Goal: Task Accomplishment & Management: Manage account settings

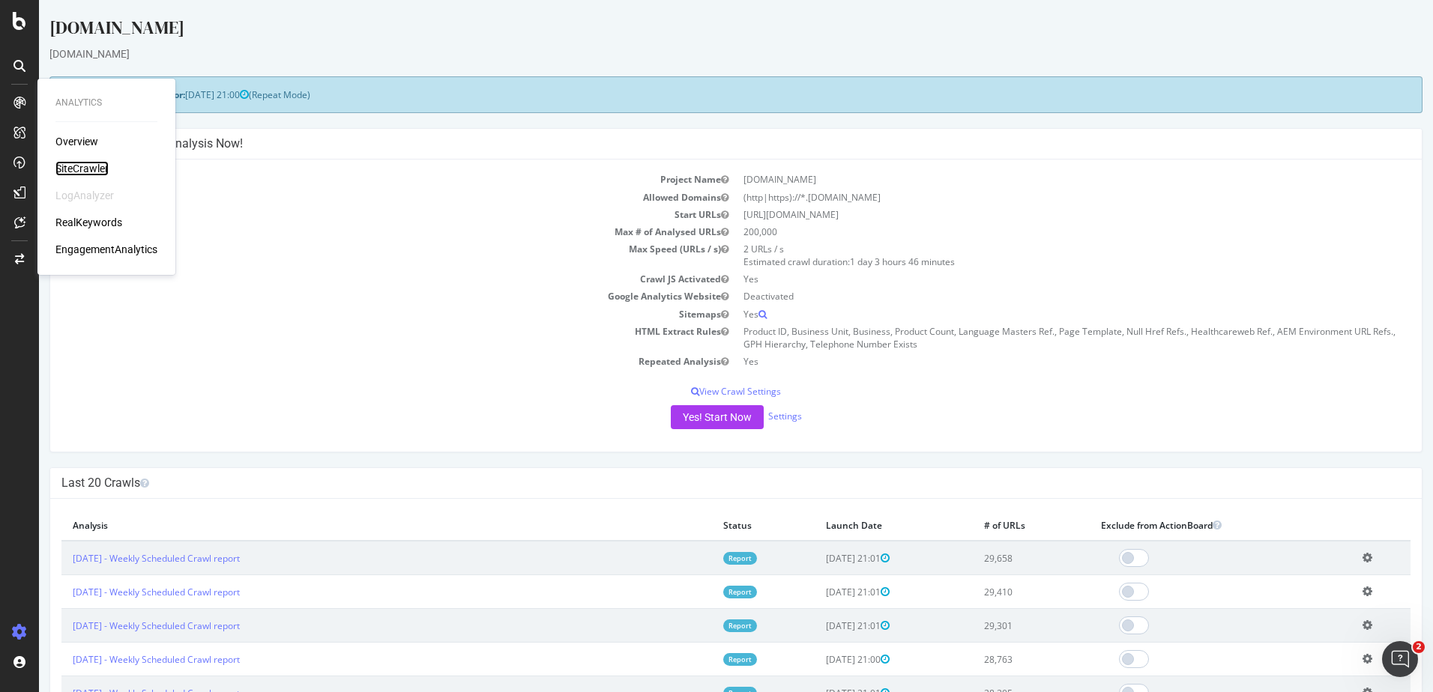
click at [69, 174] on div "SiteCrawler" at bounding box center [81, 168] width 53 height 15
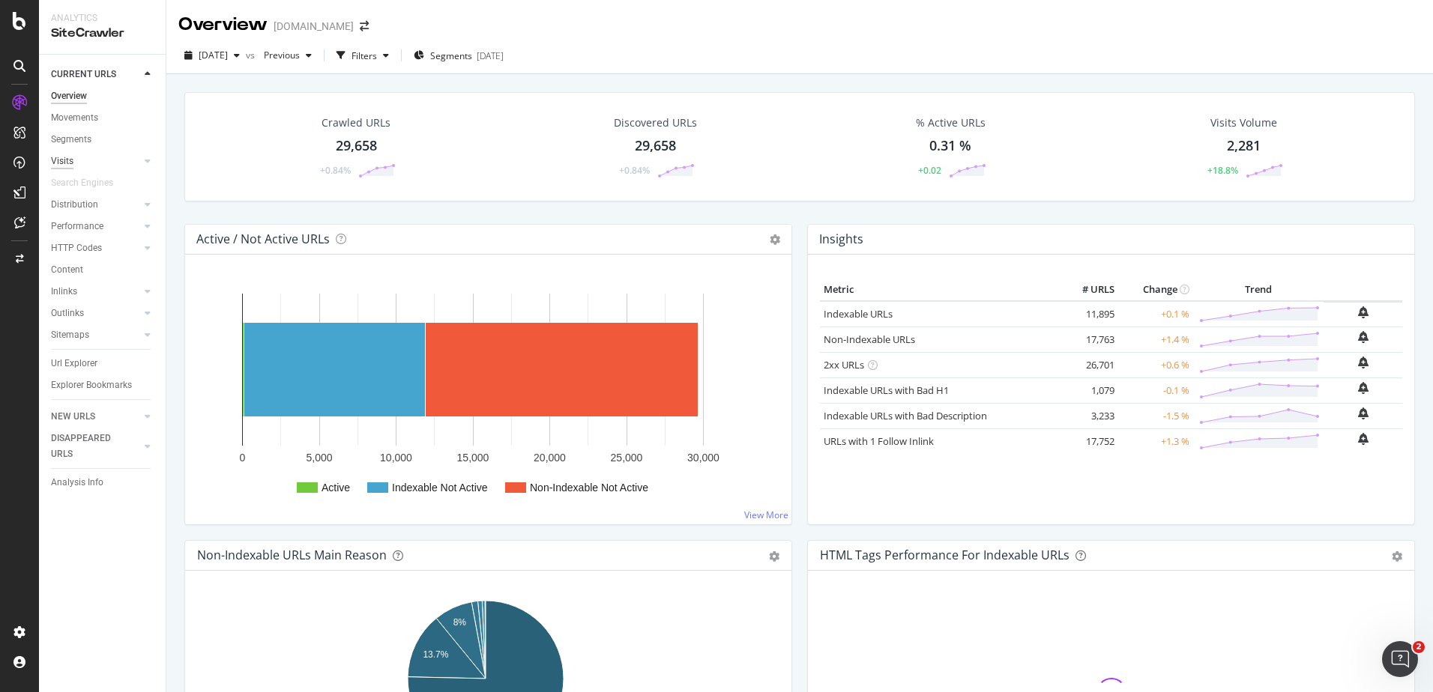
click at [69, 159] on div "Visits" at bounding box center [62, 162] width 22 height 16
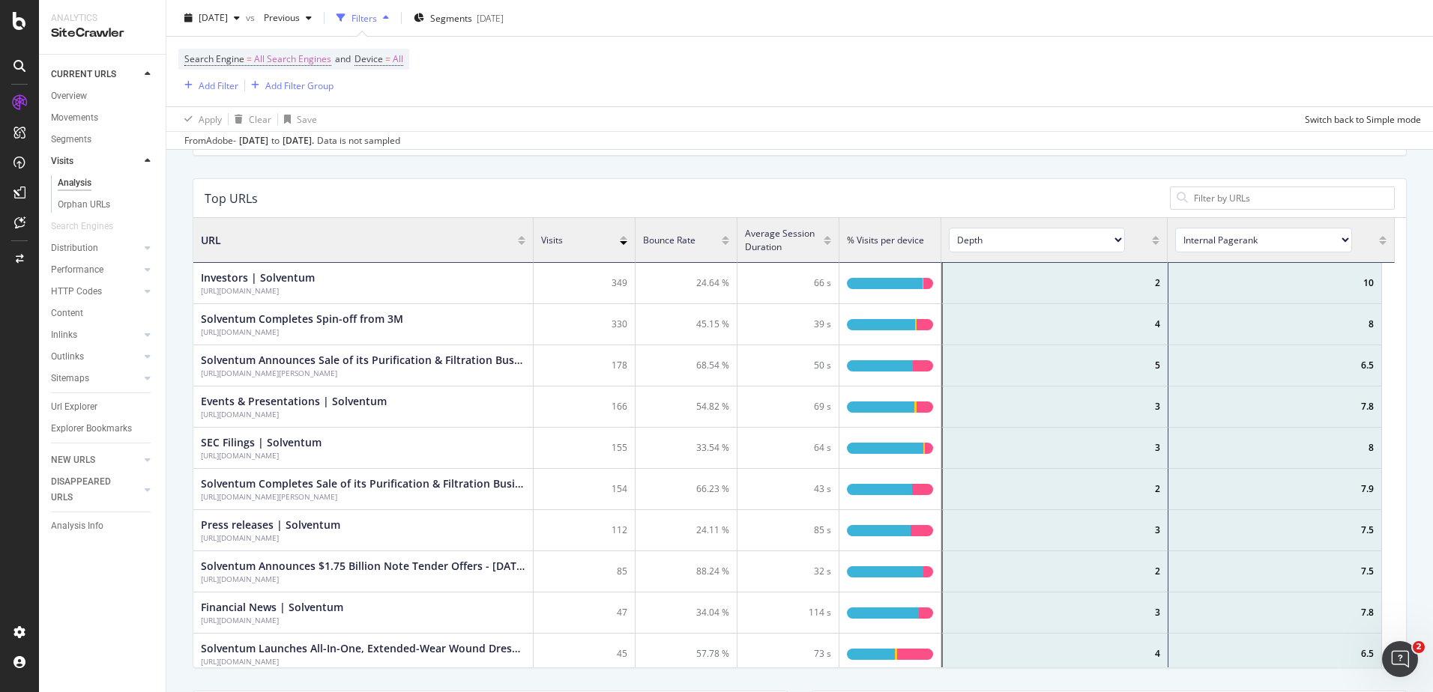
scroll to position [181, 0]
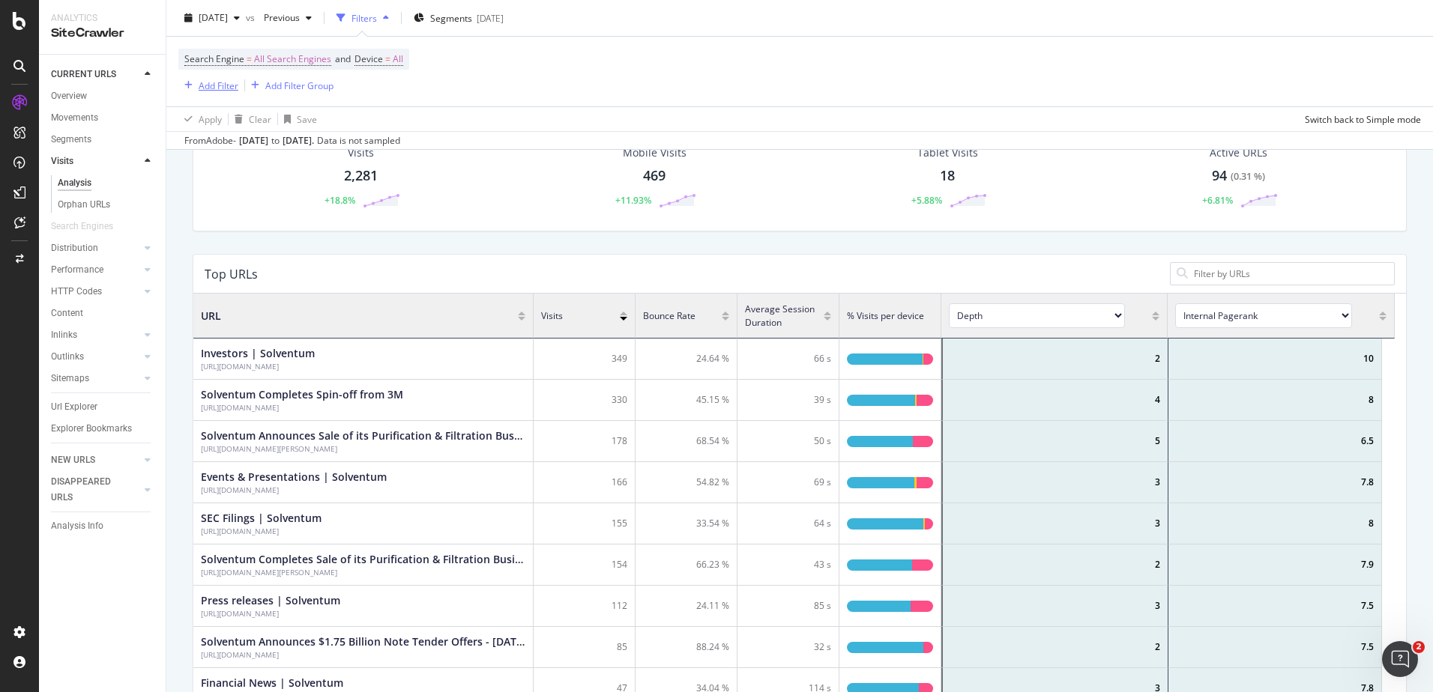
click at [236, 84] on div "Add Filter" at bounding box center [219, 85] width 40 height 13
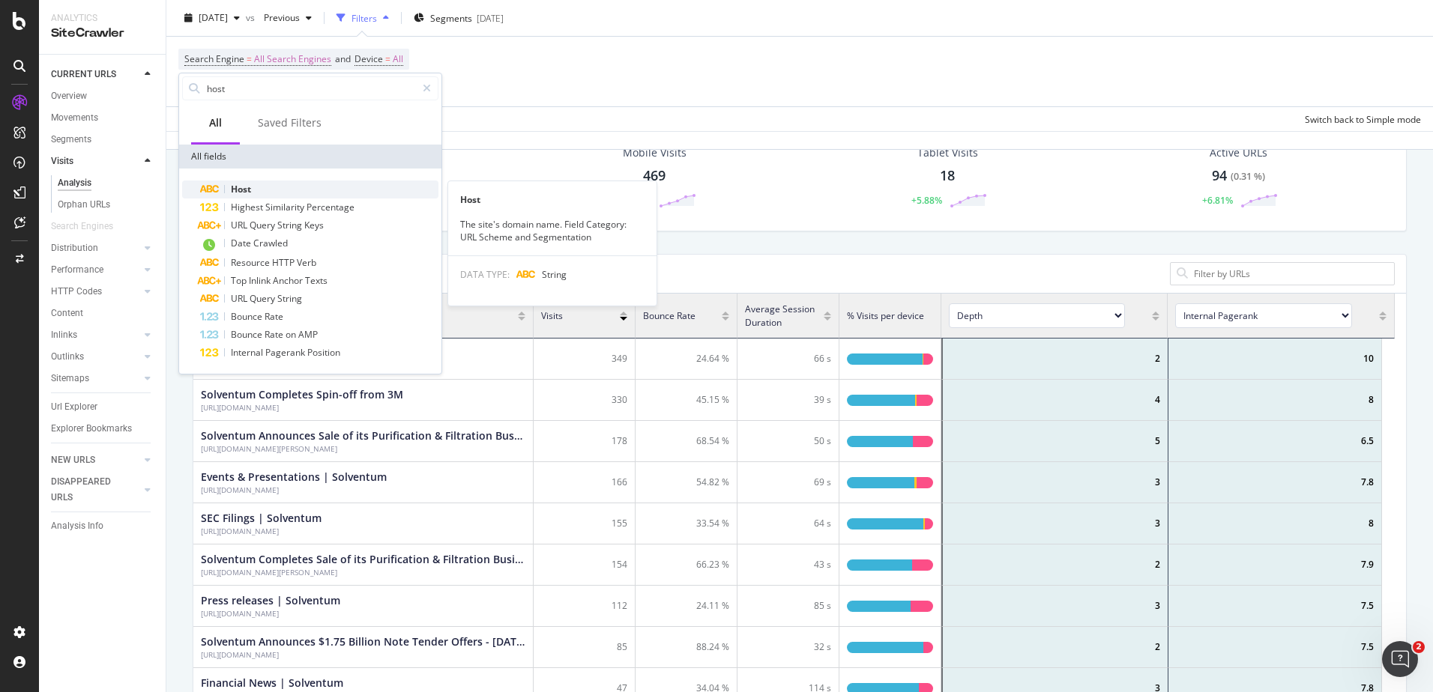
type input "host"
click at [248, 190] on span "Host" at bounding box center [241, 189] width 20 height 13
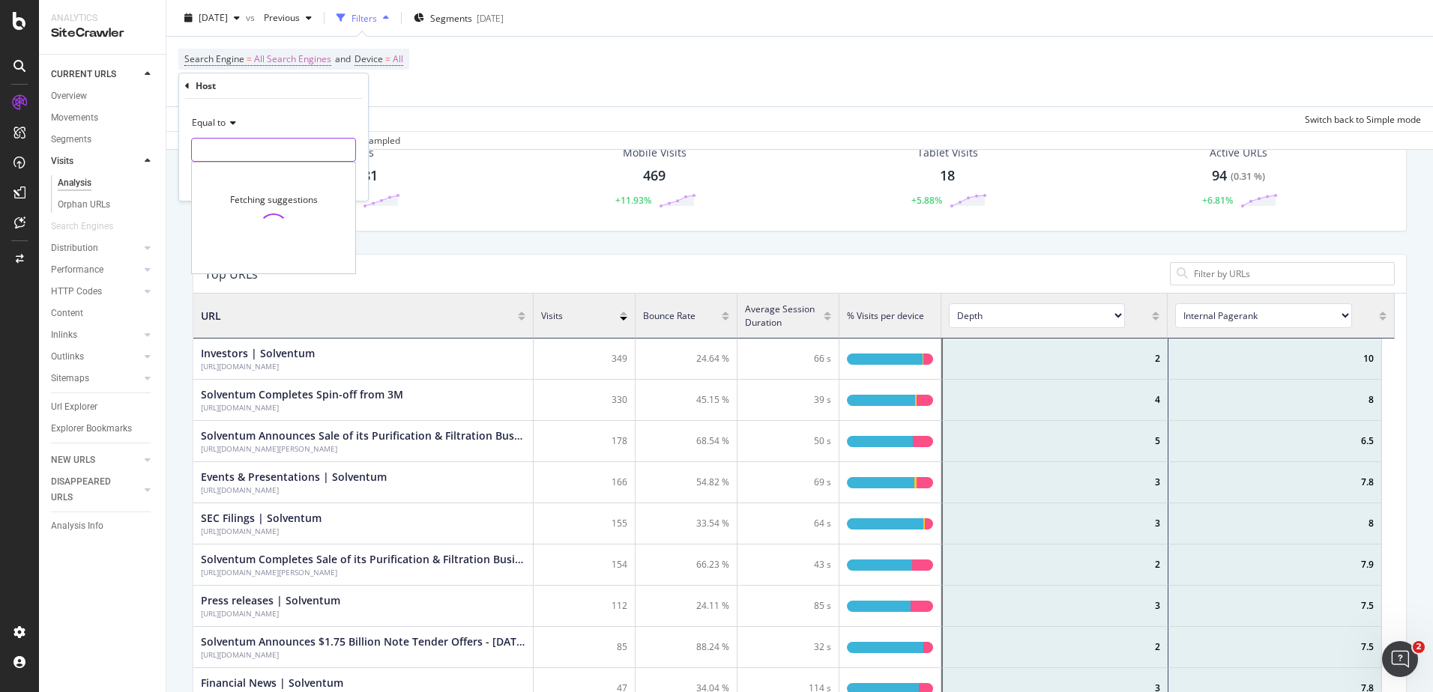
click at [241, 152] on input "text" at bounding box center [273, 150] width 163 height 24
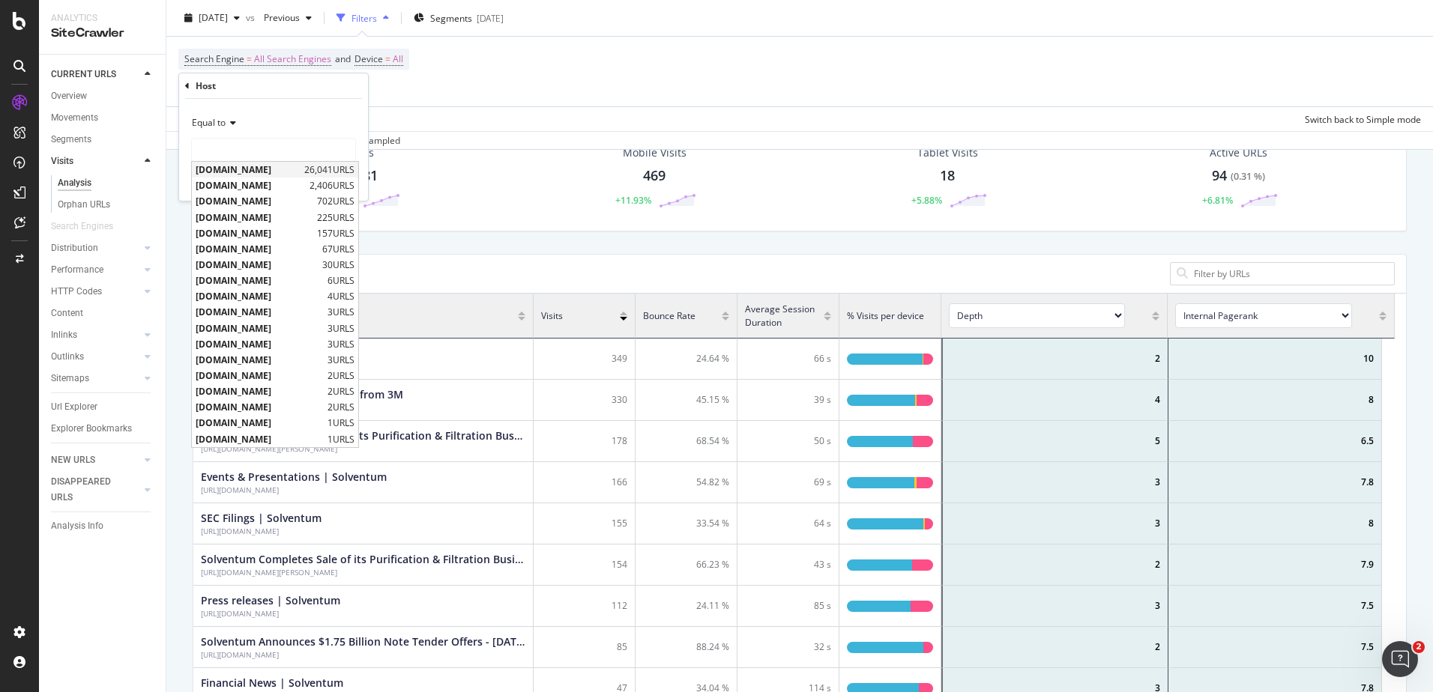
click at [241, 172] on span "[DOMAIN_NAME]" at bounding box center [248, 169] width 105 height 13
type input "[DOMAIN_NAME]"
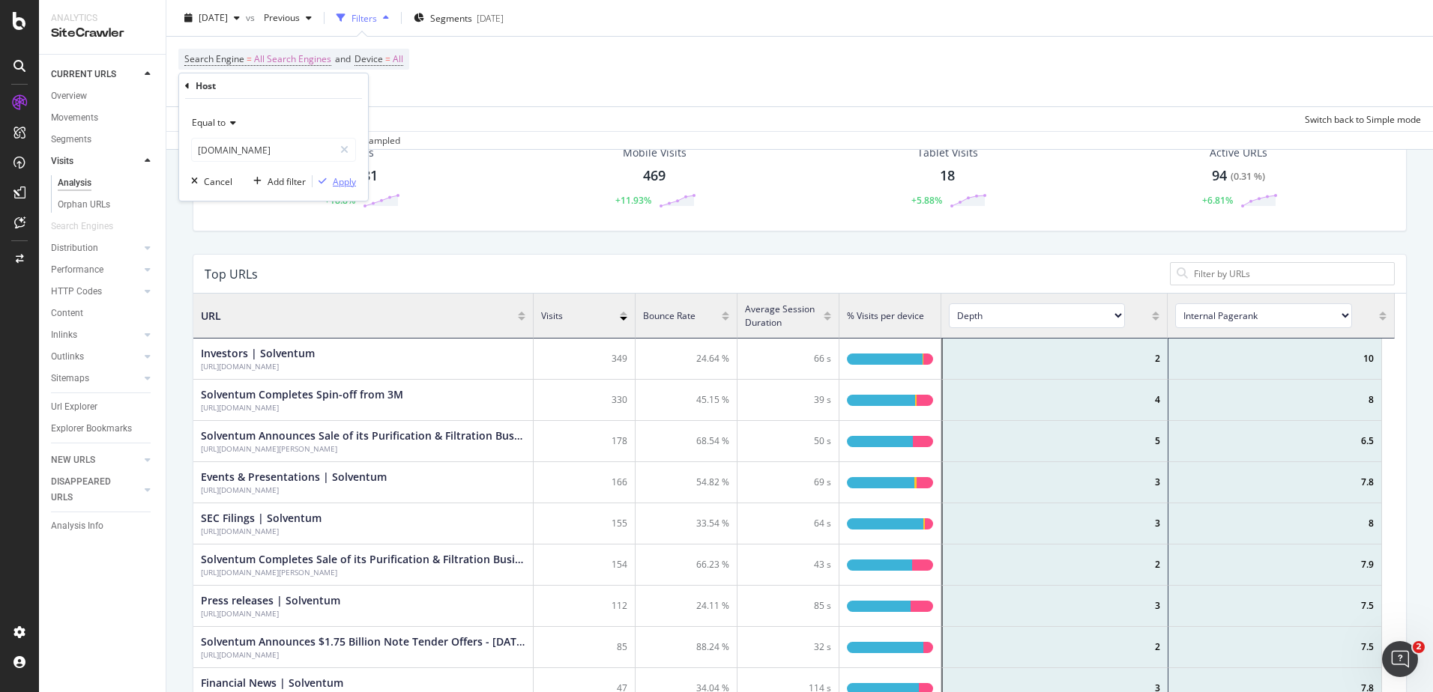
click at [351, 184] on div "Apply" at bounding box center [344, 181] width 23 height 13
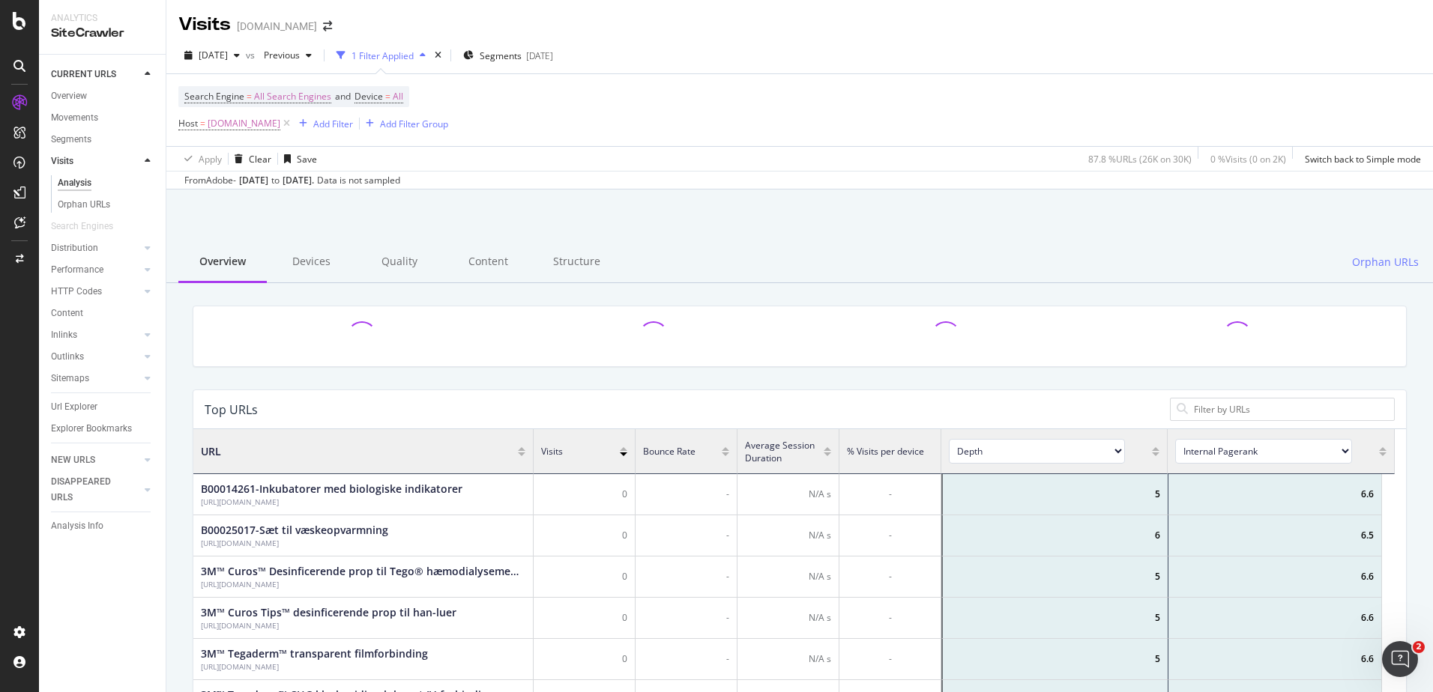
scroll to position [438, 1190]
click at [314, 184] on div "Sep. 11, 2025 ." at bounding box center [297, 180] width 31 height 13
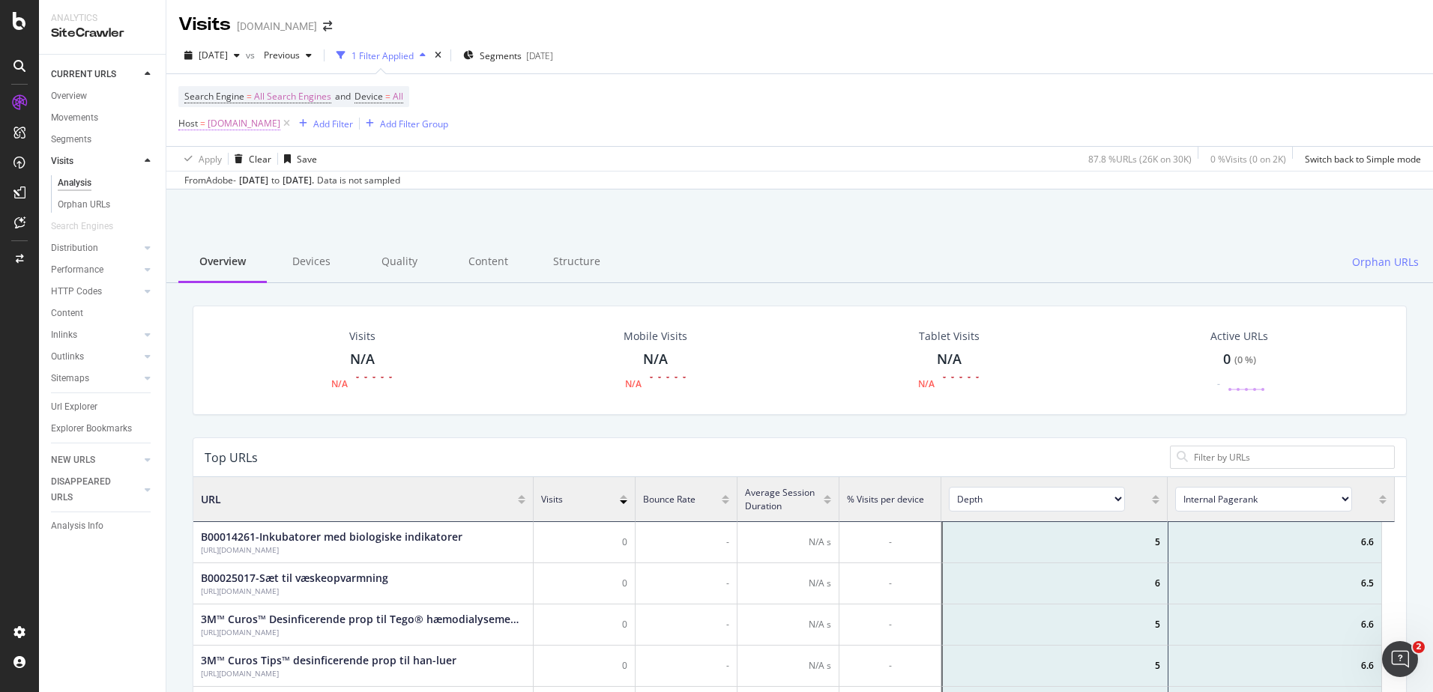
drag, startPoint x: 351, startPoint y: 184, endPoint x: 279, endPoint y: 124, distance: 94.2
click at [279, 124] on span "www.solventum.com" at bounding box center [244, 123] width 73 height 21
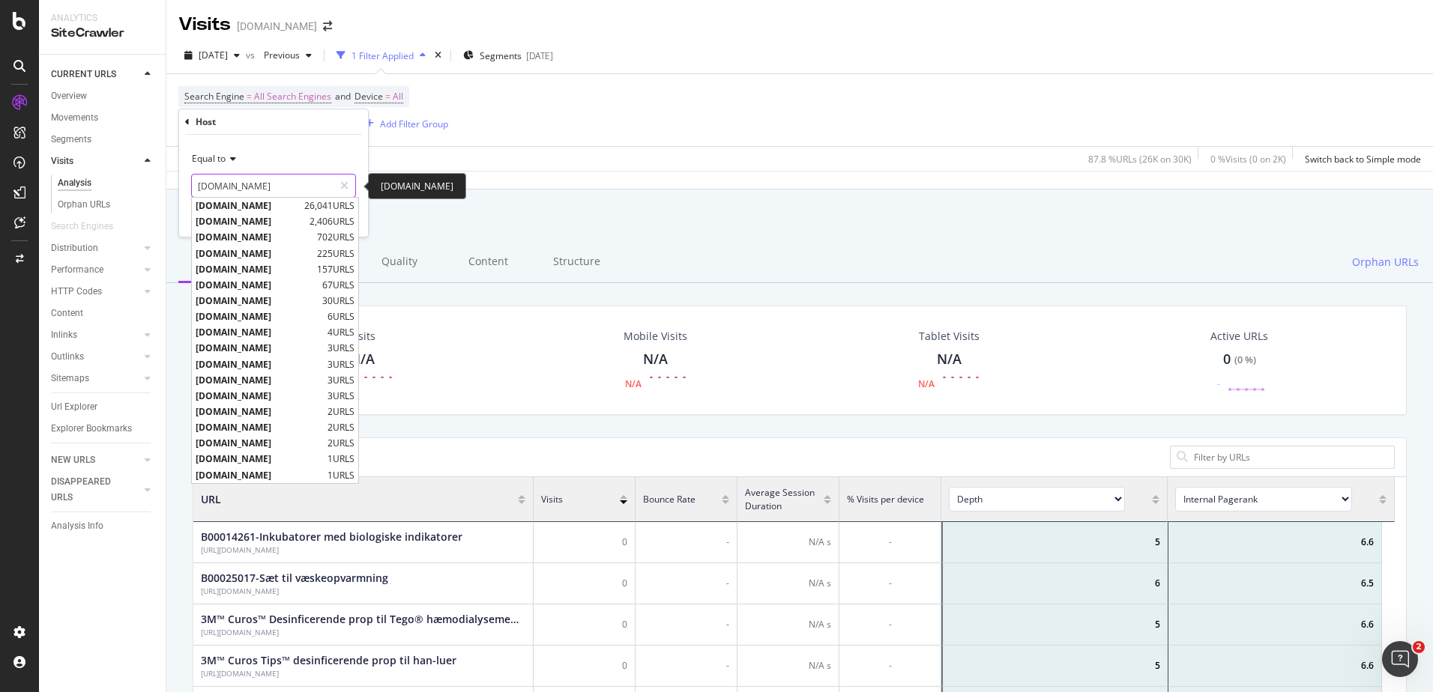
click at [253, 179] on input "www.solventum.com" at bounding box center [263, 186] width 142 height 24
click at [261, 331] on span "eifu.solventum.com" at bounding box center [260, 332] width 128 height 13
type input "eifu.solventum.com"
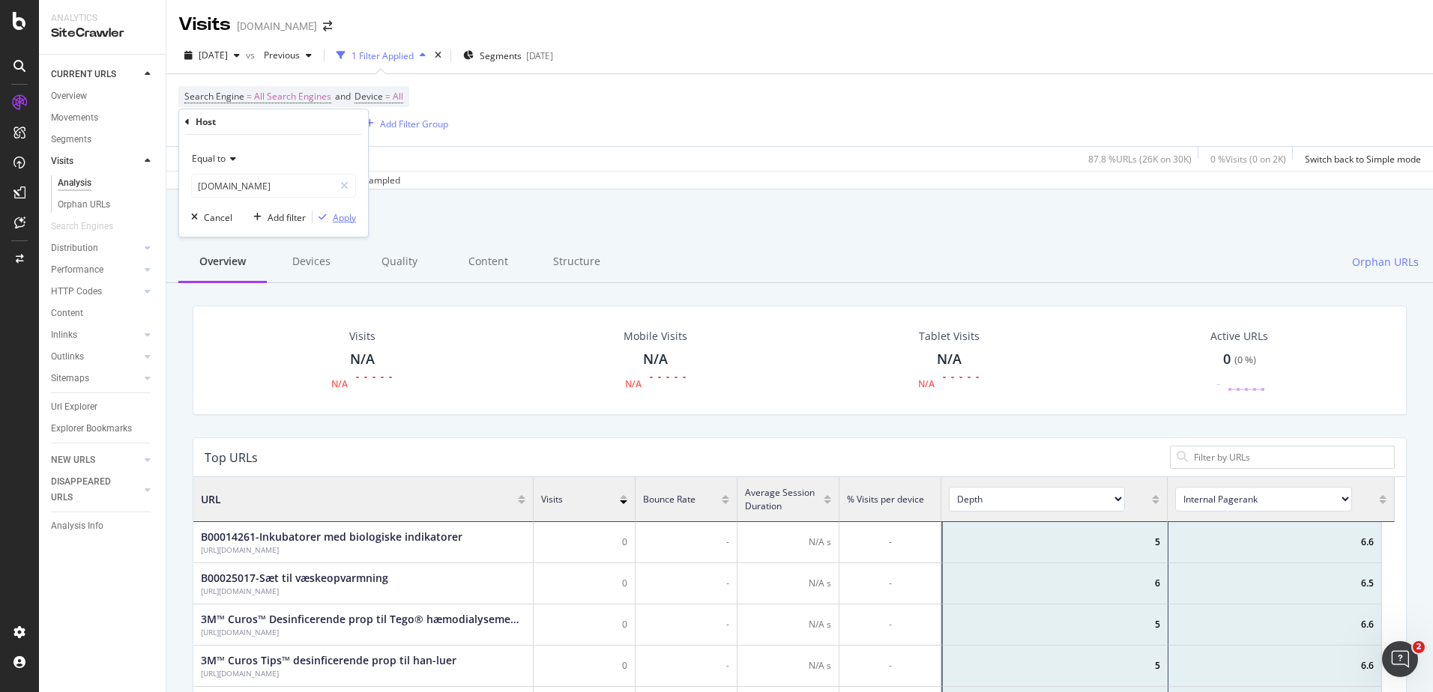
click at [342, 223] on div "Apply" at bounding box center [344, 217] width 23 height 13
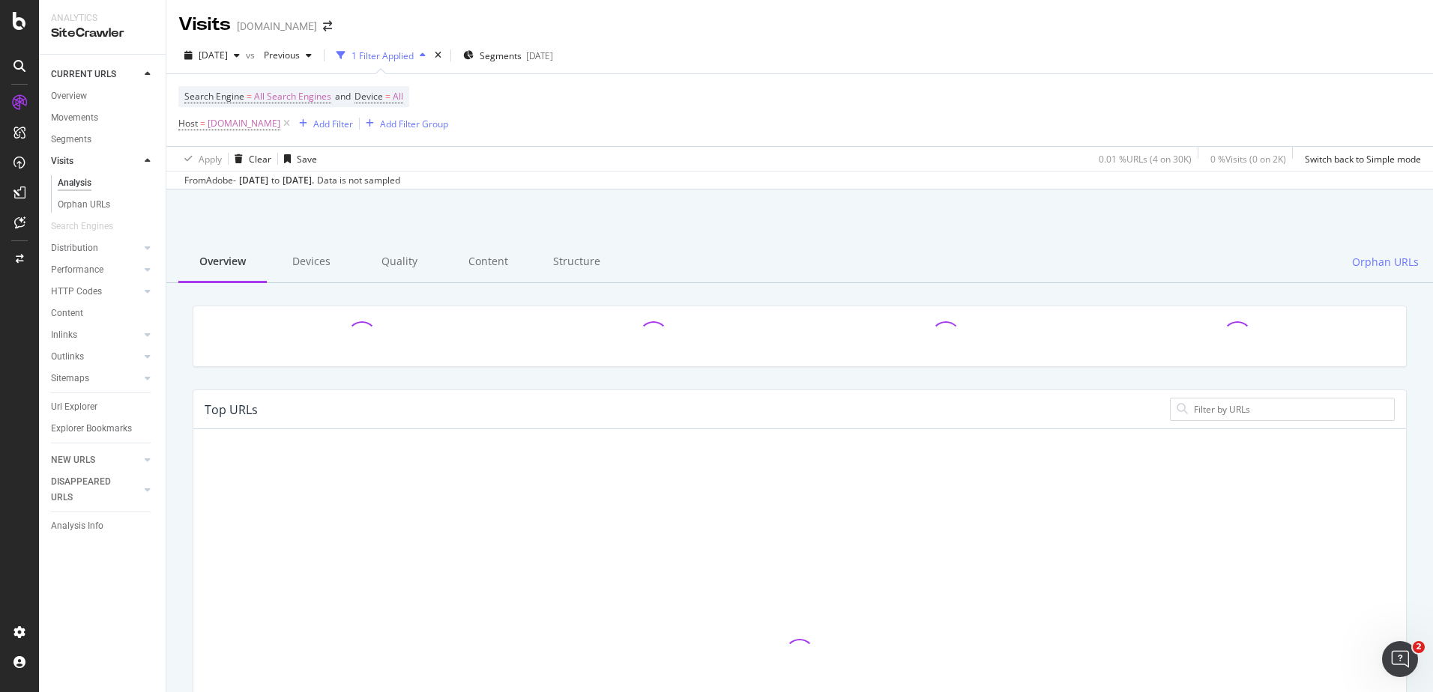
click at [342, 223] on div at bounding box center [799, 228] width 1230 height 64
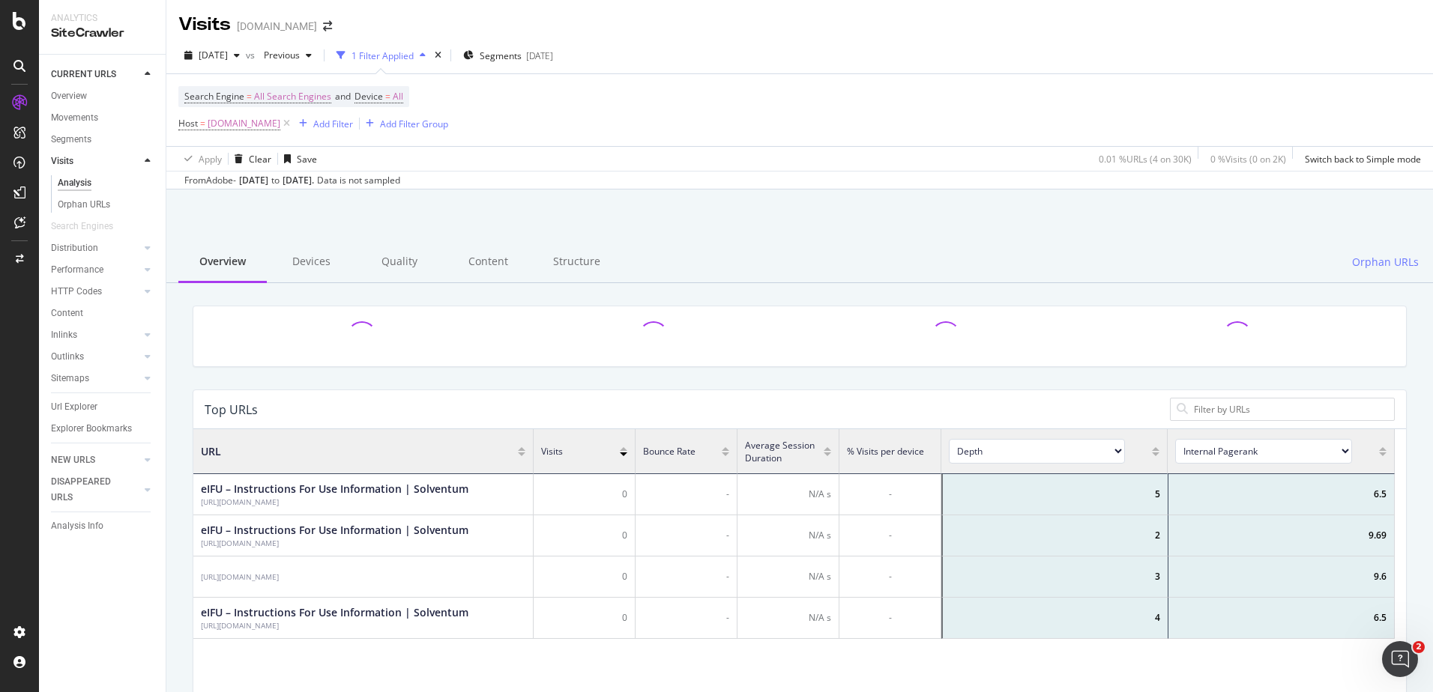
scroll to position [438, 1190]
click at [267, 128] on span "eifu.solventum.com" at bounding box center [244, 123] width 73 height 21
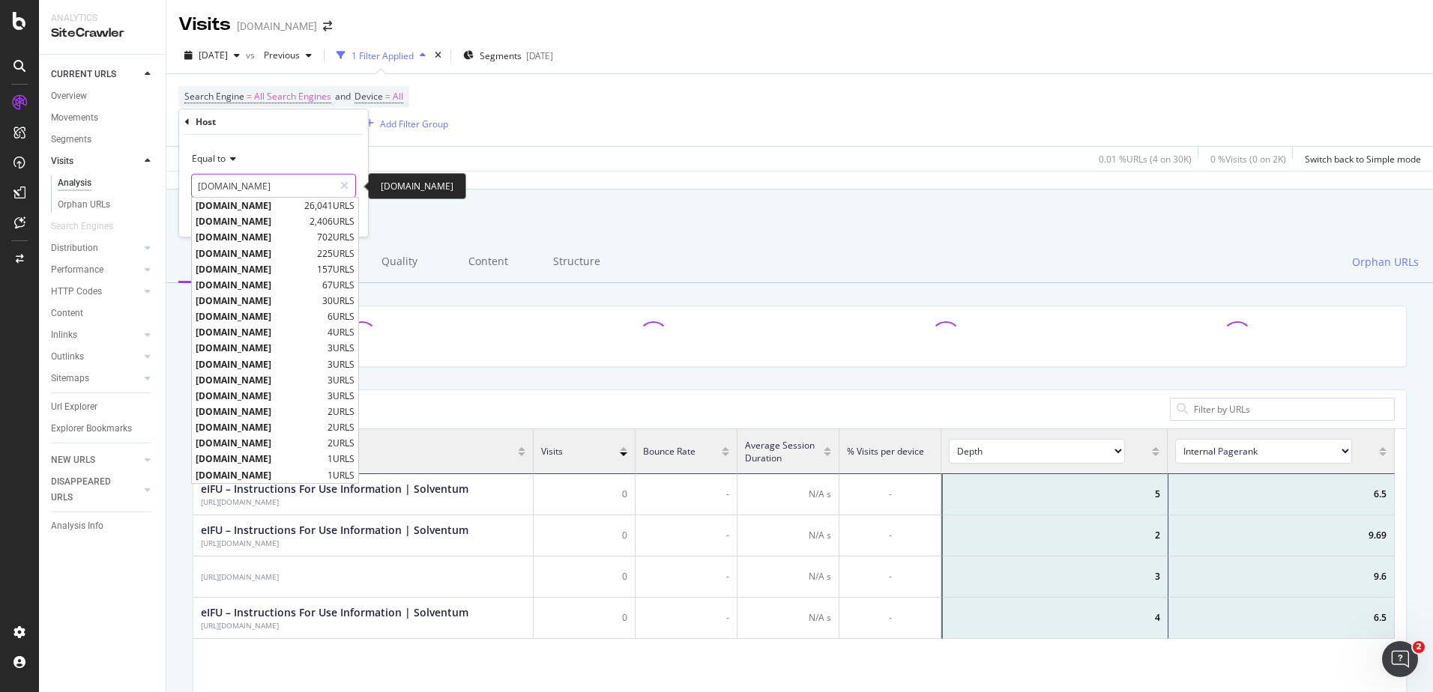
click at [279, 183] on input "eifu.solventum.com" at bounding box center [263, 186] width 142 height 24
click at [276, 247] on span "news.solventum.com" at bounding box center [255, 253] width 118 height 13
type input "news.solventum.com"
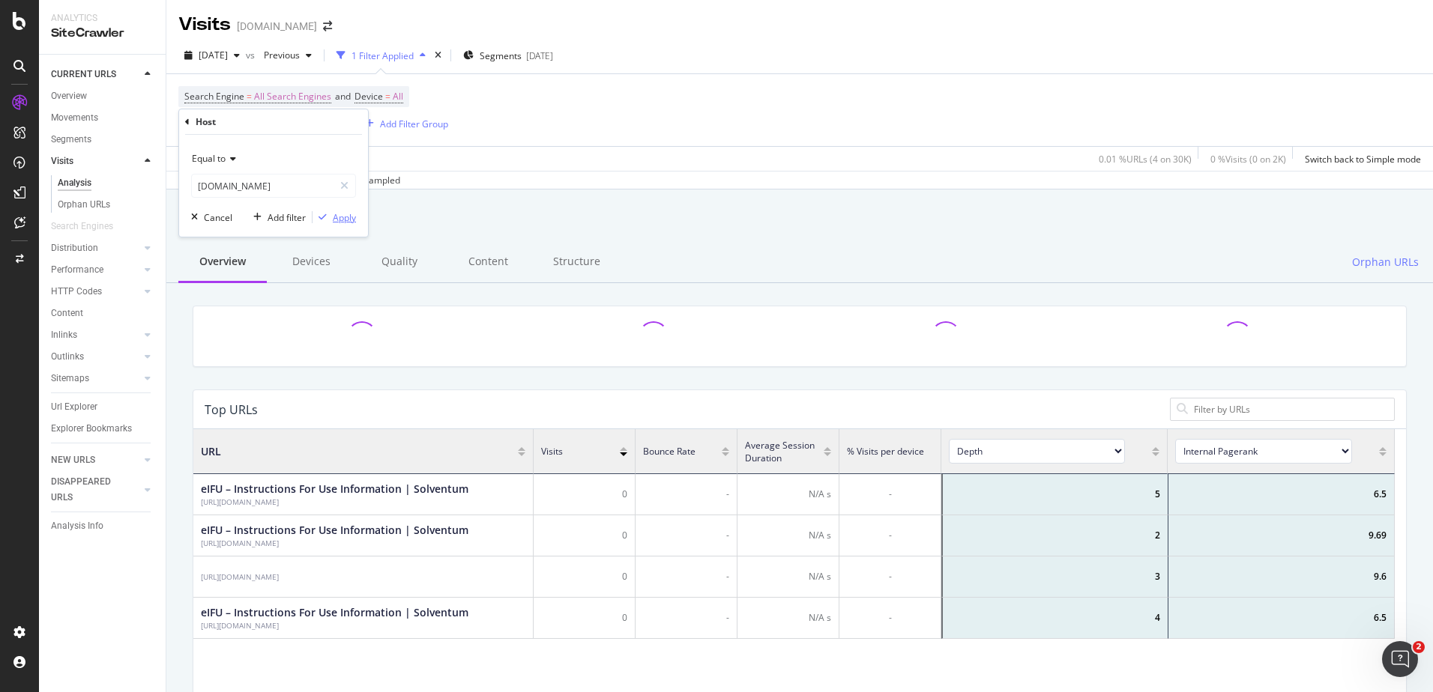
click at [338, 220] on div "Apply" at bounding box center [344, 217] width 23 height 13
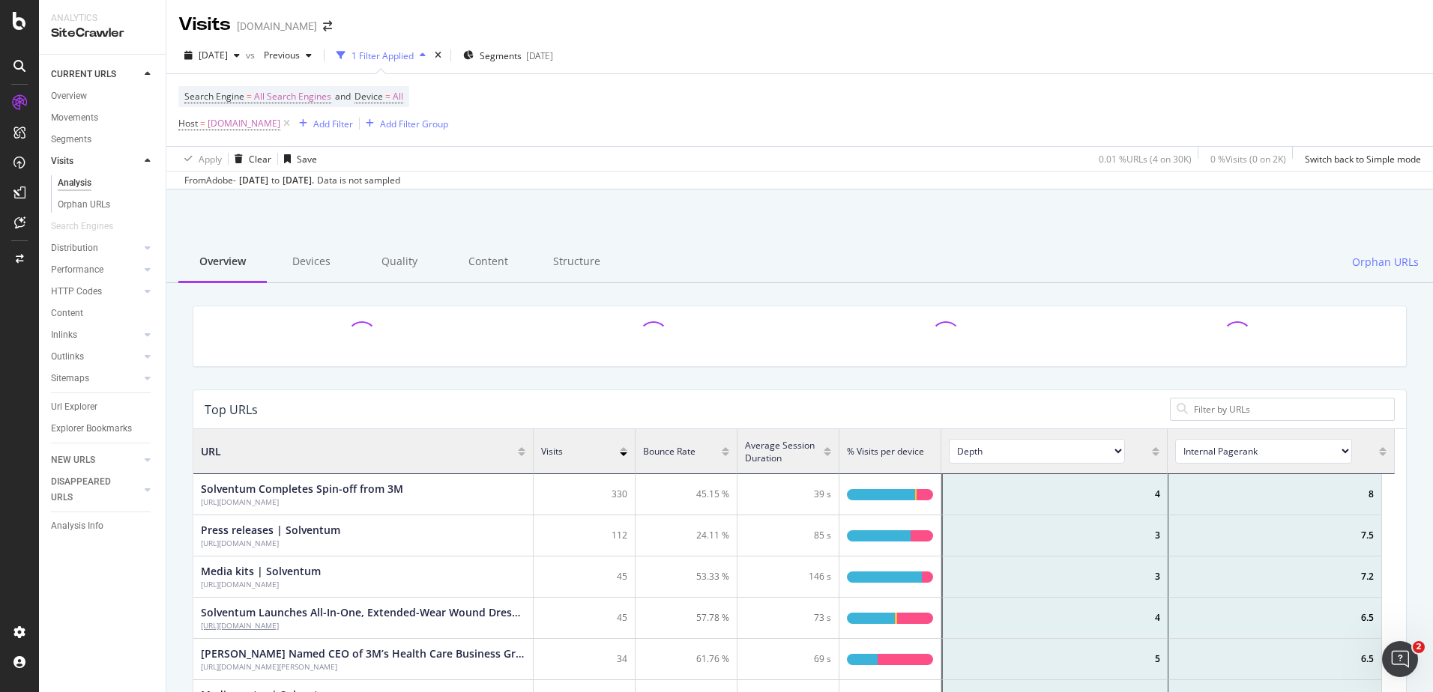
scroll to position [438, 1190]
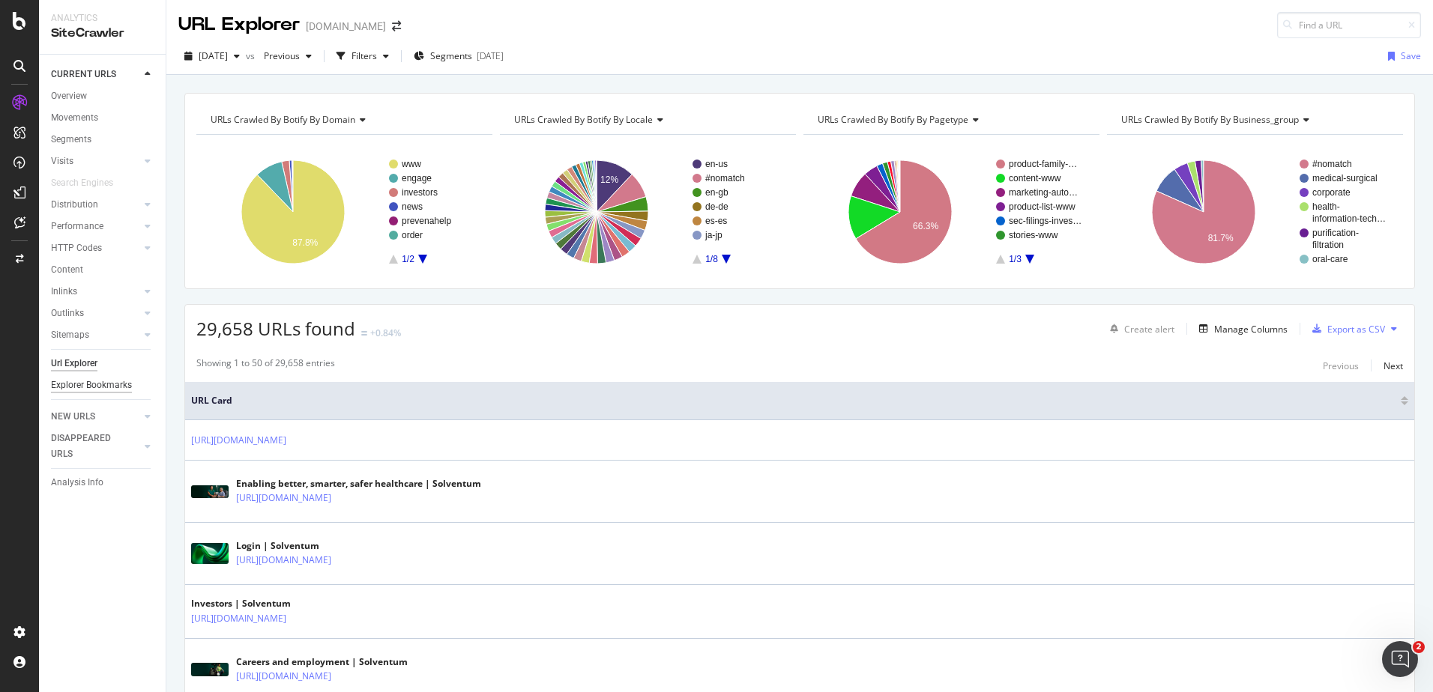
click at [107, 384] on div "Explorer Bookmarks" at bounding box center [91, 386] width 81 height 16
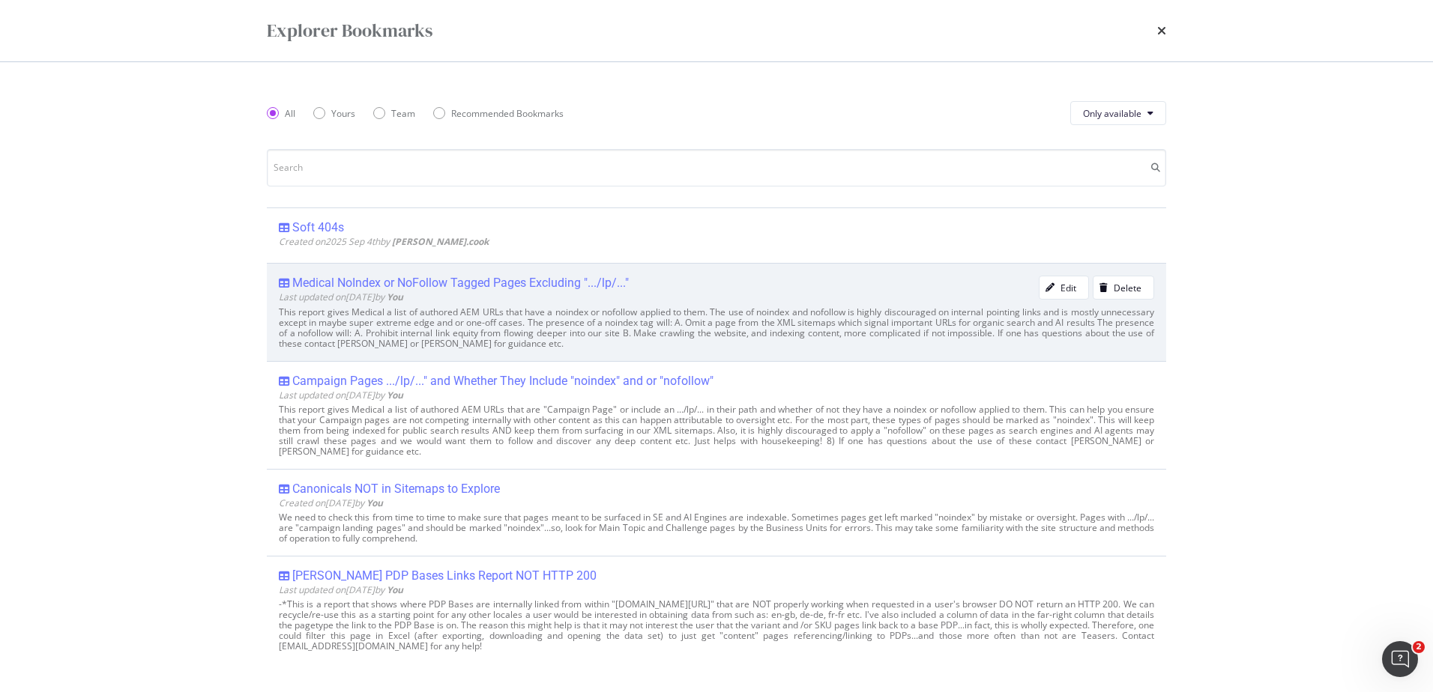
click at [405, 274] on div "Medical NoIndex or NoFollow Tagged Pages Excluding ".../lp/..." Last updated on…" at bounding box center [716, 311] width 899 height 97
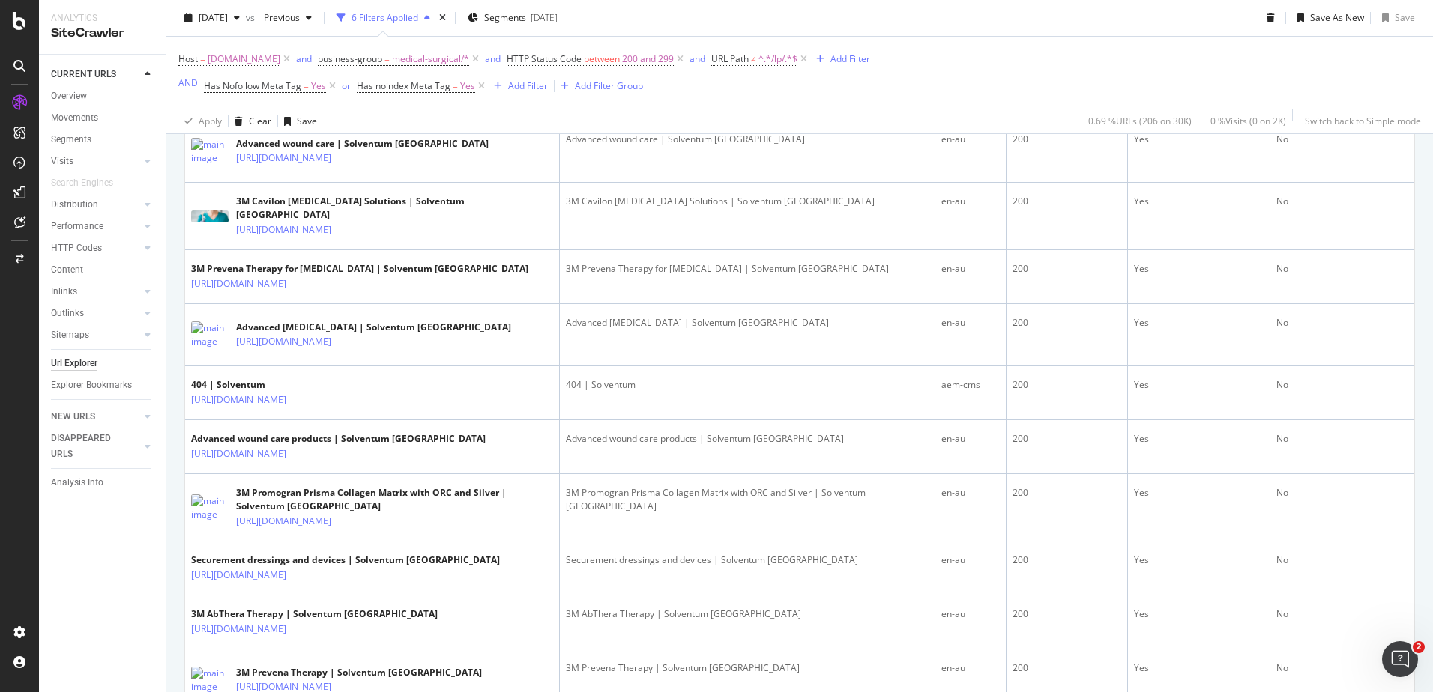
scroll to position [820, 0]
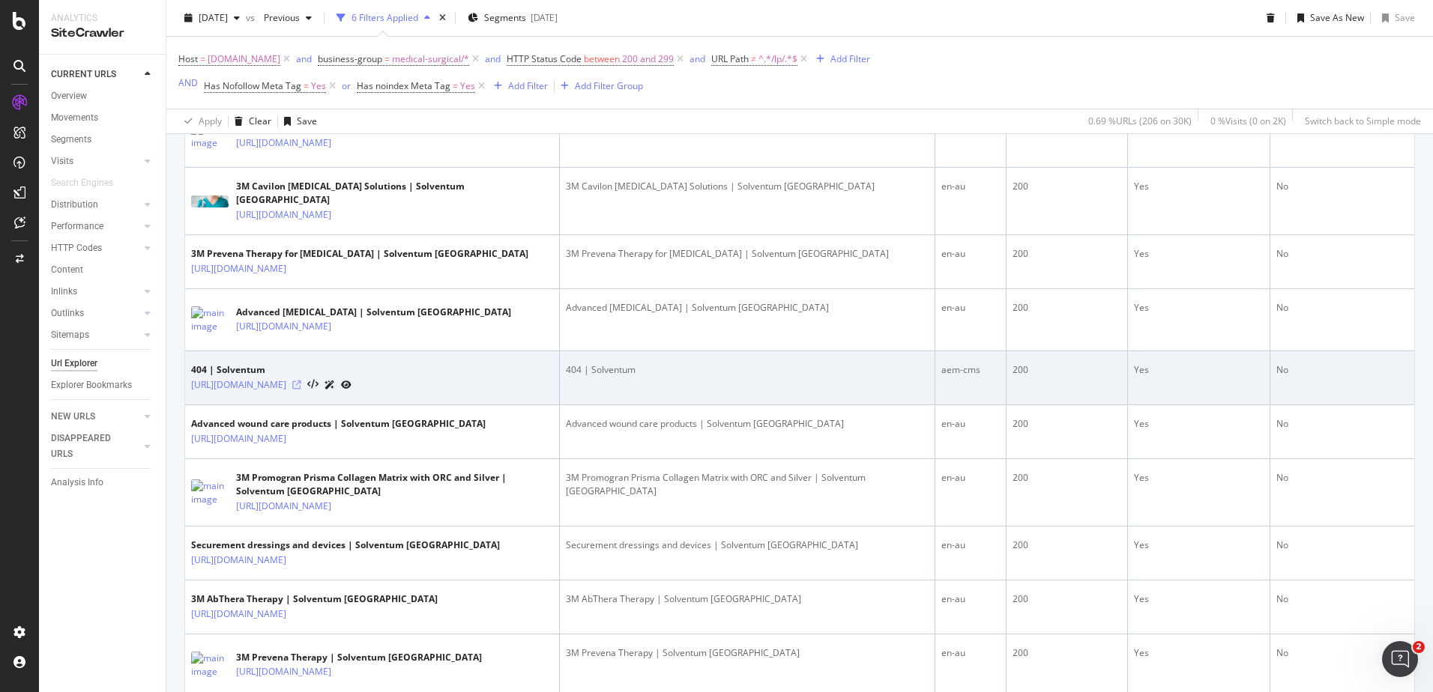
click at [301, 390] on icon at bounding box center [296, 385] width 9 height 9
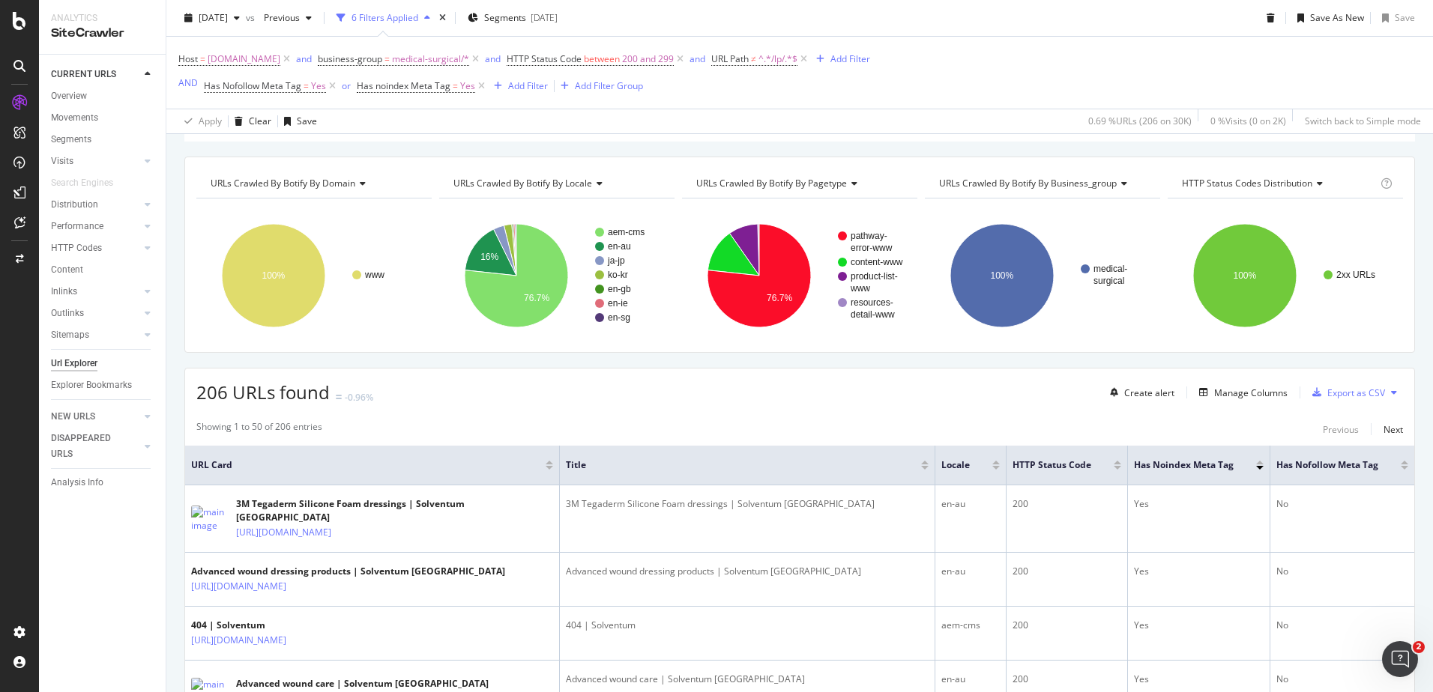
scroll to position [215, 0]
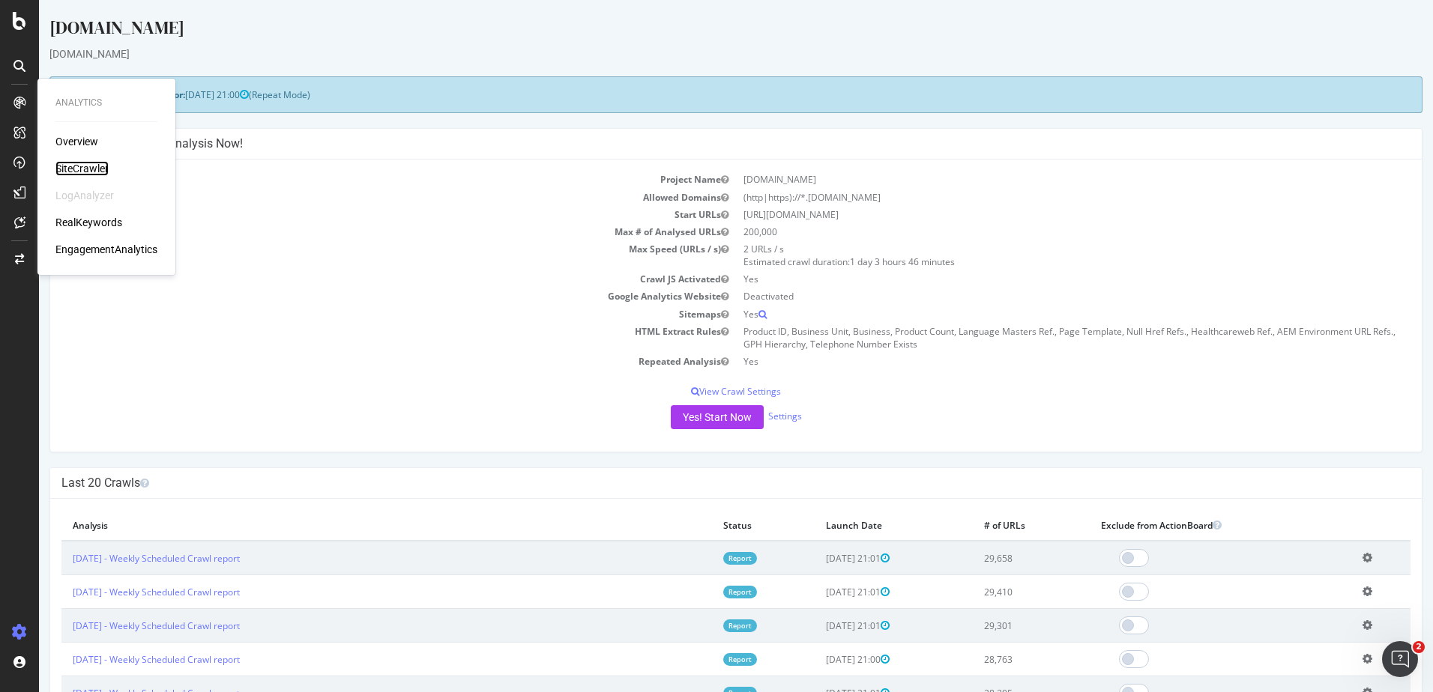
click at [80, 167] on div "SiteCrawler" at bounding box center [81, 168] width 53 height 15
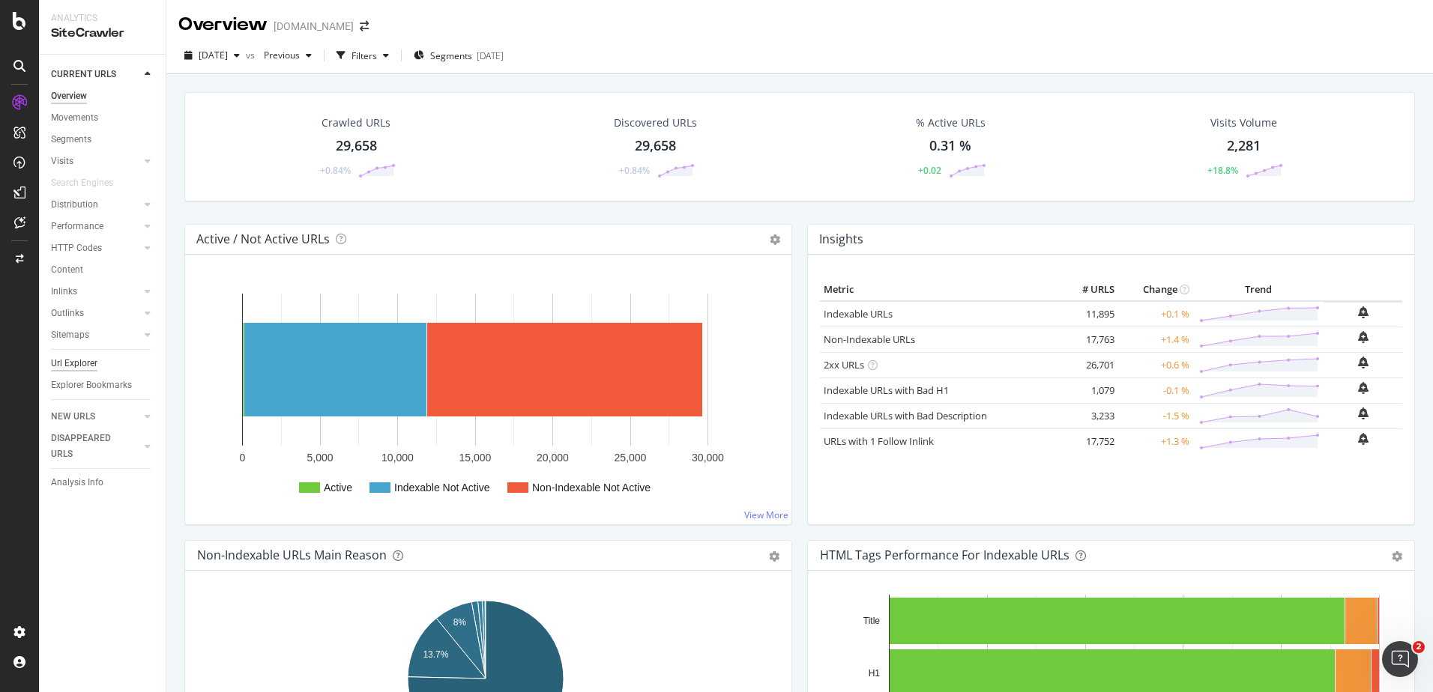
click at [63, 360] on div "Url Explorer" at bounding box center [74, 364] width 46 height 16
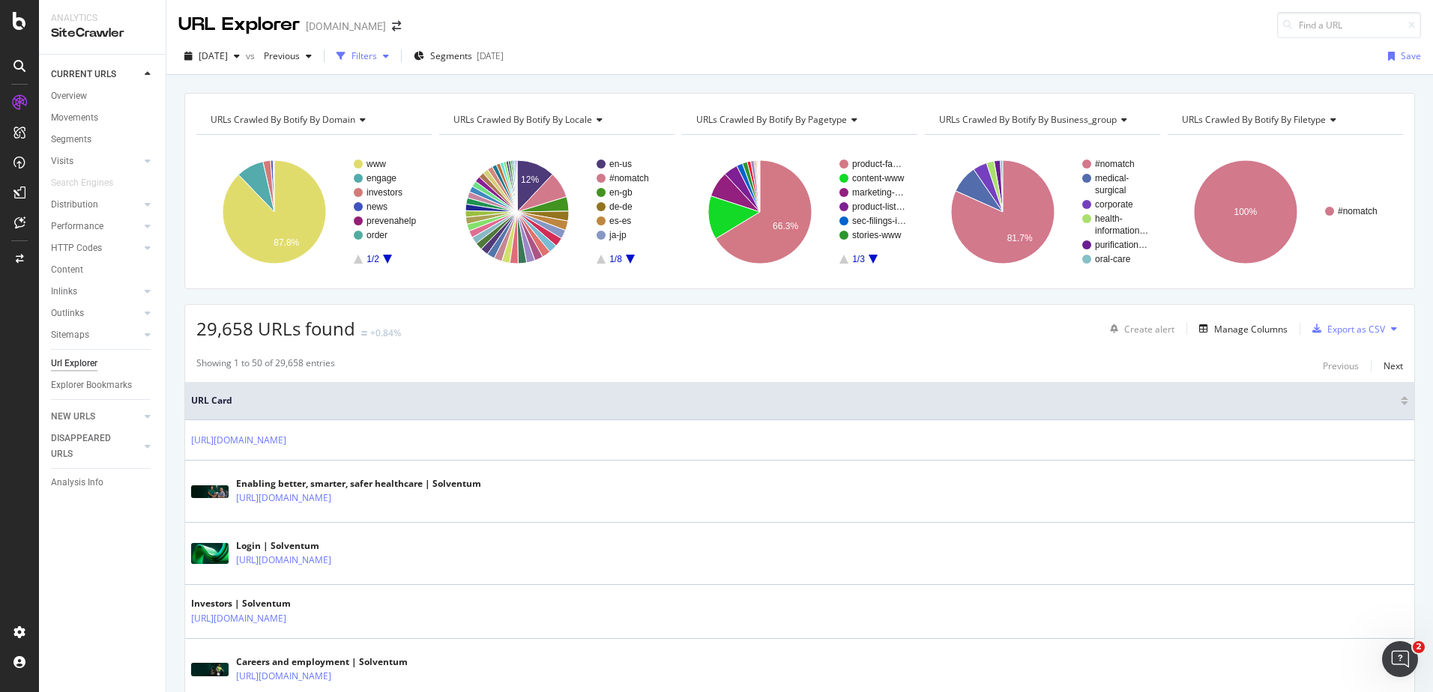
click at [377, 61] on div "Filters" at bounding box center [363, 55] width 25 height 13
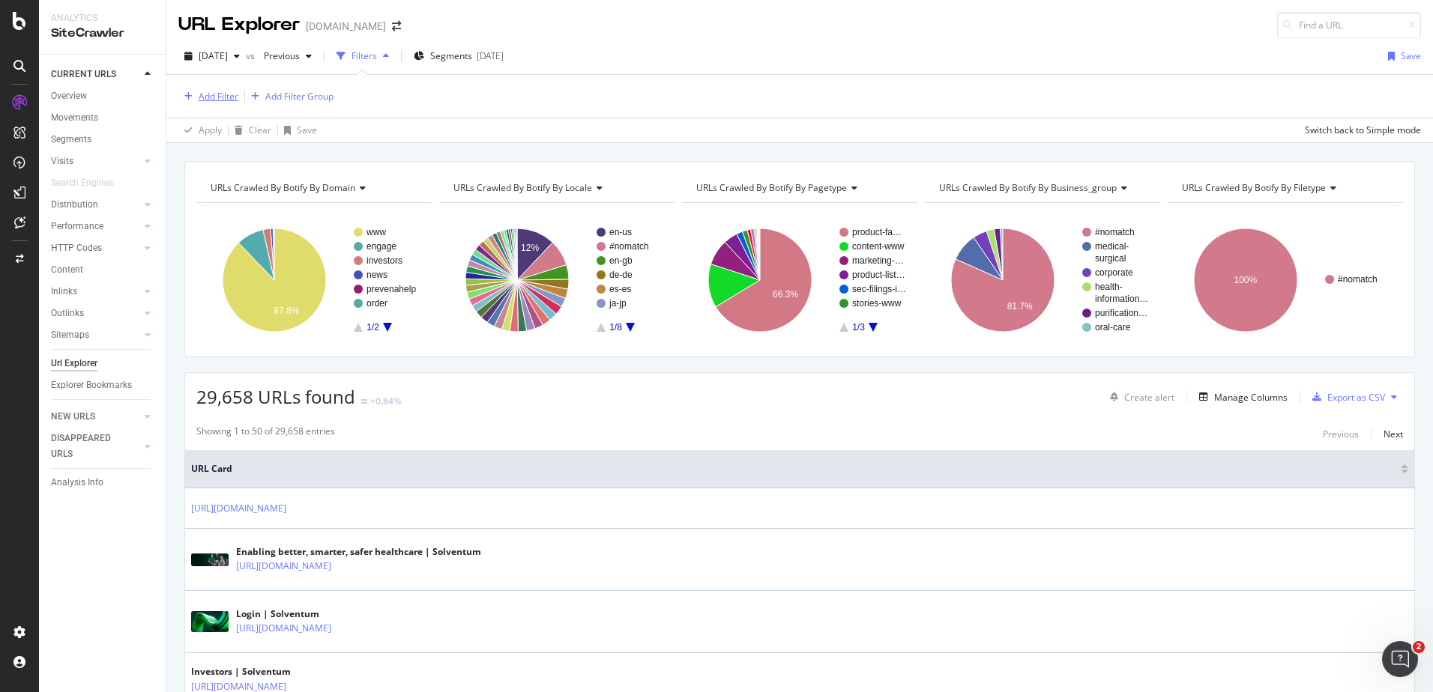
click at [220, 100] on div "Add Filter" at bounding box center [219, 96] width 40 height 13
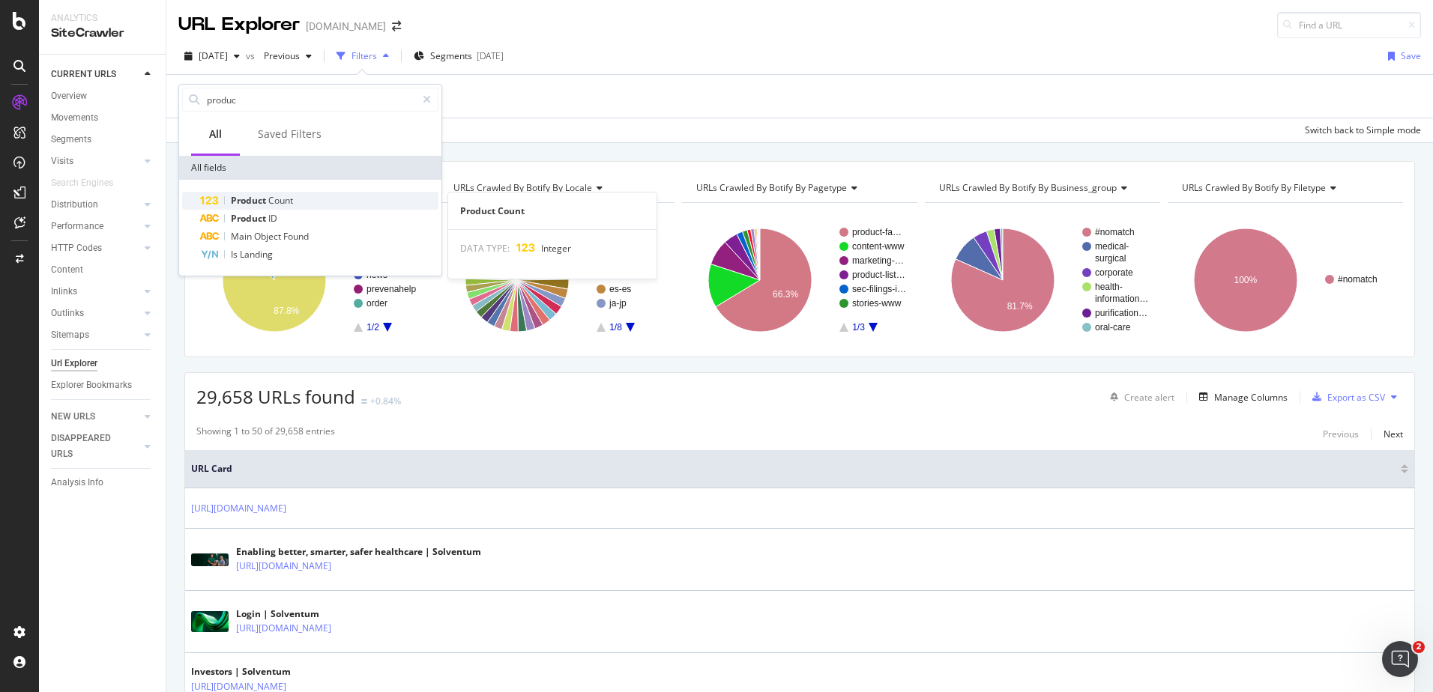
type input "produc"
click at [274, 200] on span "Count" at bounding box center [280, 200] width 25 height 13
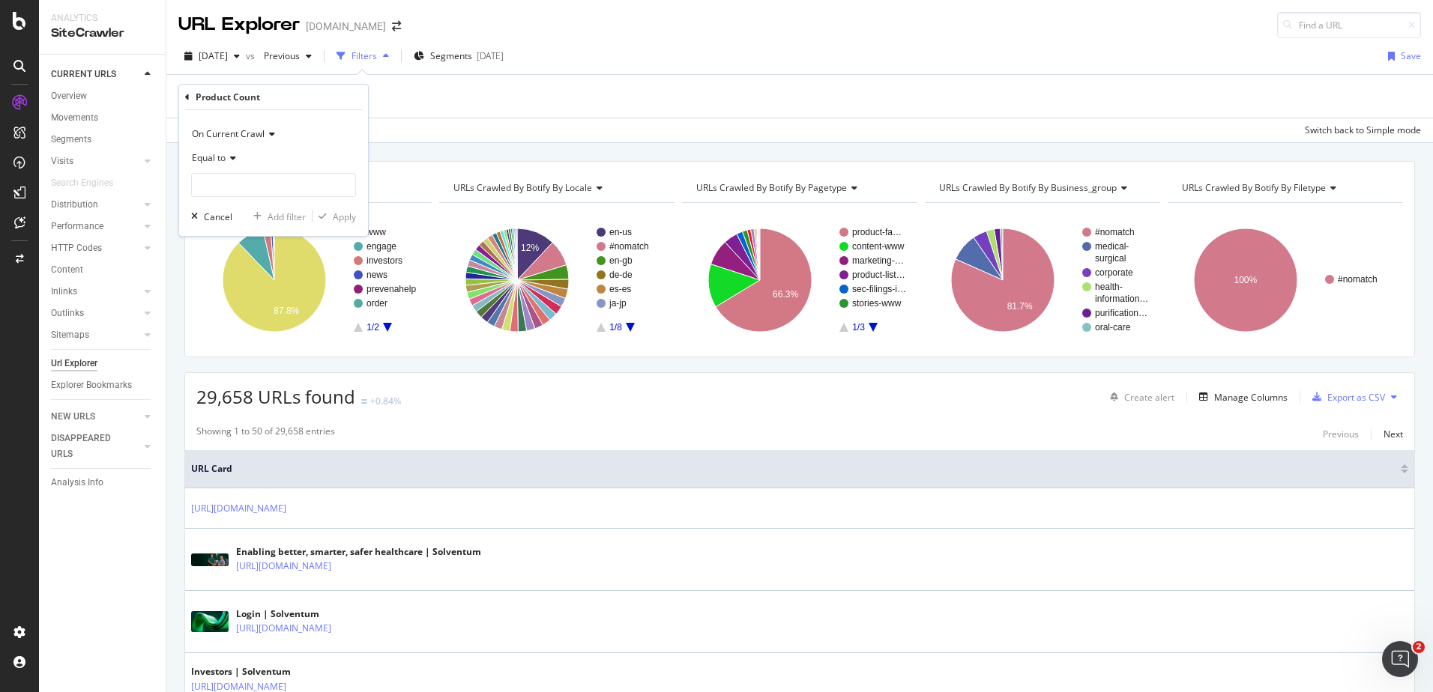
click at [229, 158] on icon at bounding box center [231, 158] width 10 height 9
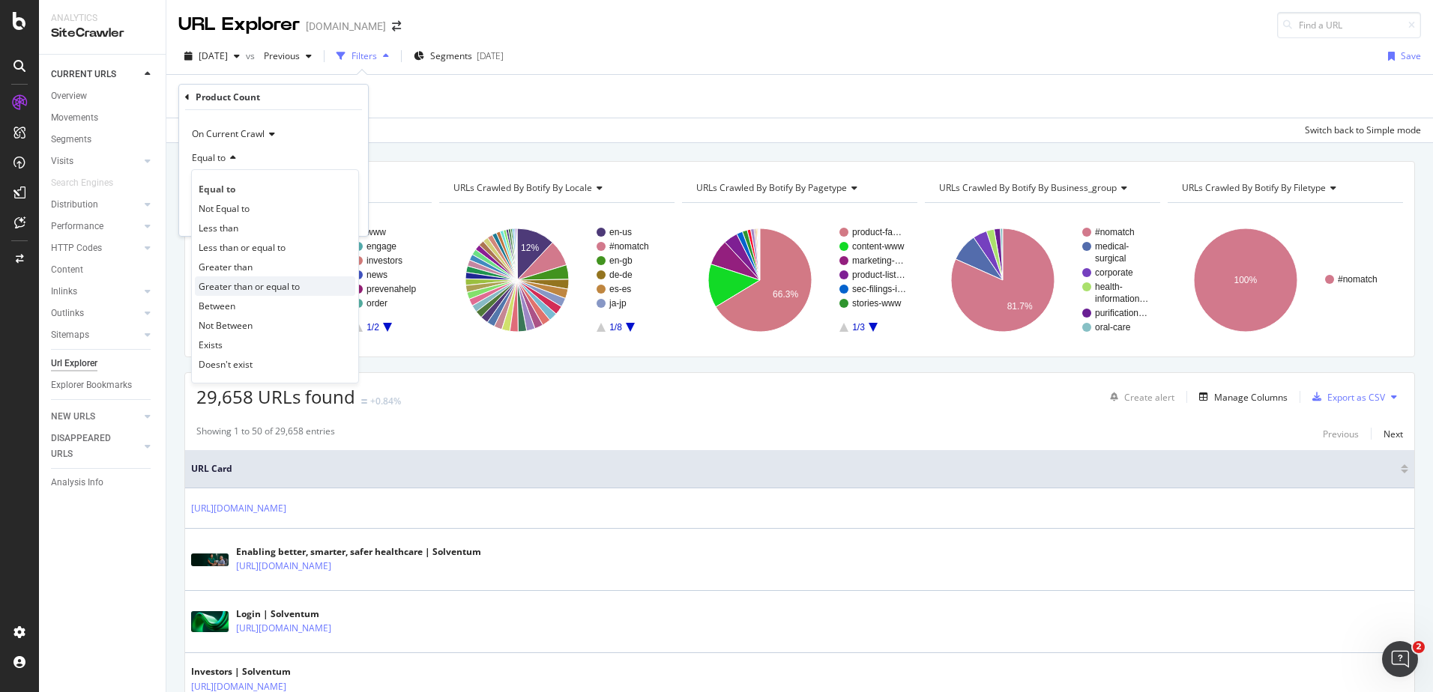
click at [258, 286] on span "Greater than or equal to" at bounding box center [249, 286] width 101 height 13
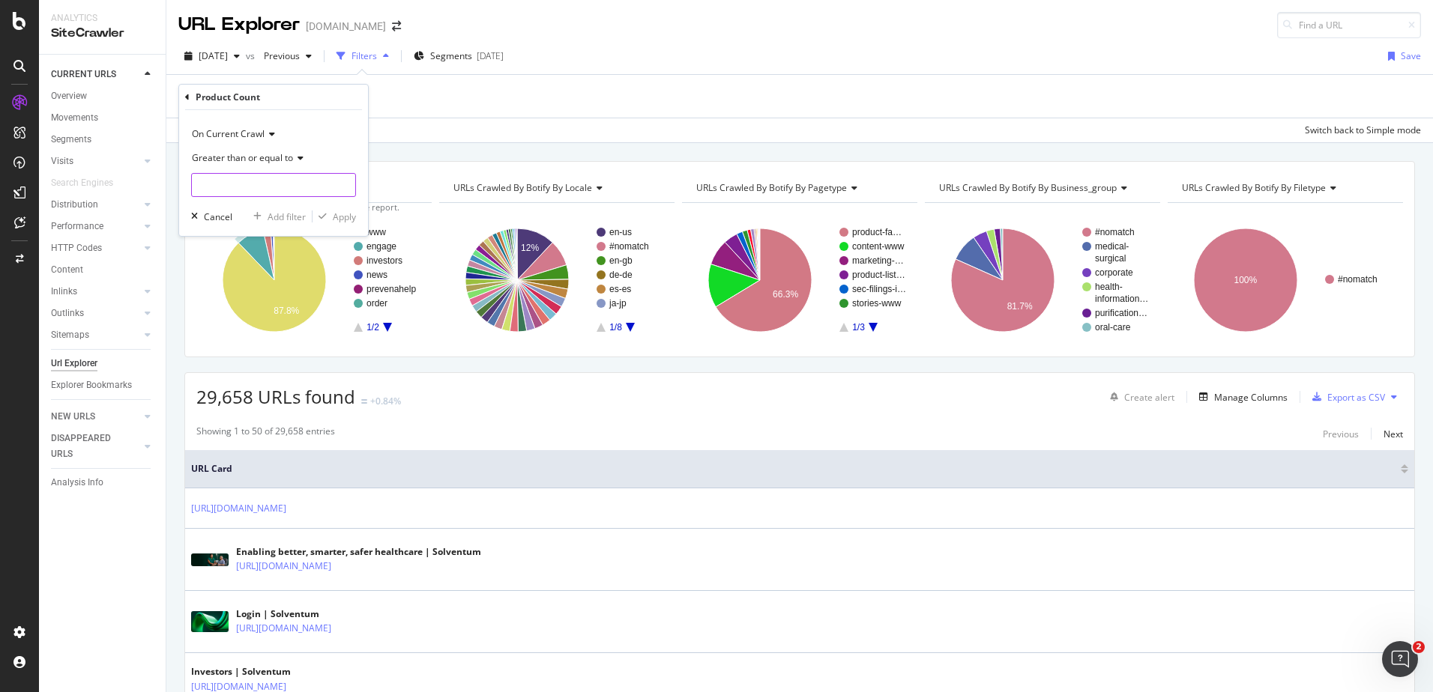
click at [238, 179] on input "number" at bounding box center [273, 185] width 165 height 24
type input "0"
click at [340, 213] on div "Apply" at bounding box center [344, 217] width 23 height 13
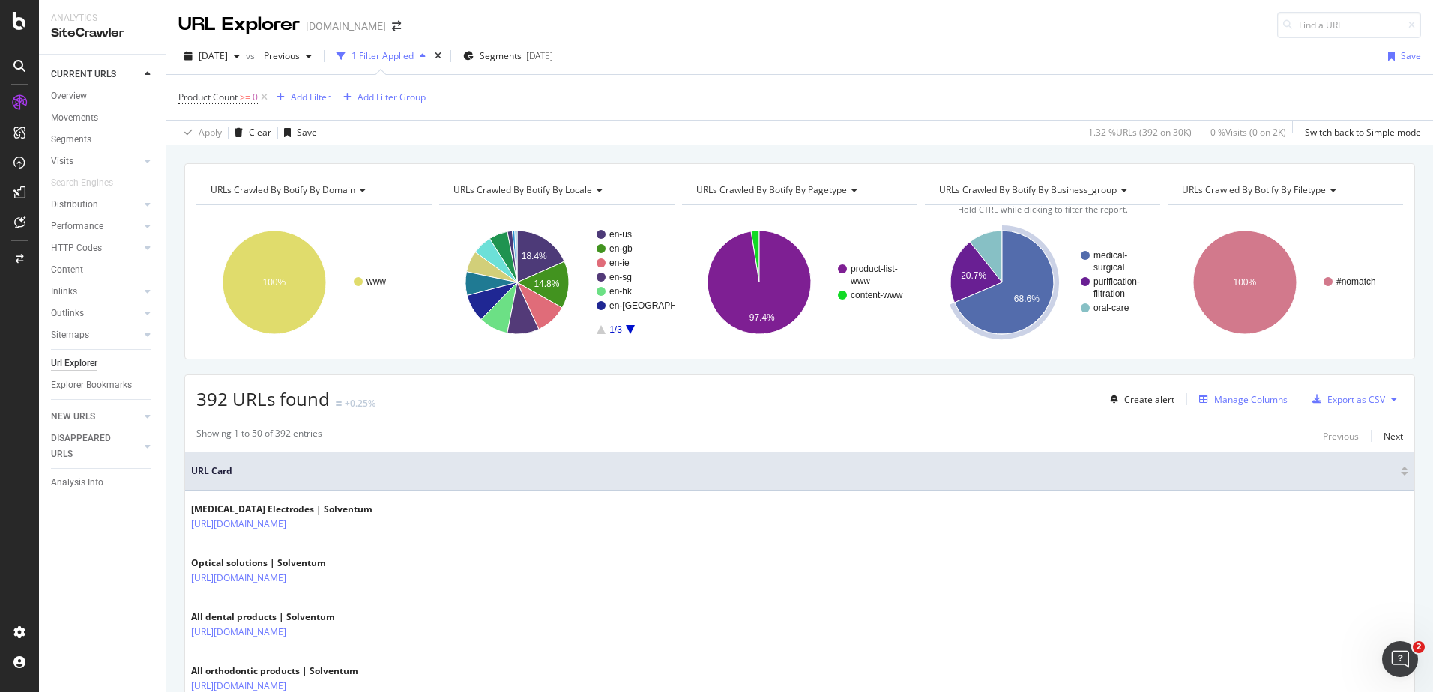
click at [1234, 402] on div "Manage Columns" at bounding box center [1250, 399] width 73 height 13
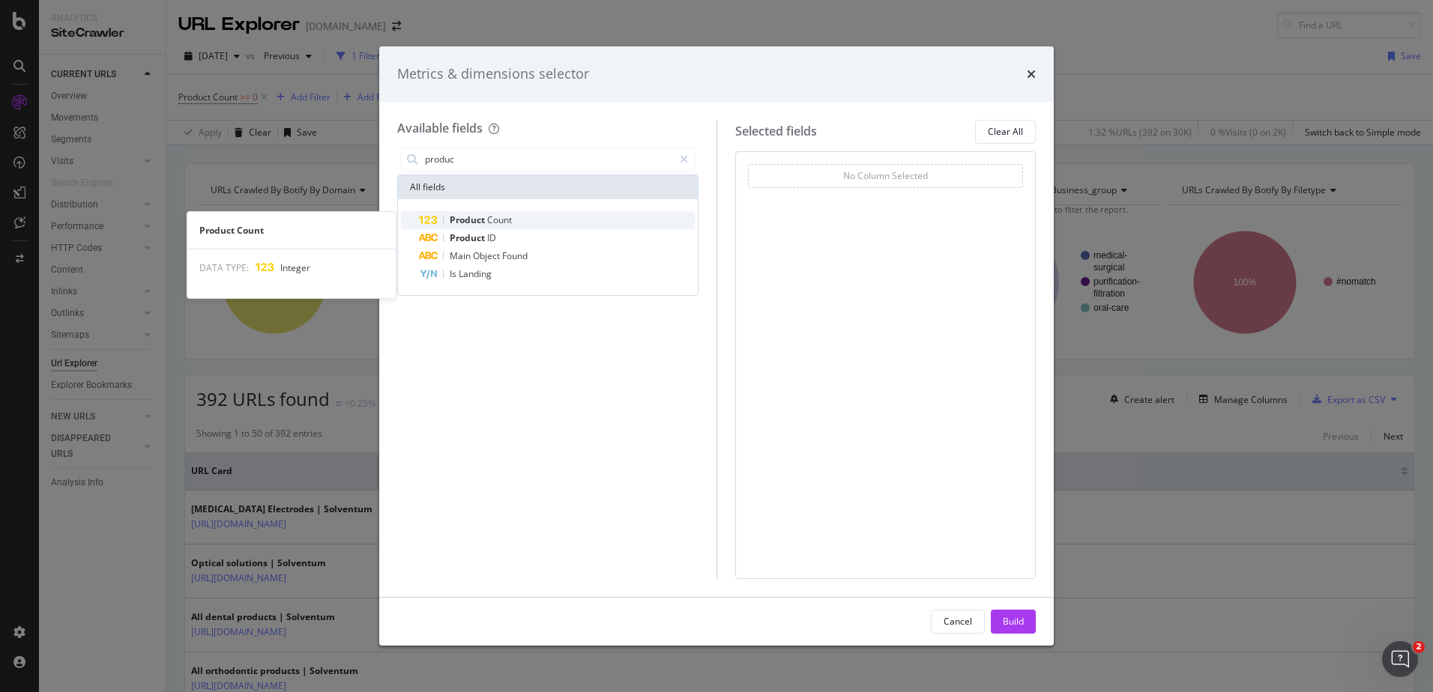
type input "produc"
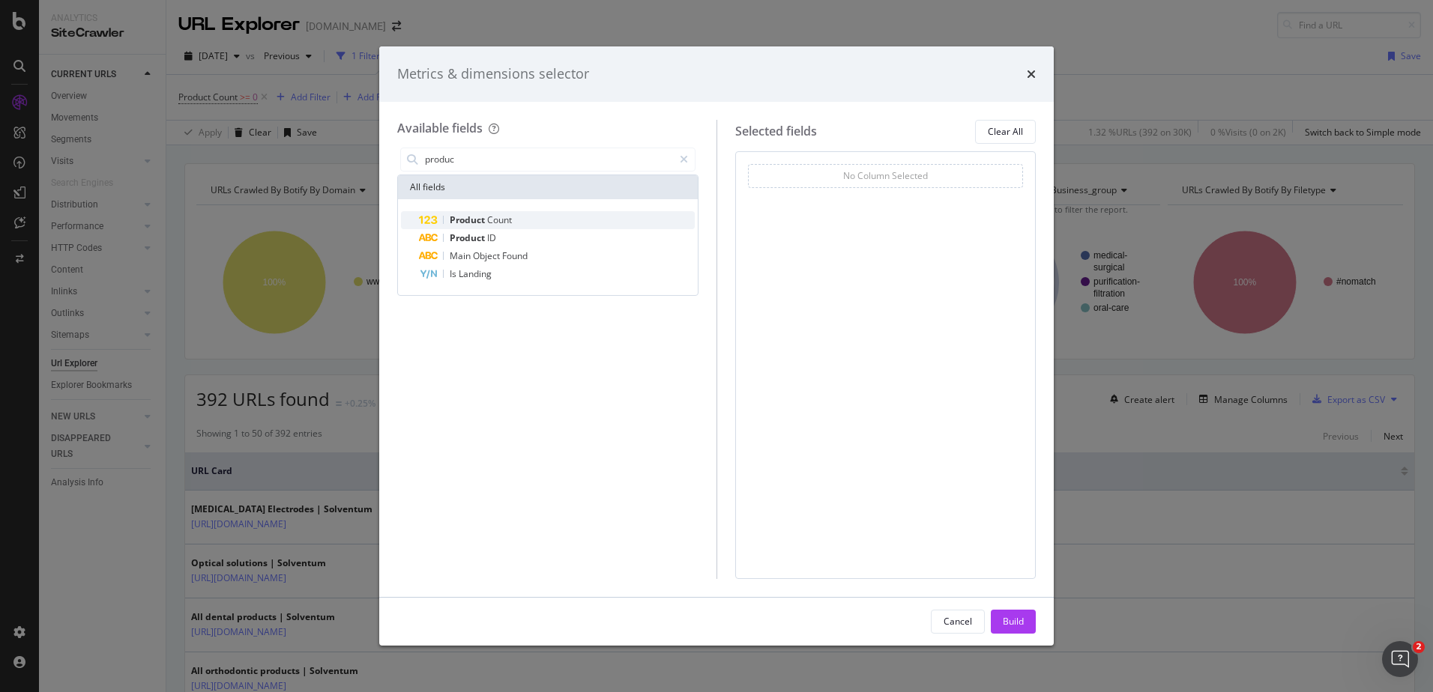
click at [504, 218] on span "Count" at bounding box center [499, 220] width 25 height 13
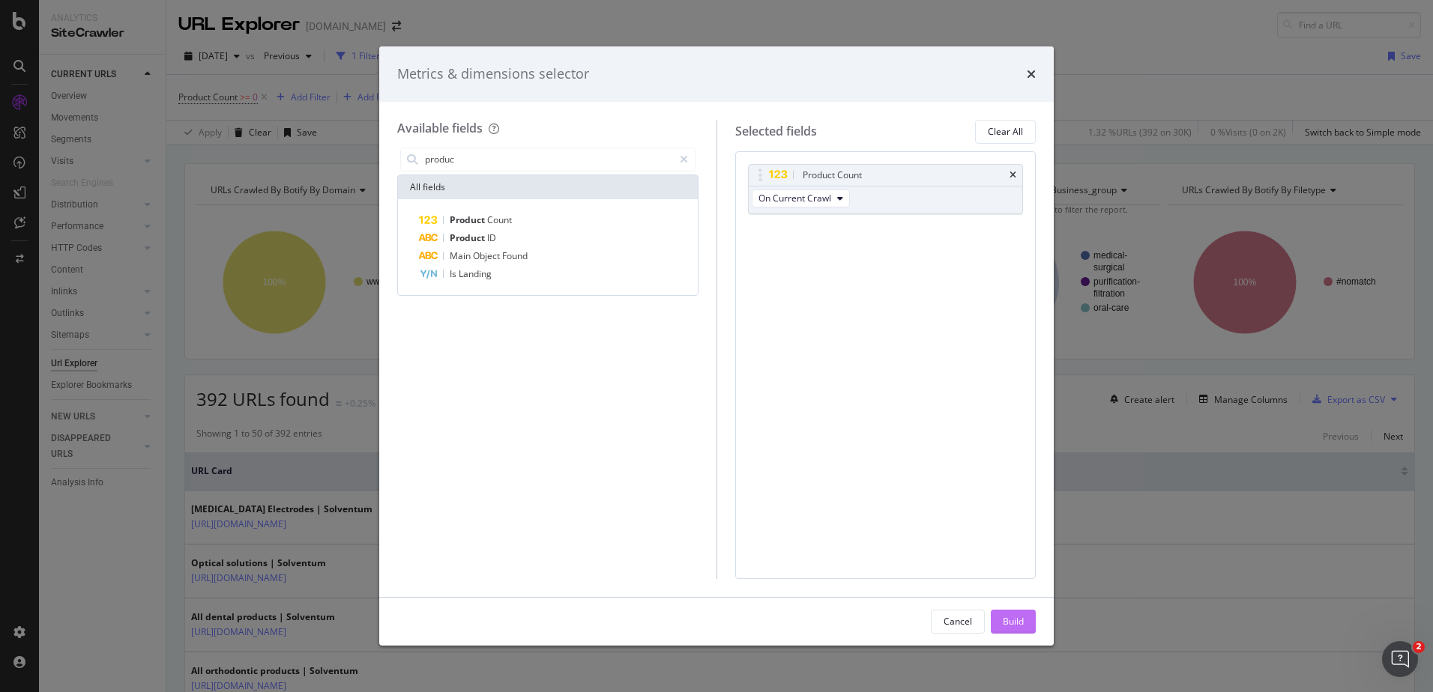
click at [1017, 623] on div "Build" at bounding box center [1013, 621] width 21 height 13
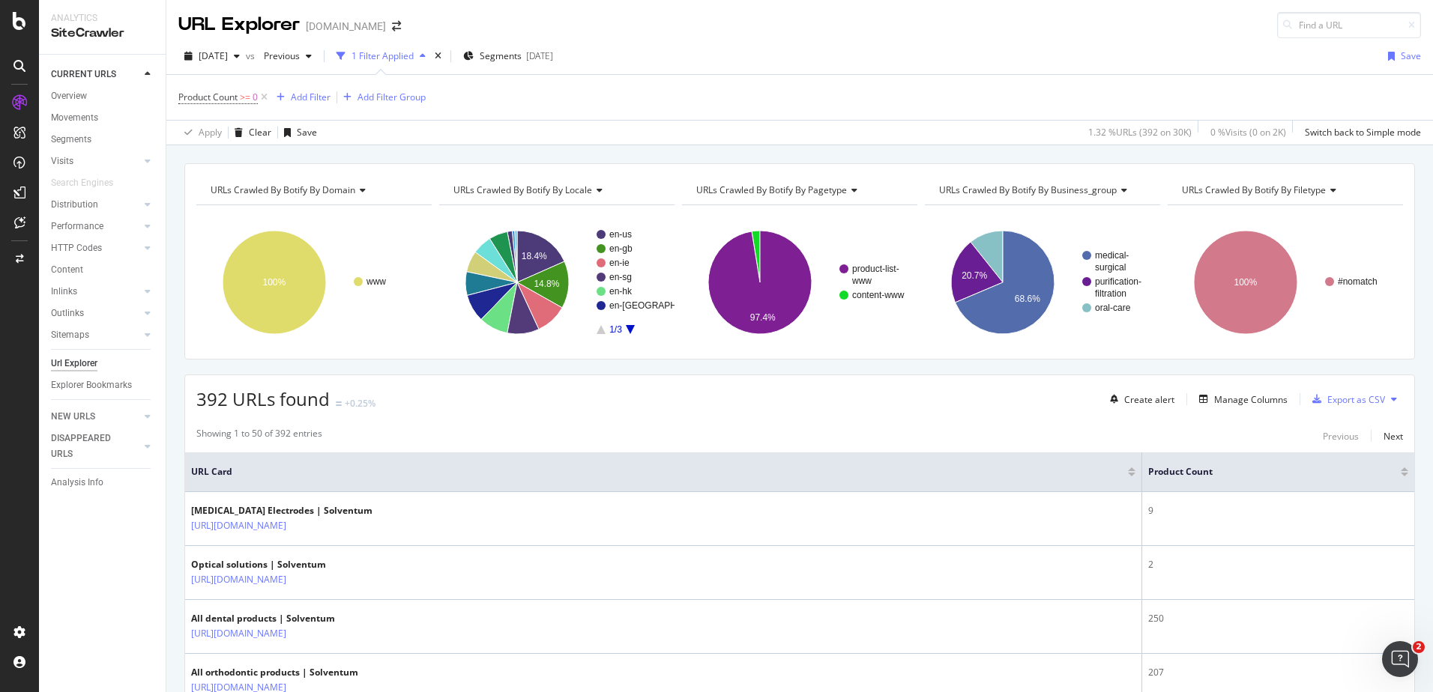
click at [1400, 468] on div at bounding box center [1403, 470] width 7 height 4
click at [1400, 474] on div at bounding box center [1403, 475] width 7 height 4
click at [1400, 470] on div at bounding box center [1403, 470] width 7 height 4
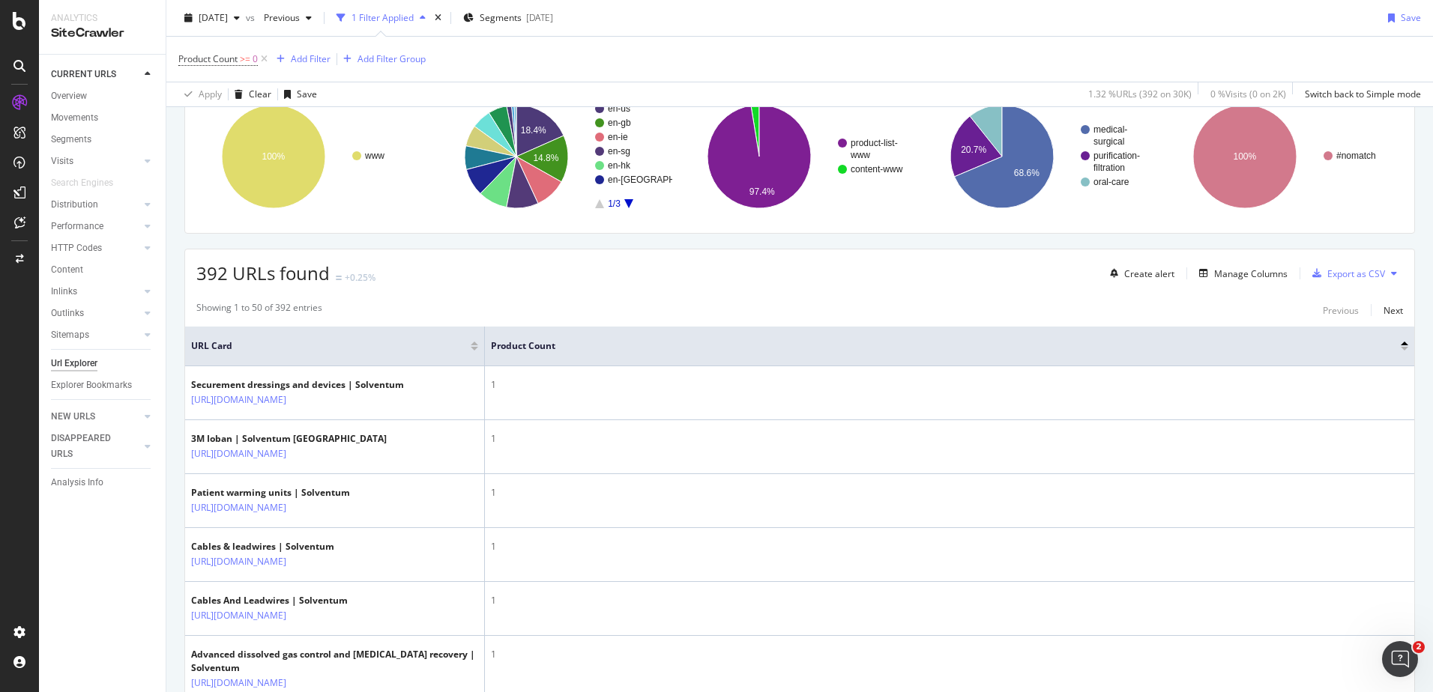
scroll to position [89, 0]
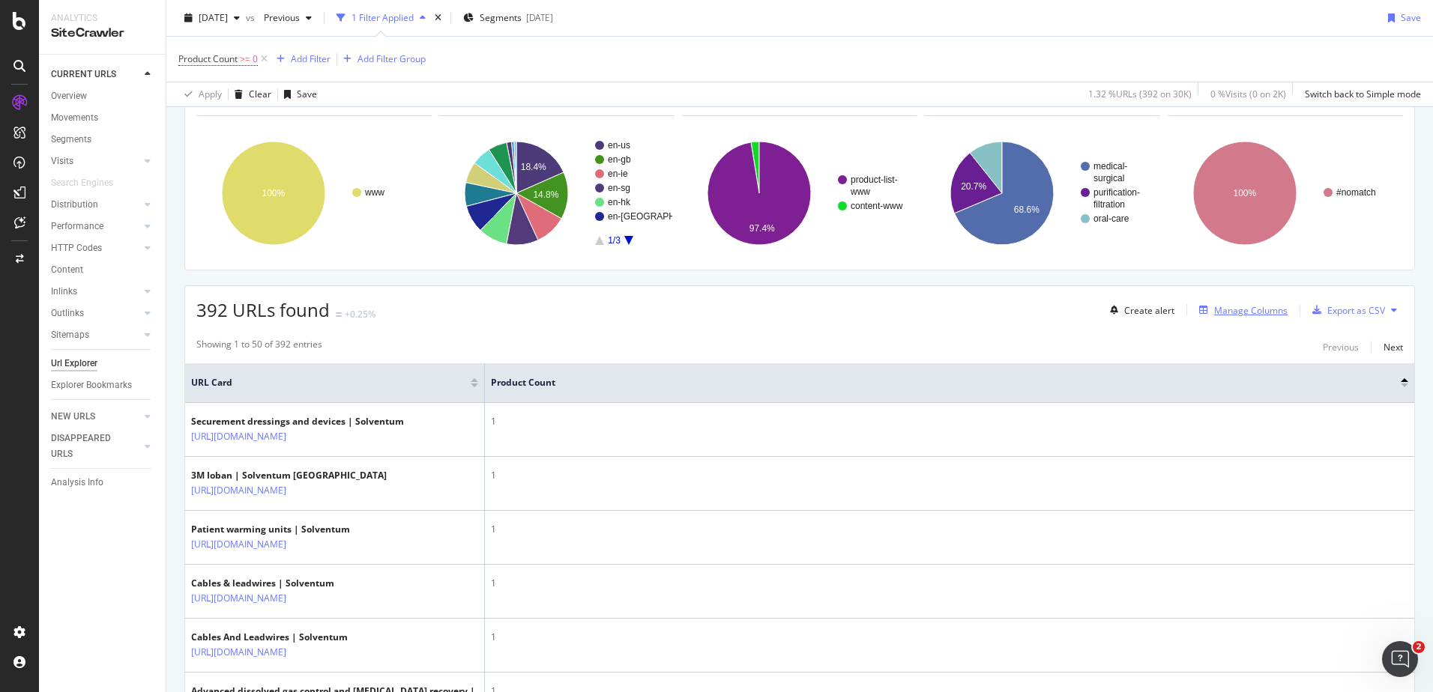
click at [1218, 307] on div "Manage Columns" at bounding box center [1250, 310] width 73 height 13
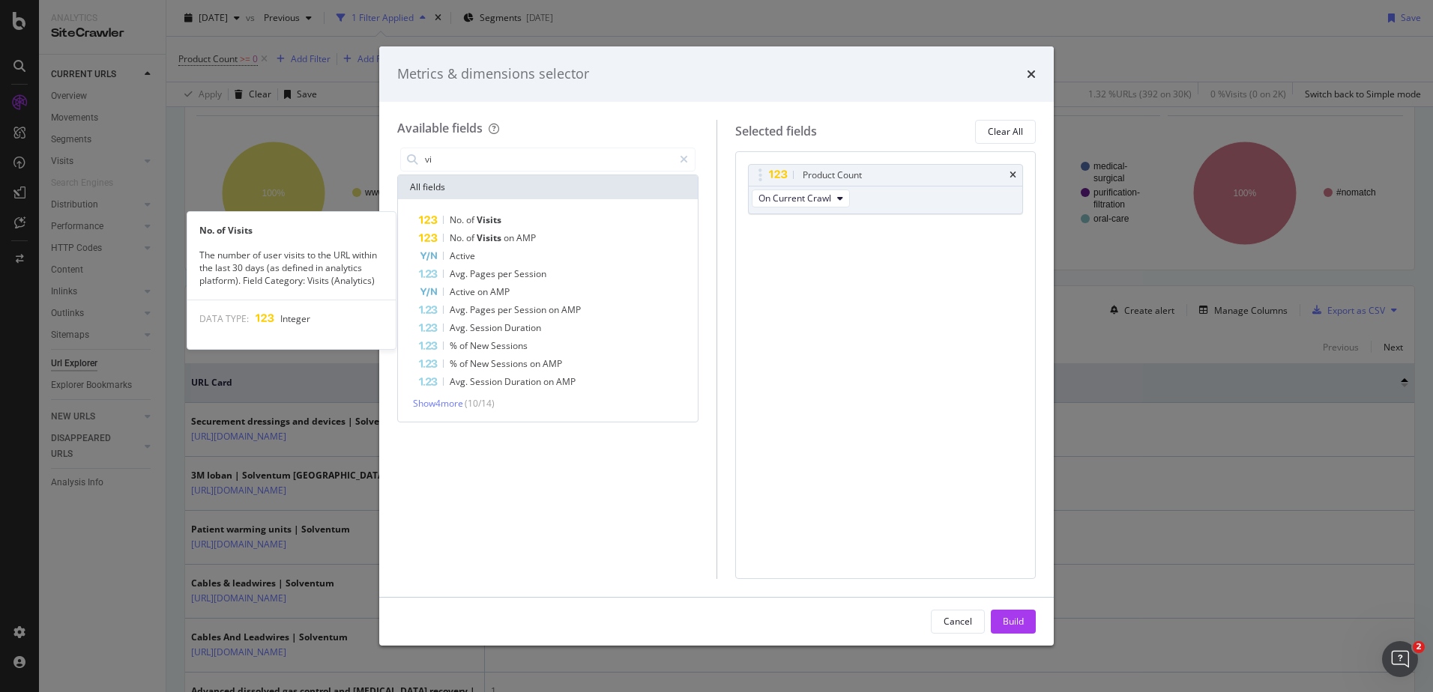
type input "v"
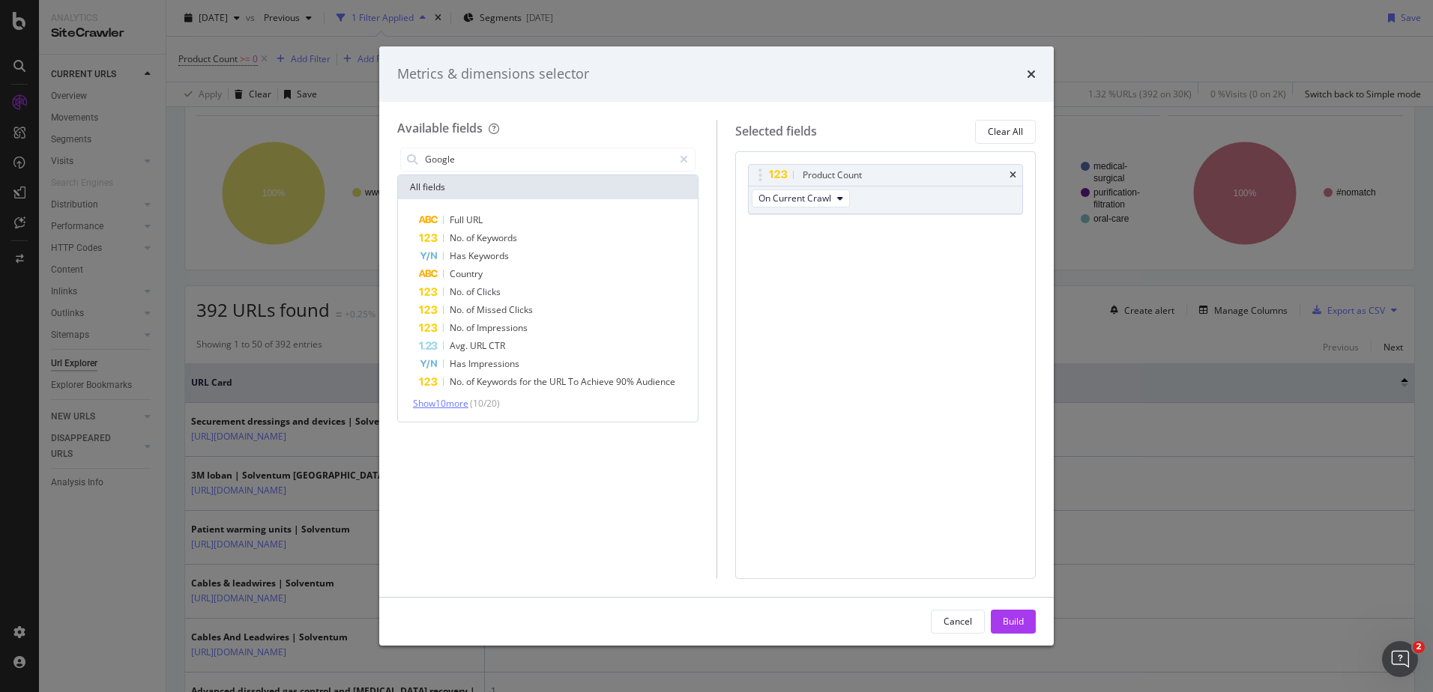
type input "Google"
click at [454, 402] on span "Show 10 more" at bounding box center [440, 403] width 55 height 13
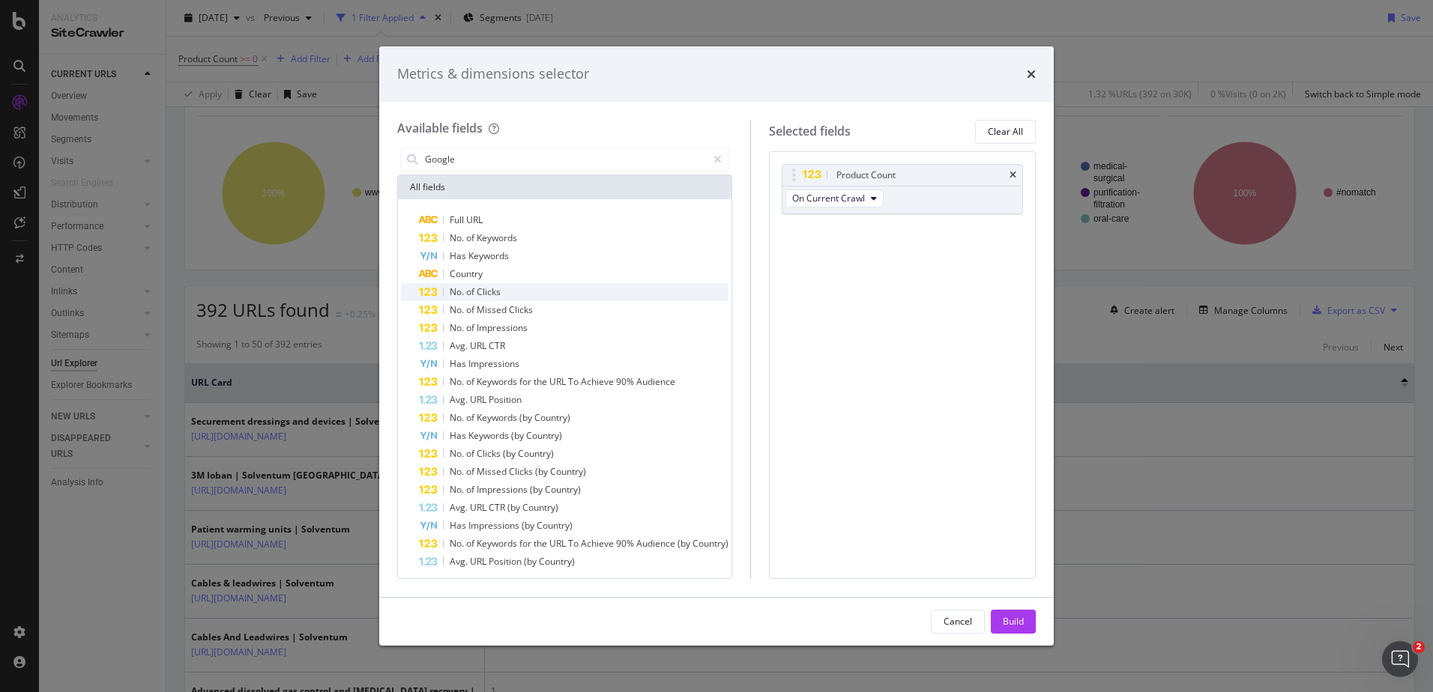
click at [462, 288] on span "No." at bounding box center [458, 291] width 16 height 13
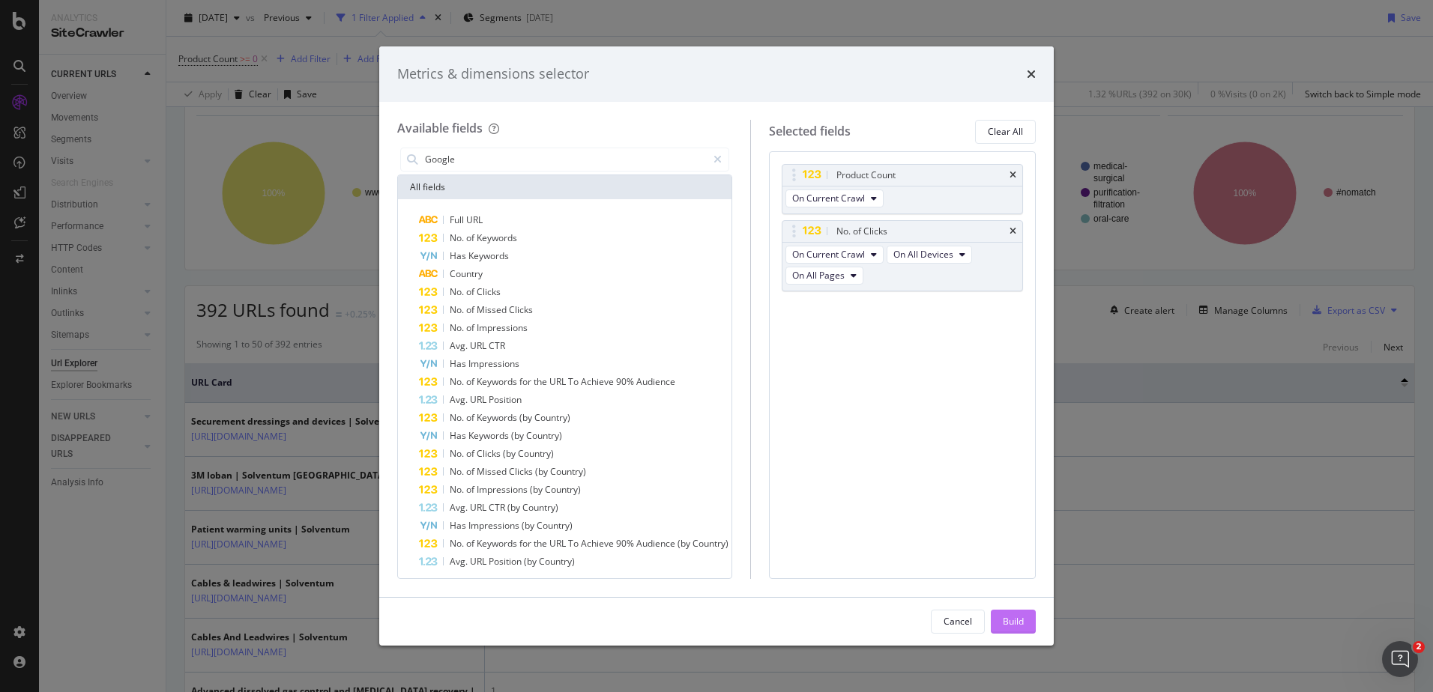
click at [1005, 629] on div "Build" at bounding box center [1013, 622] width 21 height 22
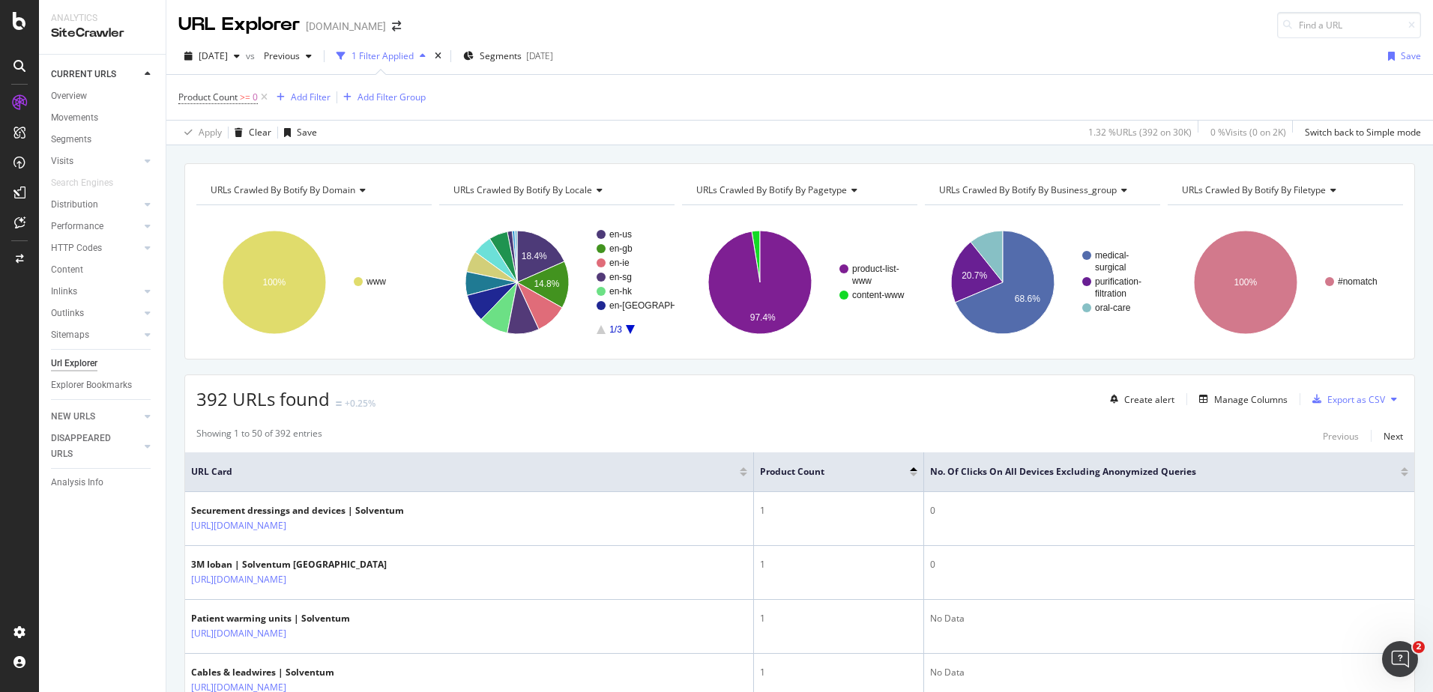
click at [1400, 470] on div at bounding box center [1403, 470] width 7 height 4
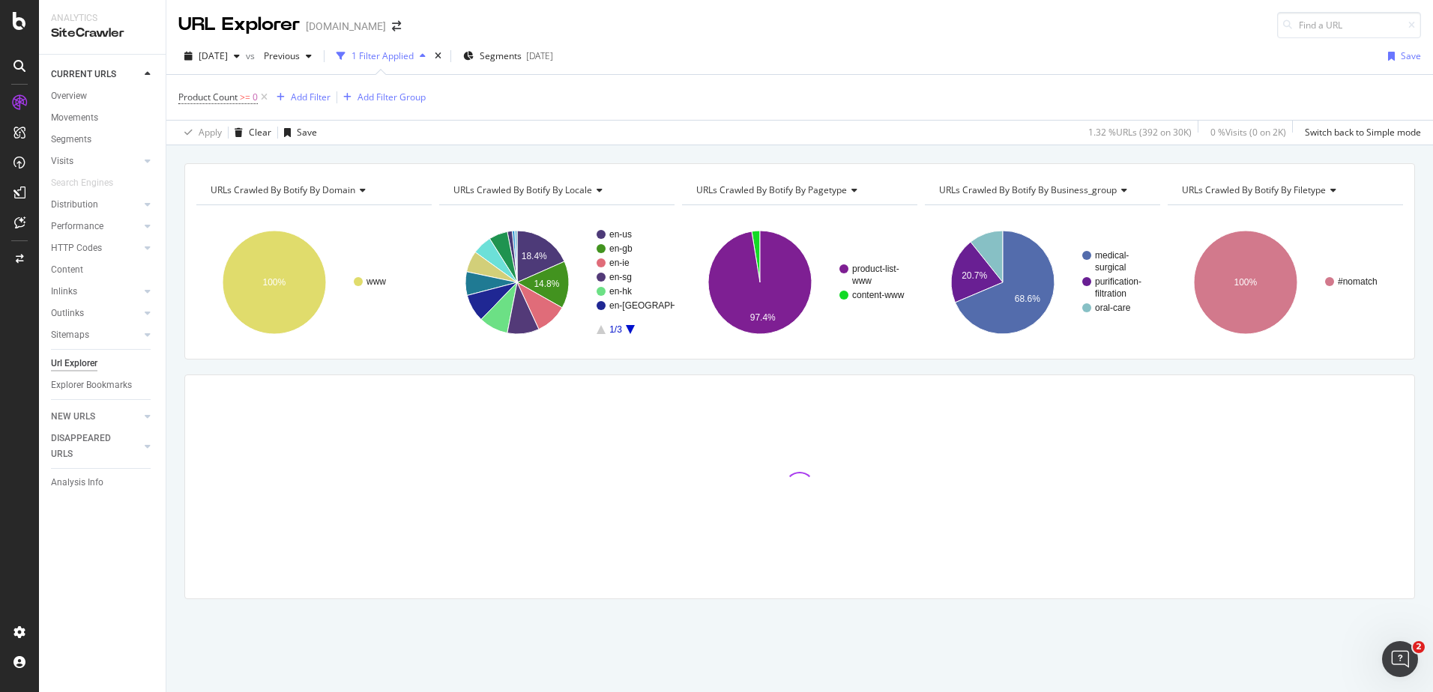
click at [1394, 470] on div at bounding box center [799, 486] width 1229 height 223
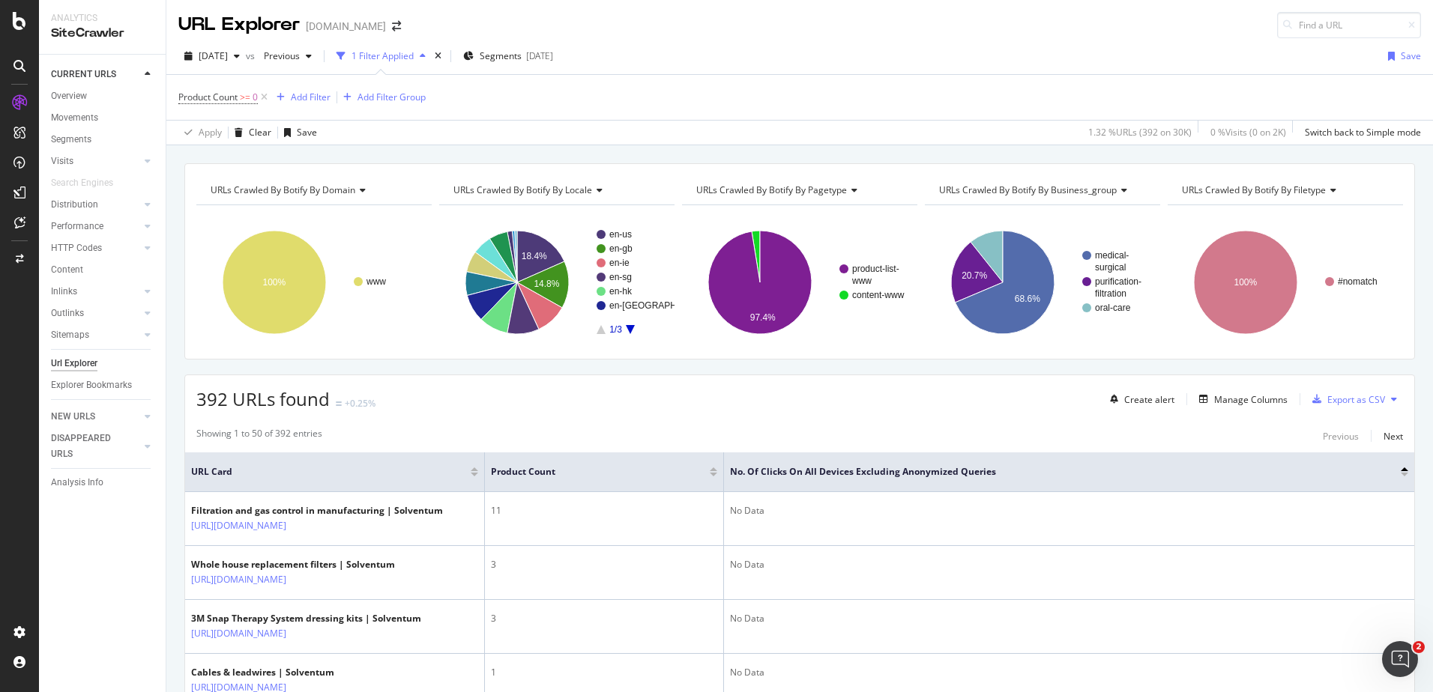
click at [1400, 476] on div at bounding box center [1403, 475] width 7 height 4
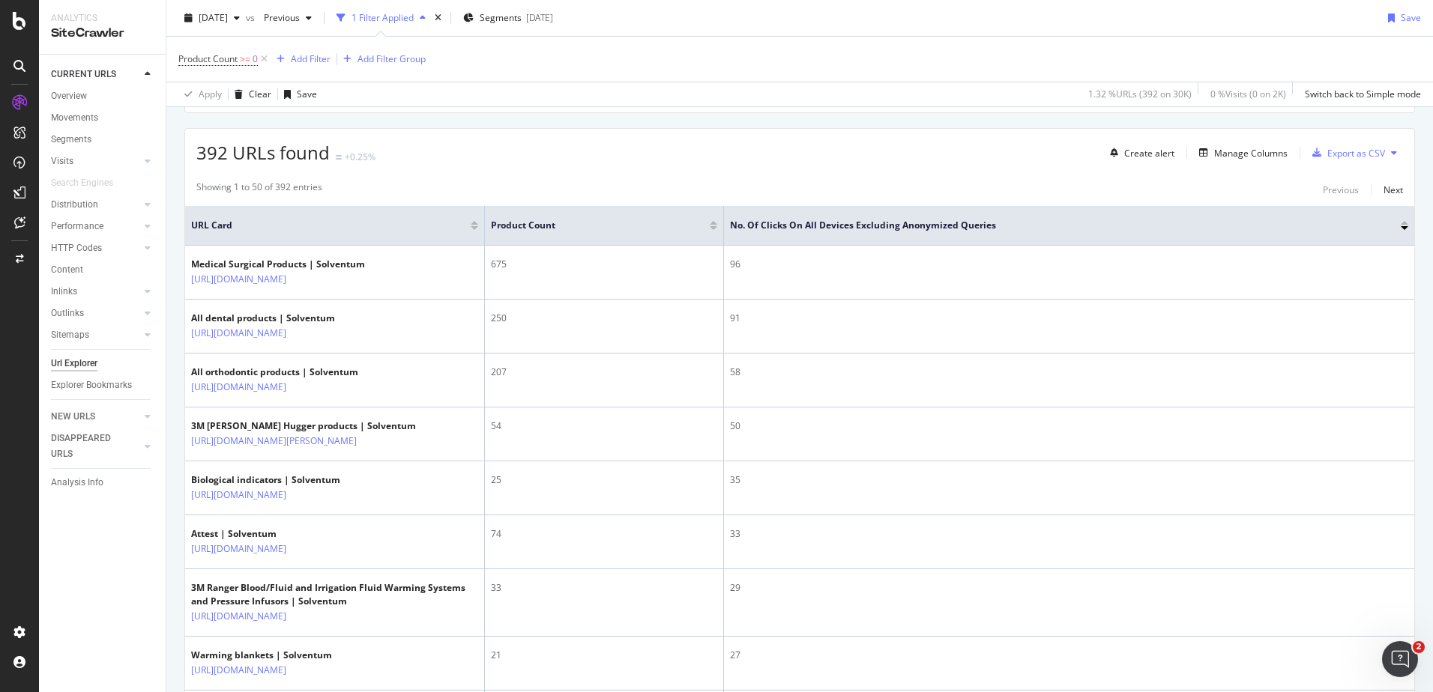
scroll to position [232, 0]
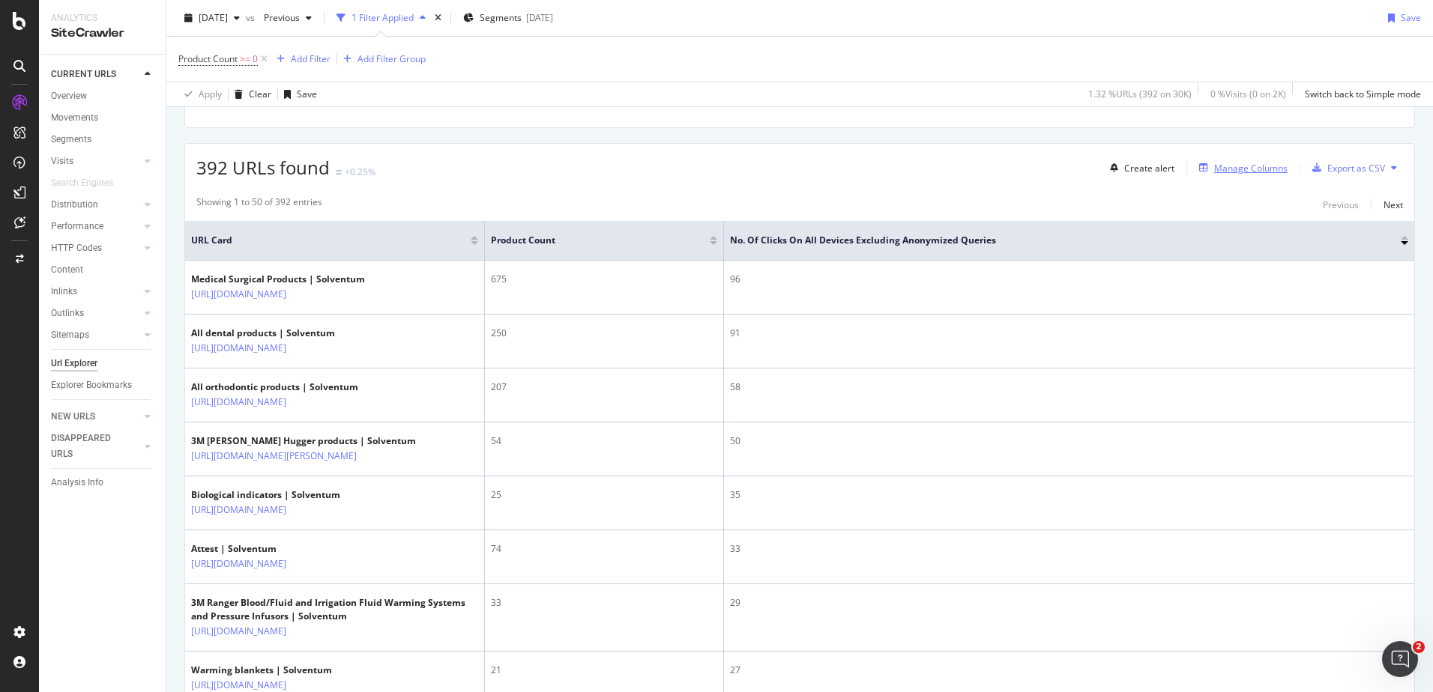
click at [1256, 164] on div "Manage Columns" at bounding box center [1250, 168] width 73 height 13
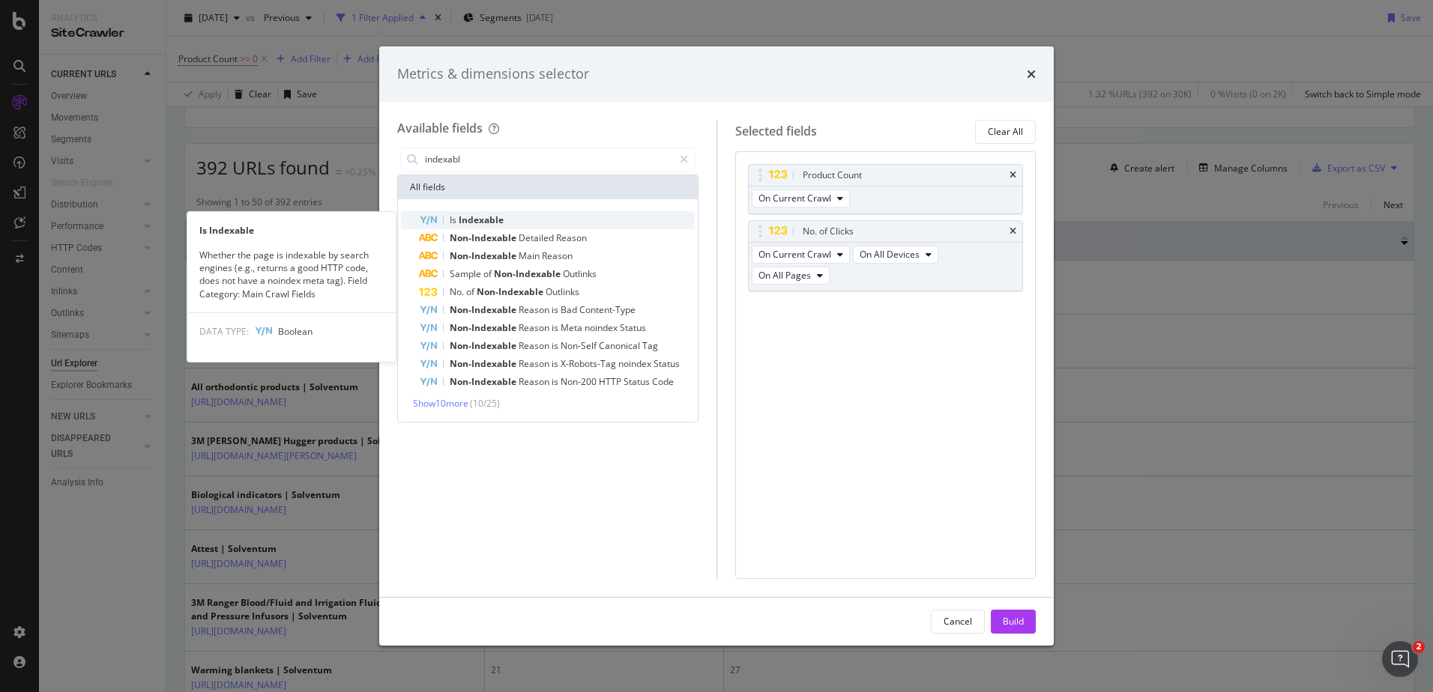
type input "indexabl"
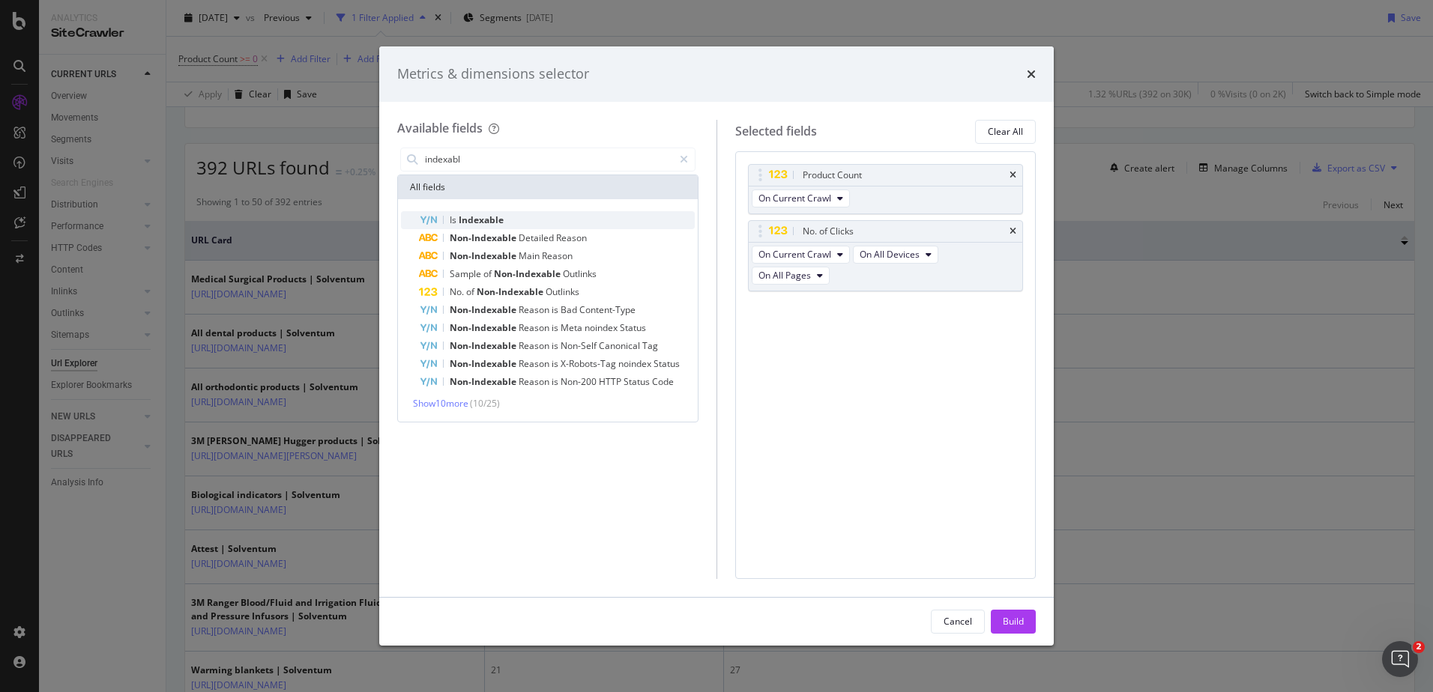
click at [579, 217] on div "Is Indexable" at bounding box center [557, 220] width 276 height 18
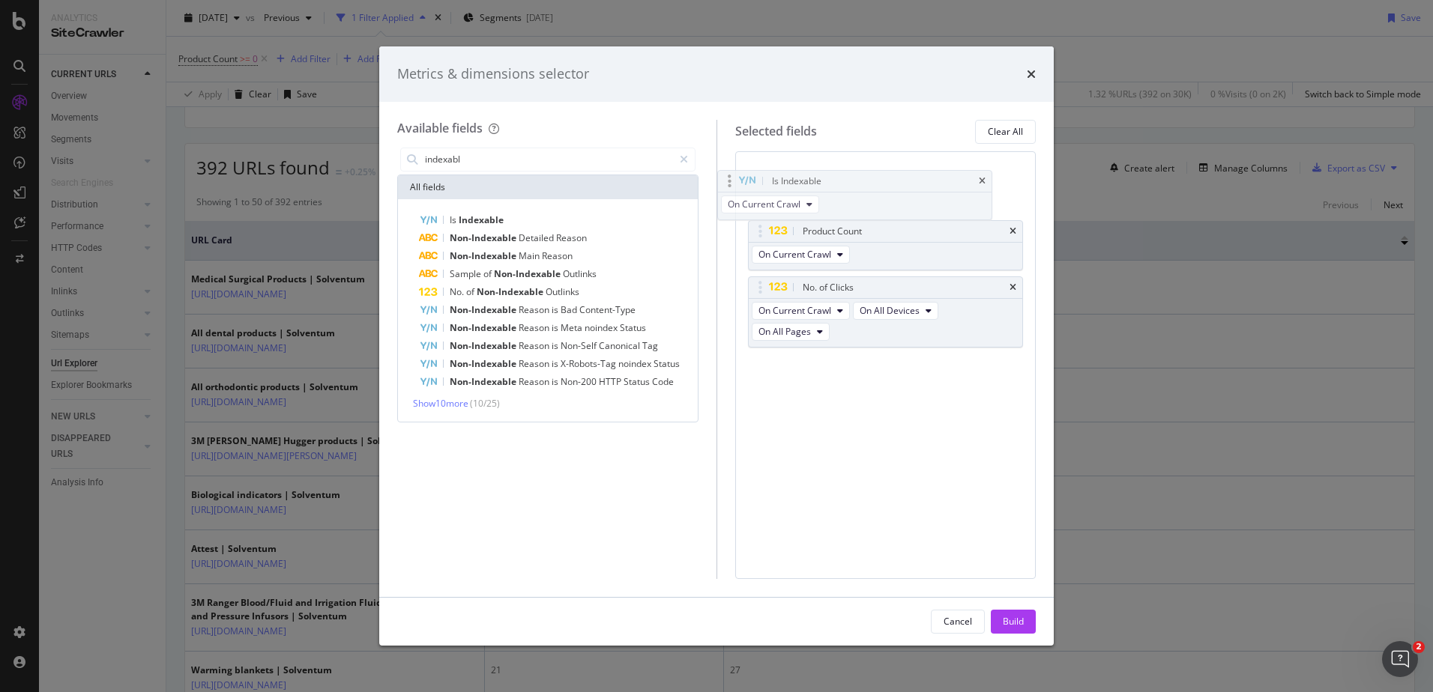
drag, startPoint x: 855, startPoint y: 304, endPoint x: 824, endPoint y: 177, distance: 131.0
click at [824, 177] on body "Analytics SiteCrawler CURRENT URLS Overview Movements Segments Visits Analysis …" at bounding box center [716, 346] width 1433 height 692
click at [1007, 623] on div "Build" at bounding box center [1013, 621] width 21 height 13
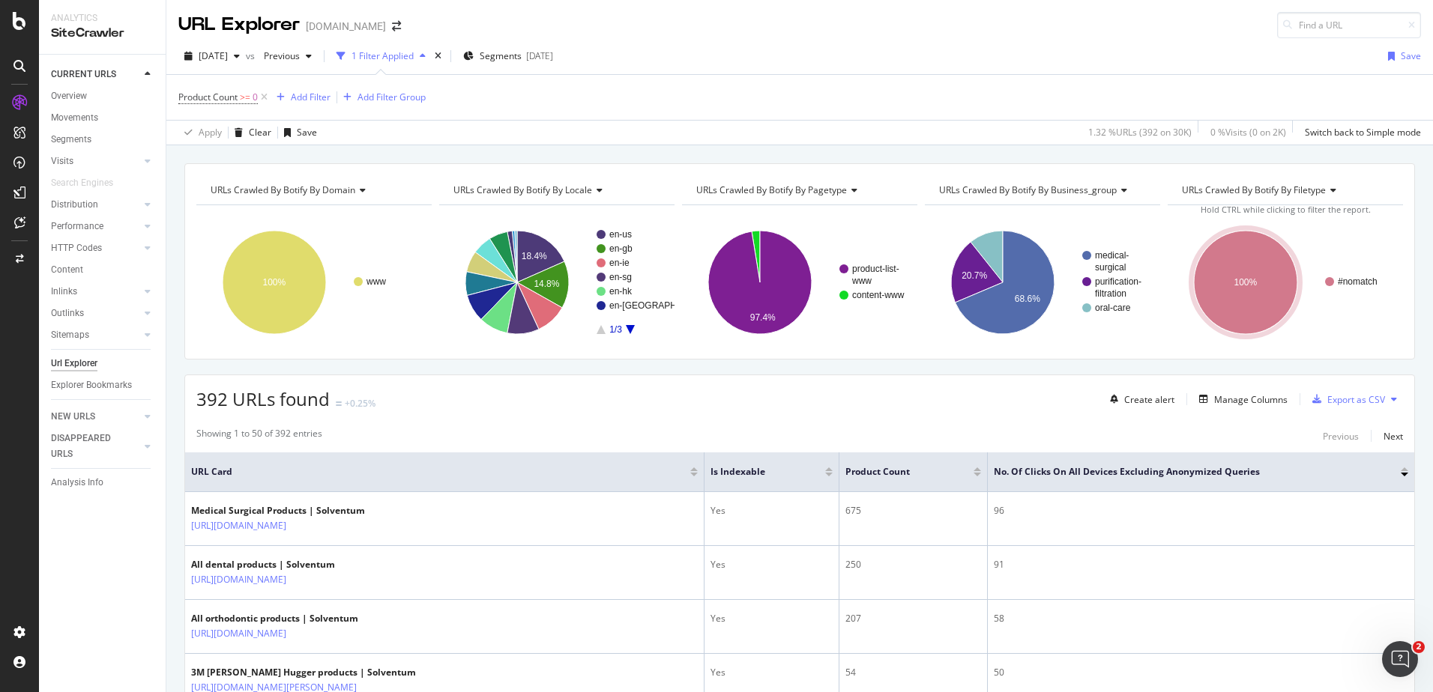
click at [825, 471] on div at bounding box center [828, 470] width 7 height 4
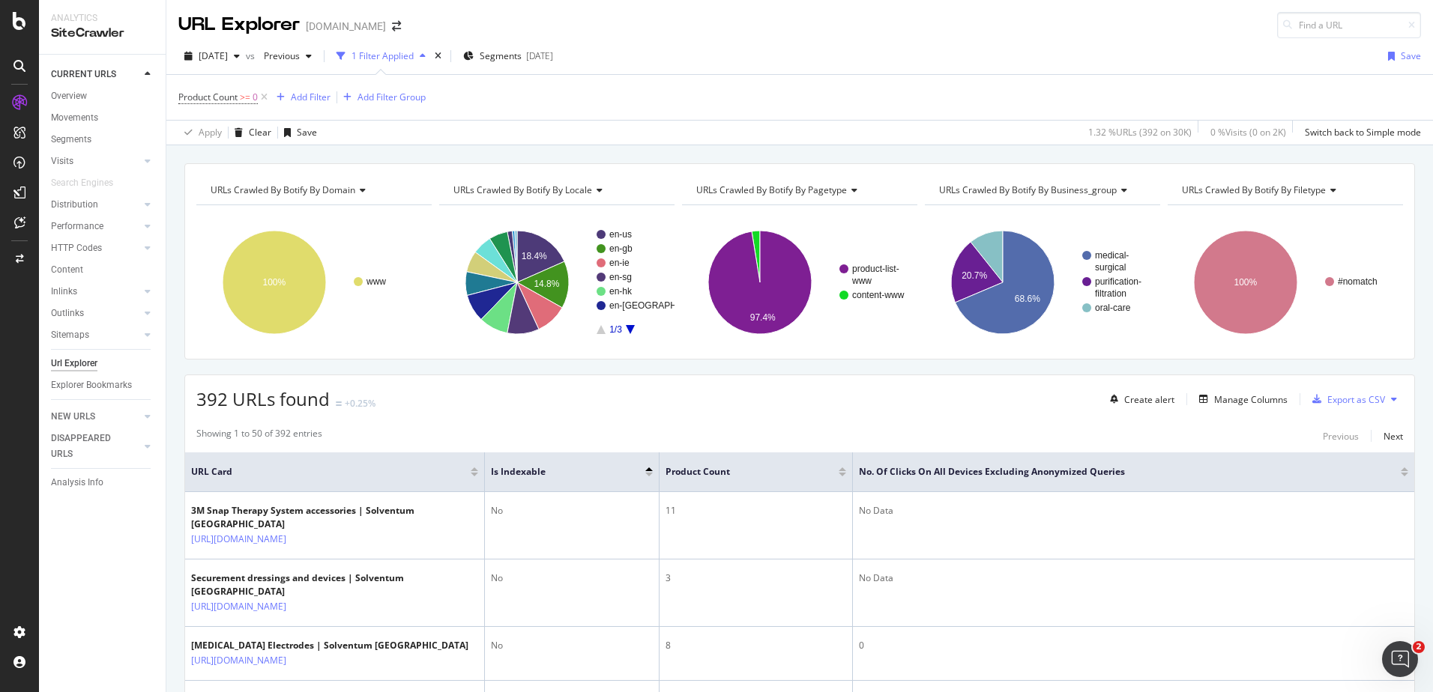
click at [649, 476] on div at bounding box center [648, 475] width 7 height 4
click at [1400, 474] on div at bounding box center [1403, 475] width 7 height 4
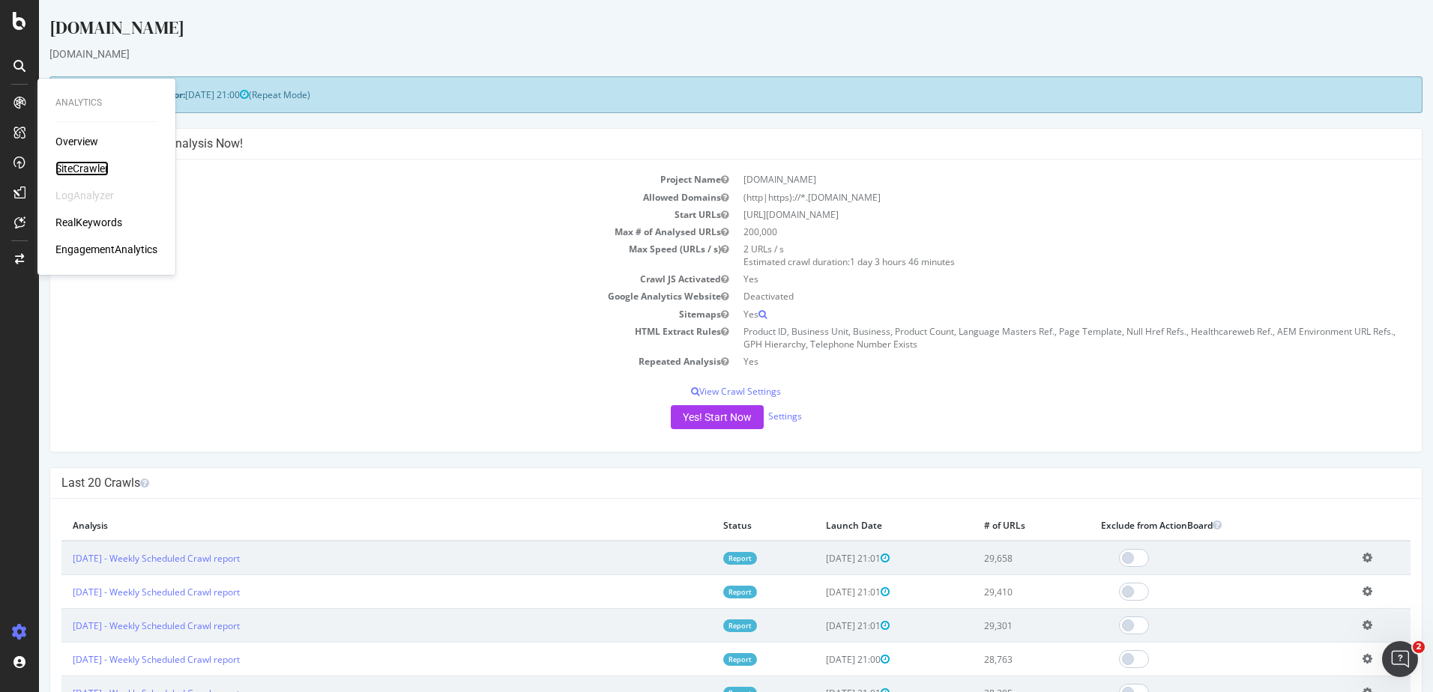
click at [72, 163] on div "SiteCrawler" at bounding box center [81, 168] width 53 height 15
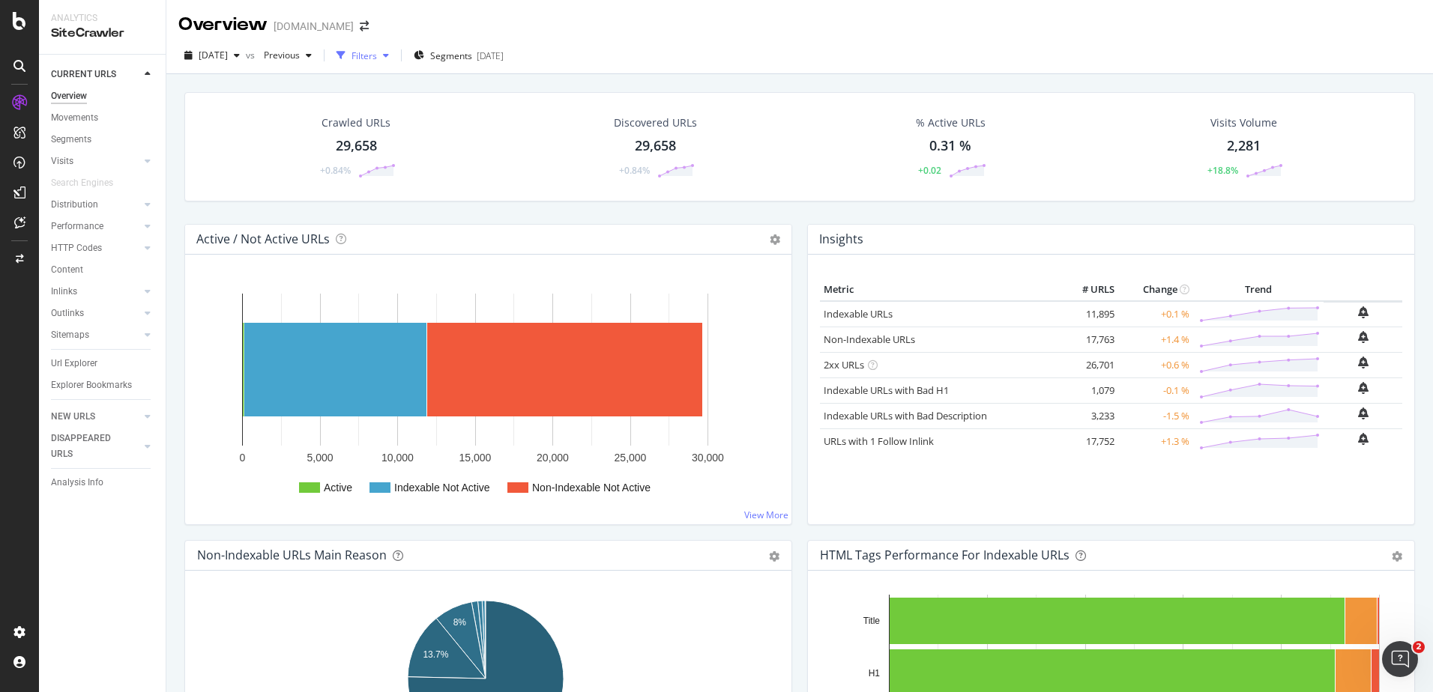
click at [377, 60] on div "Filters" at bounding box center [363, 55] width 25 height 13
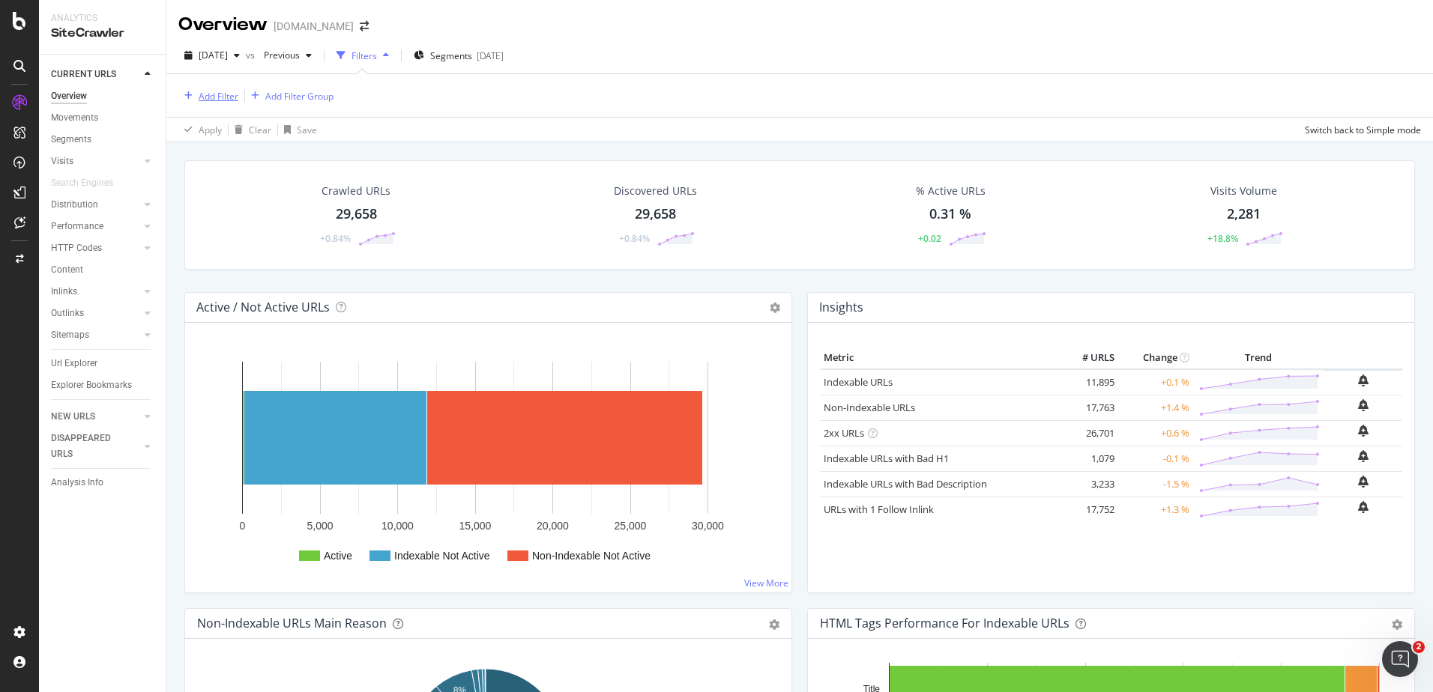
click at [225, 95] on div "Add Filter" at bounding box center [219, 96] width 40 height 13
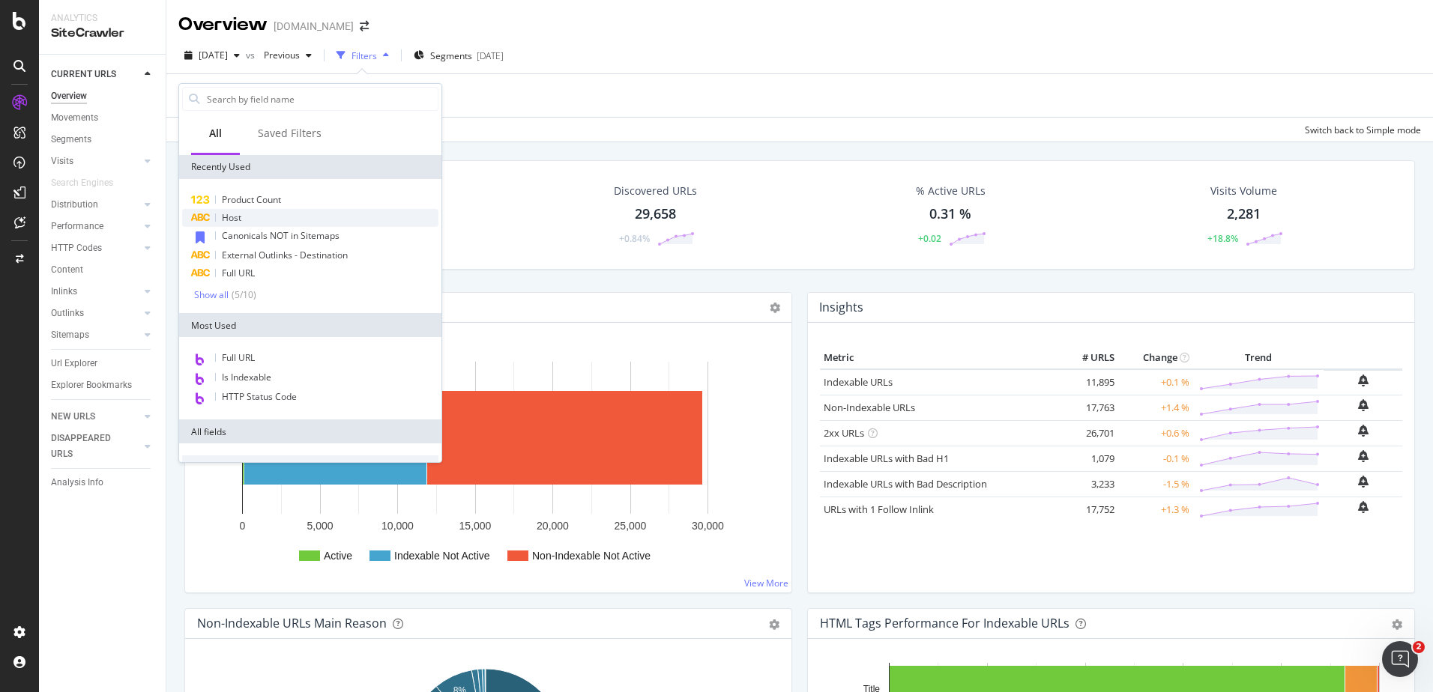
click at [234, 223] on span "Host" at bounding box center [231, 217] width 19 height 13
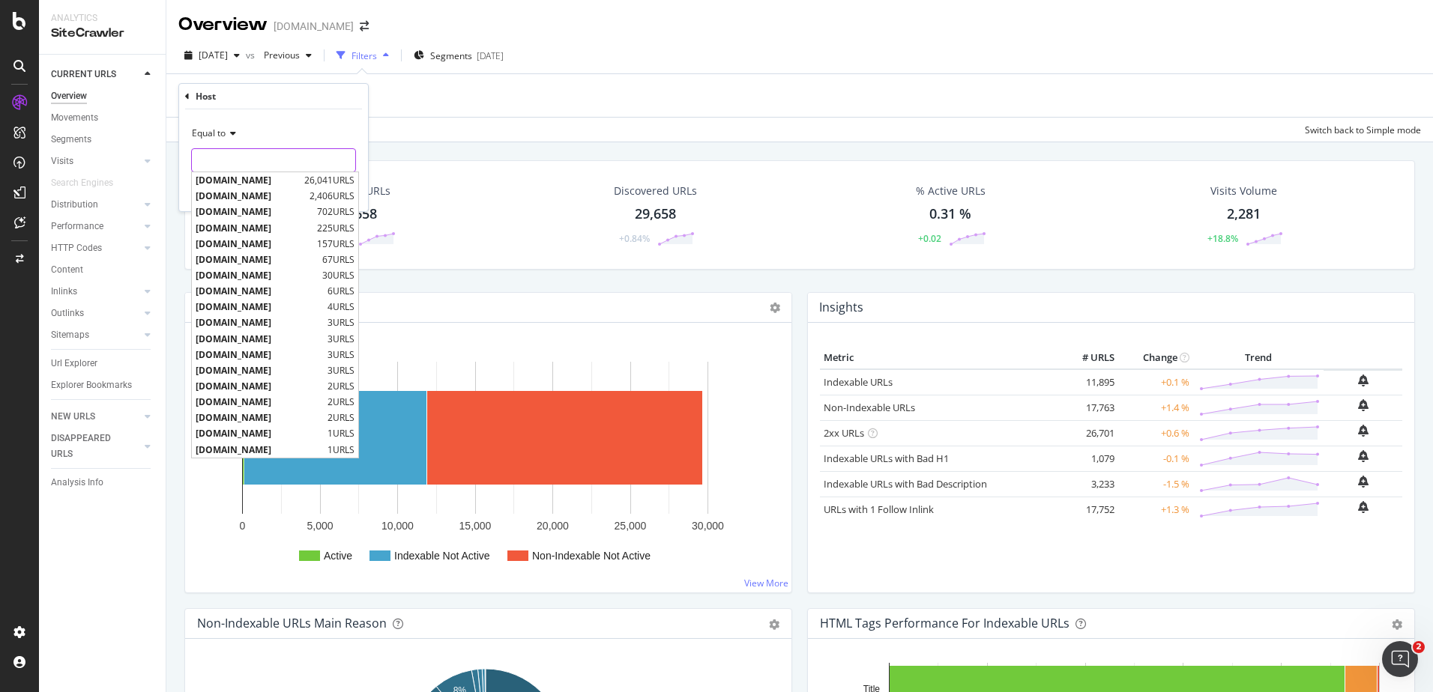
click at [225, 151] on input "text" at bounding box center [273, 160] width 163 height 24
click at [228, 177] on span "[DOMAIN_NAME]" at bounding box center [248, 180] width 105 height 13
type input "[DOMAIN_NAME]"
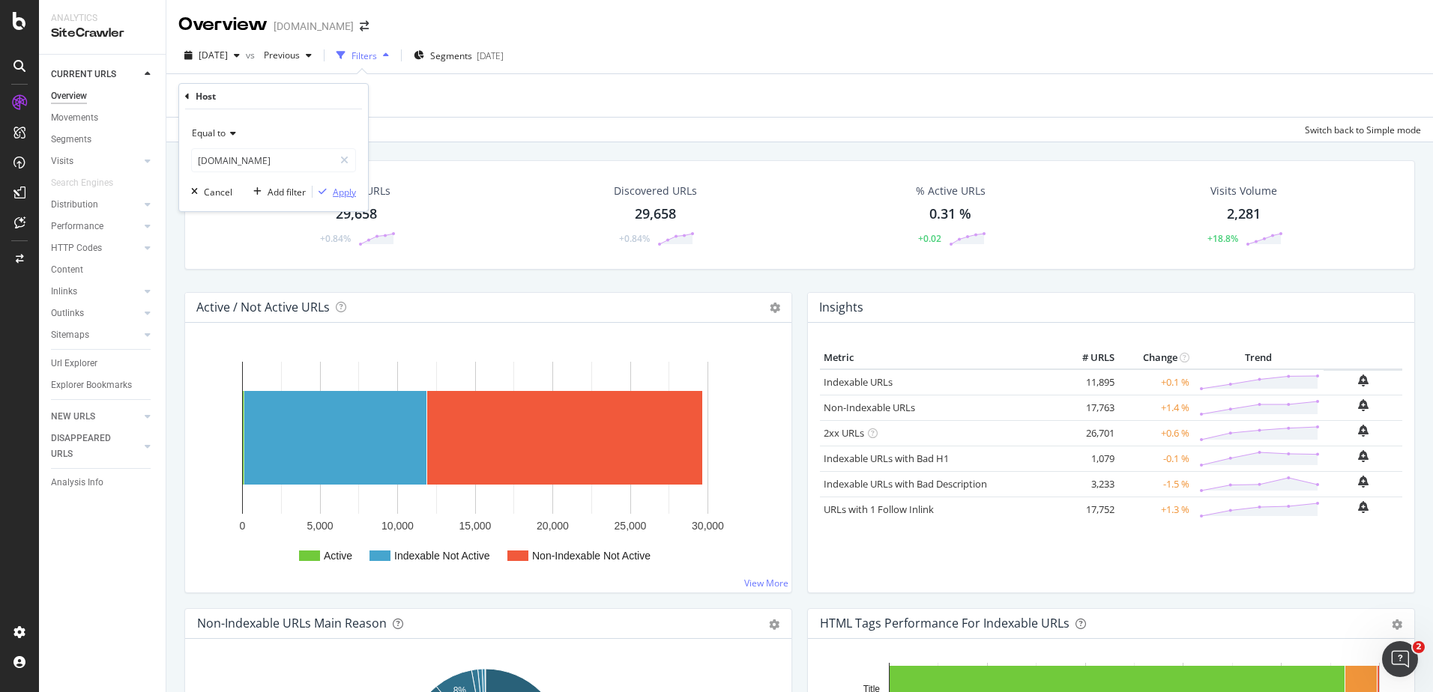
click at [342, 186] on div "Apply" at bounding box center [344, 192] width 23 height 13
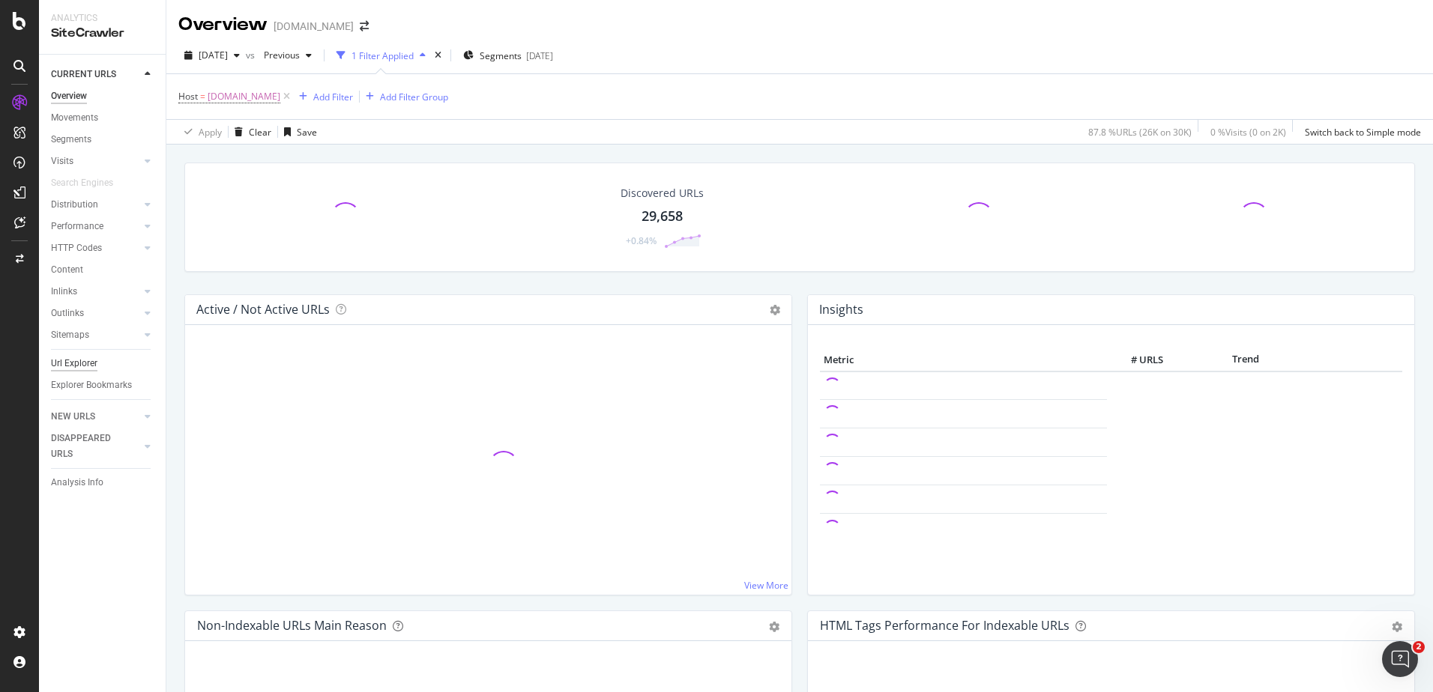
click at [80, 358] on div "Url Explorer" at bounding box center [74, 364] width 46 height 16
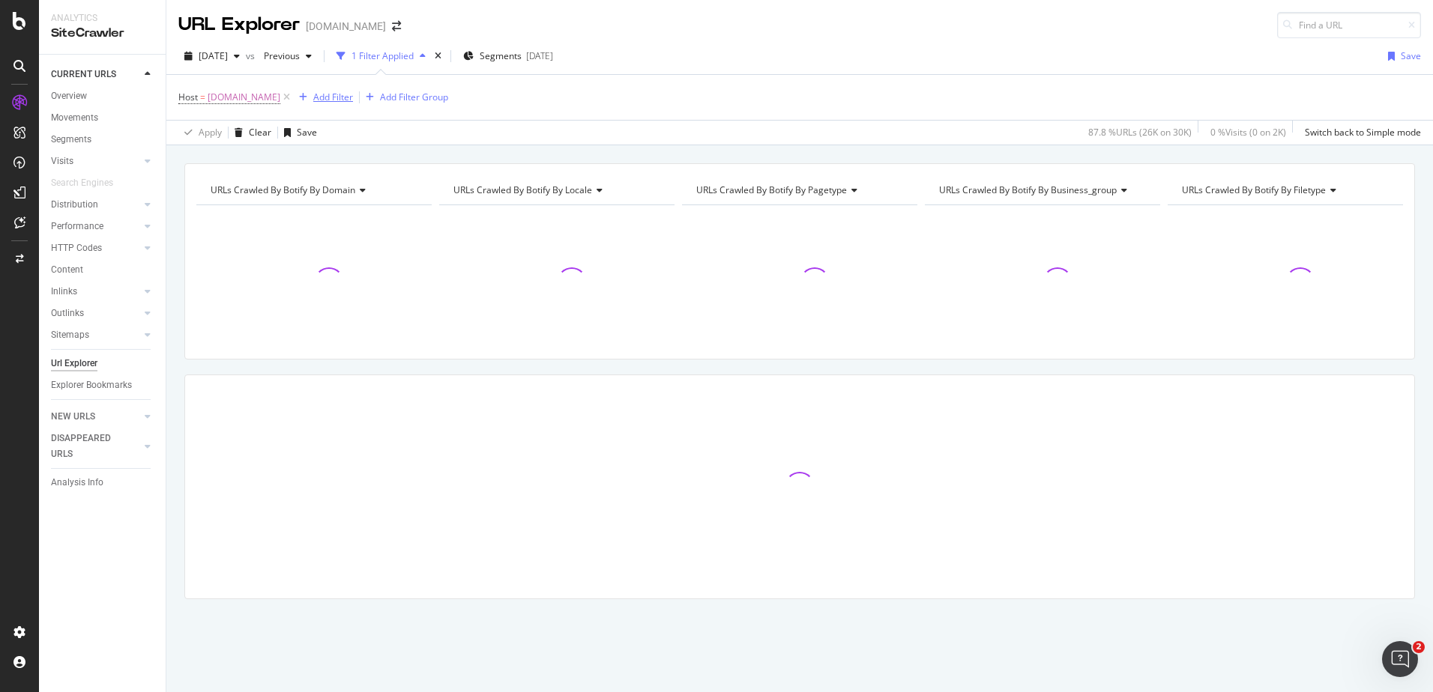
click at [353, 103] on div "Add Filter" at bounding box center [333, 97] width 40 height 13
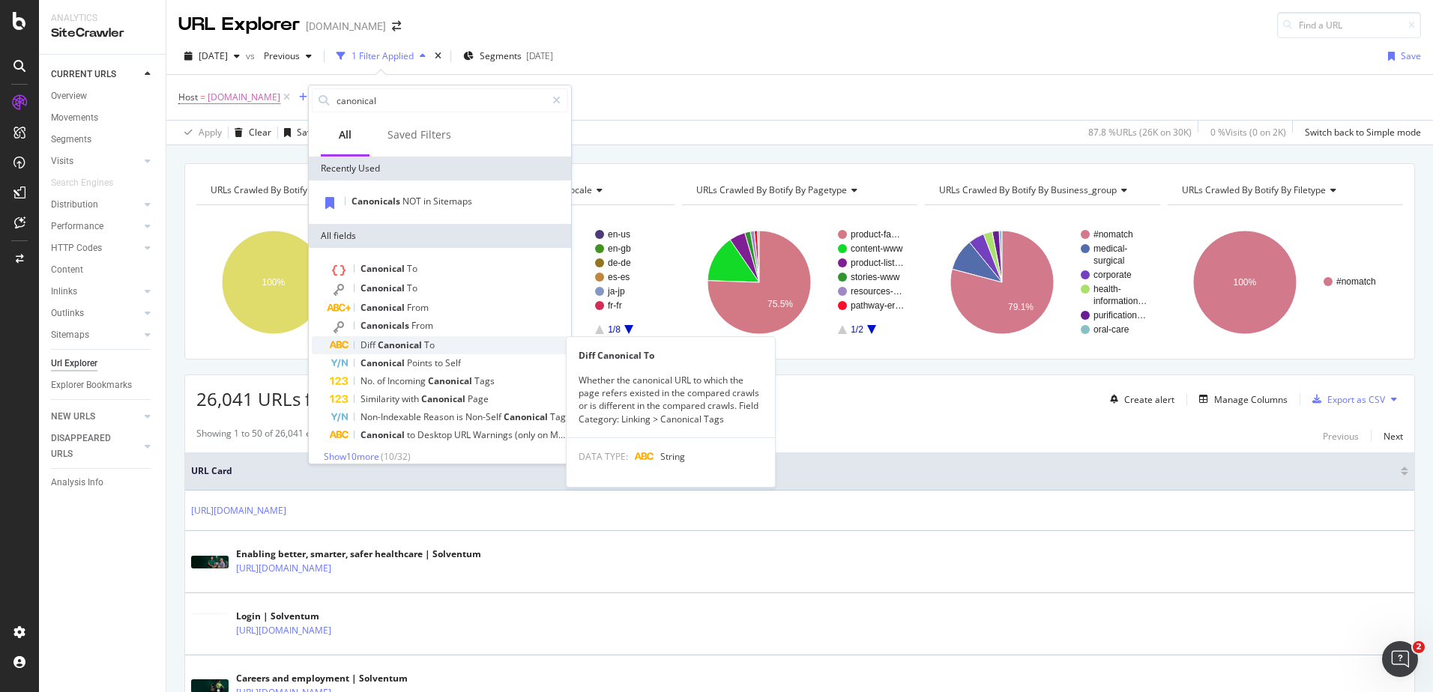
type input "canonical"
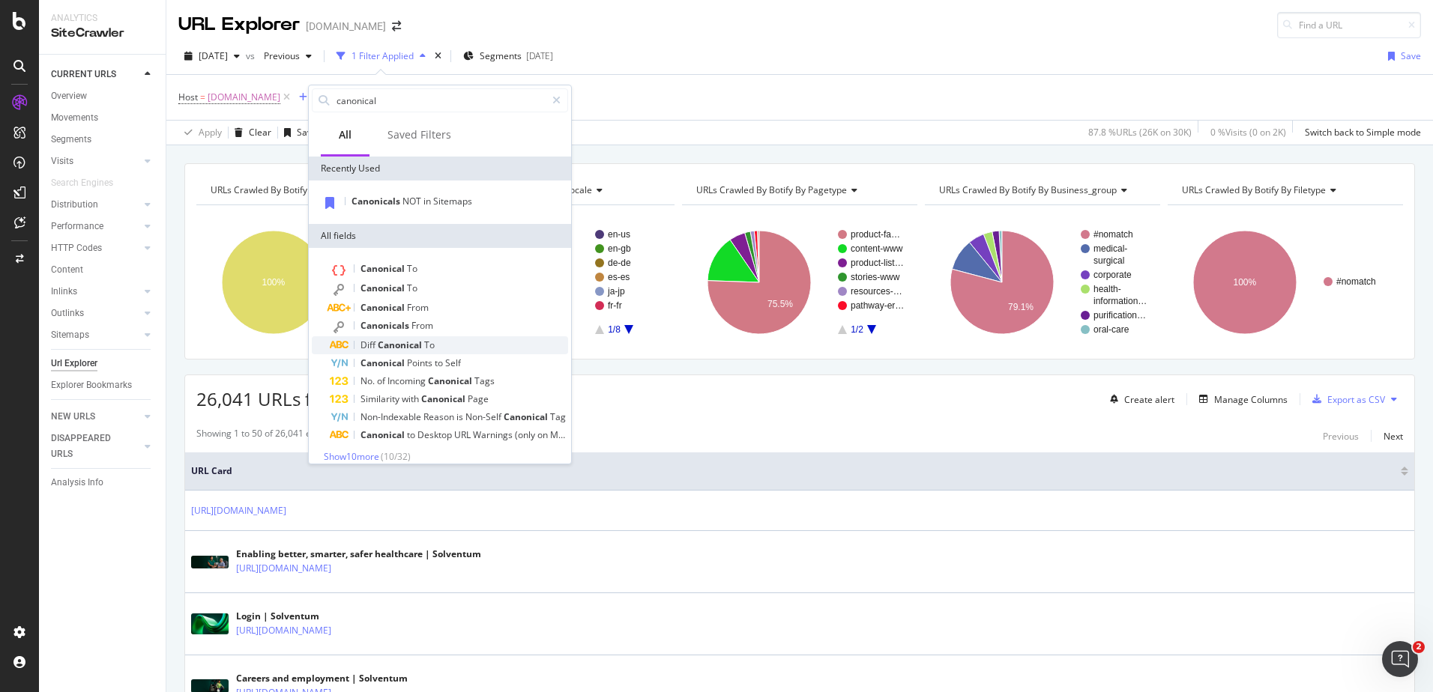
click at [429, 349] on span "To" at bounding box center [429, 345] width 10 height 13
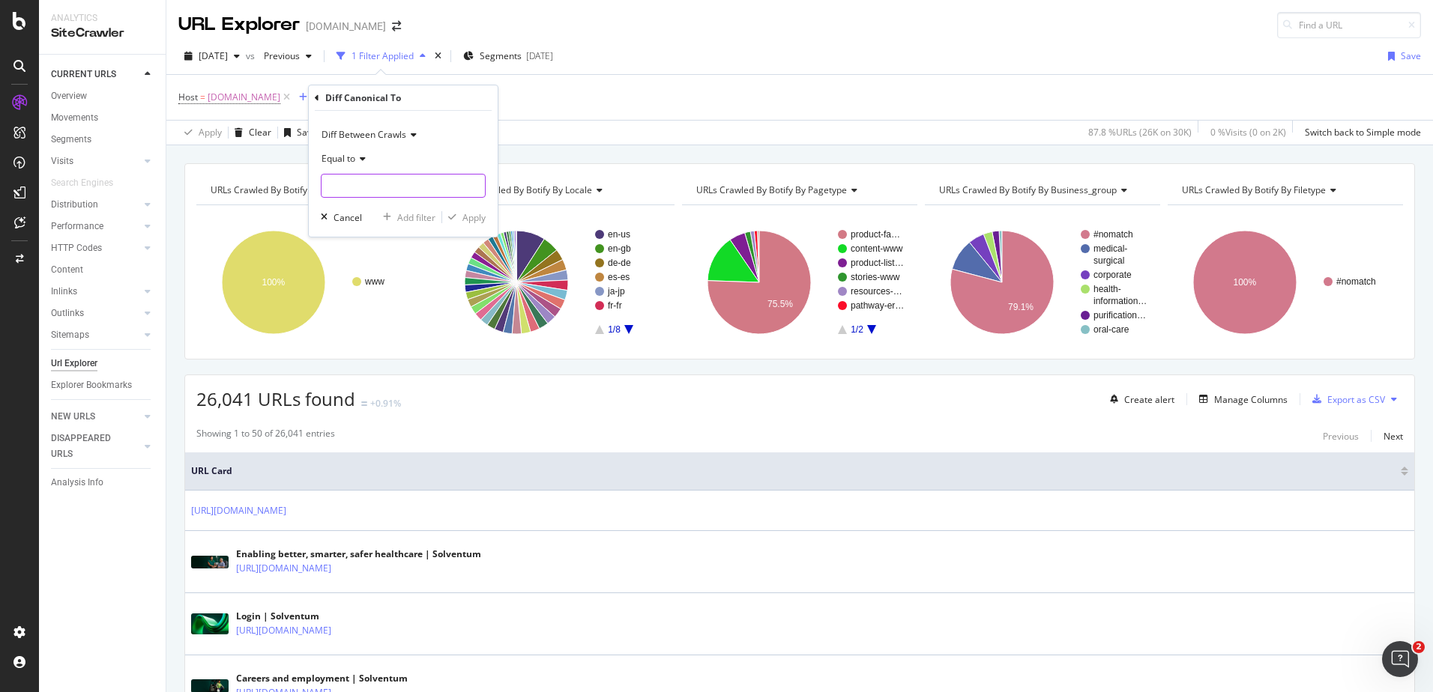
click at [374, 190] on input "text" at bounding box center [402, 186] width 163 height 24
click at [371, 253] on span "changed" at bounding box center [386, 253] width 123 height 13
type input "changed"
click at [472, 221] on div "Apply" at bounding box center [473, 217] width 23 height 13
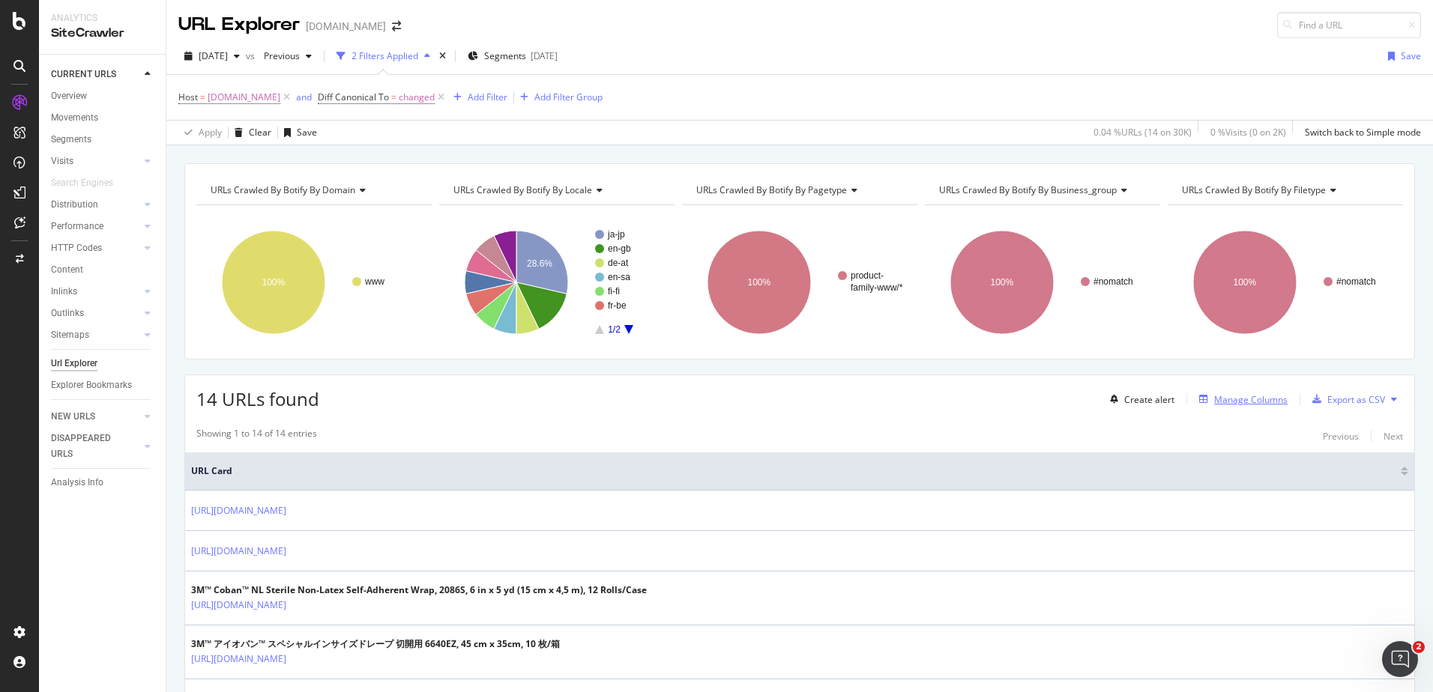
click at [1214, 397] on div "Manage Columns" at bounding box center [1250, 399] width 73 height 13
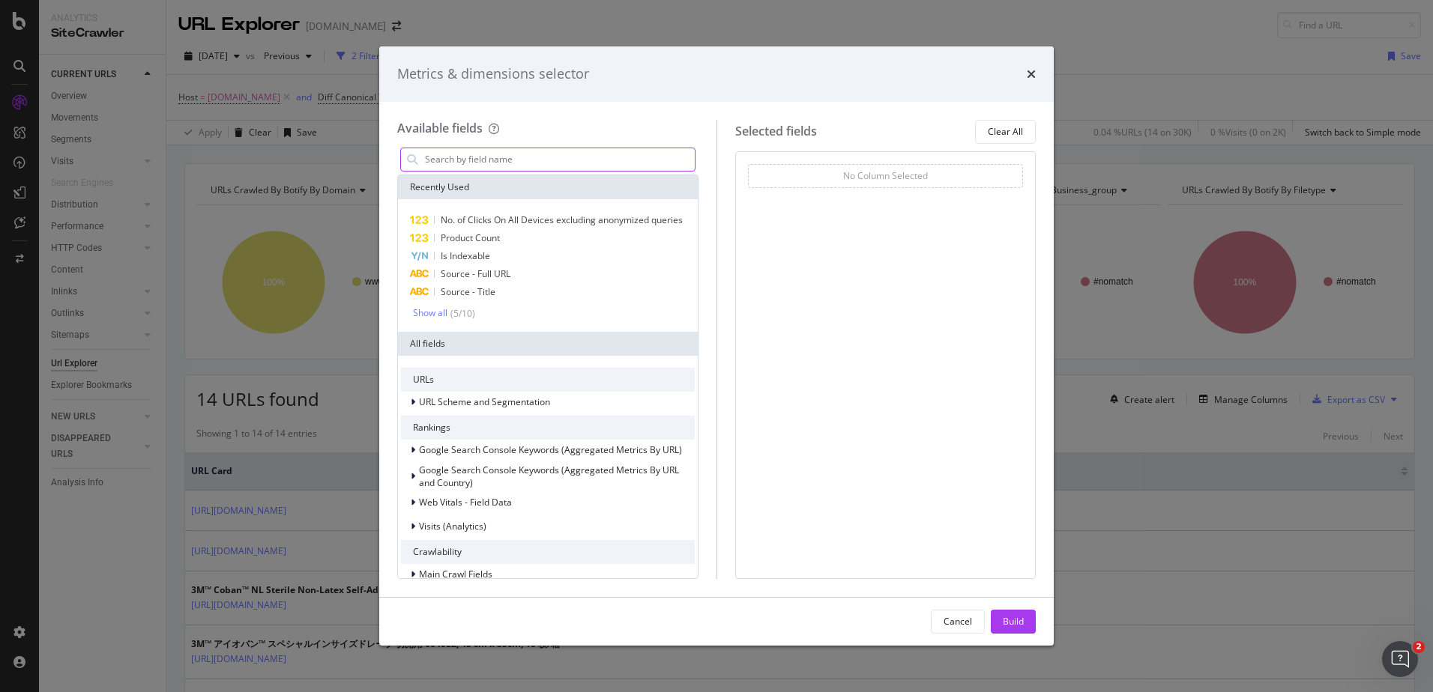
click at [578, 154] on input "modal" at bounding box center [558, 159] width 271 height 22
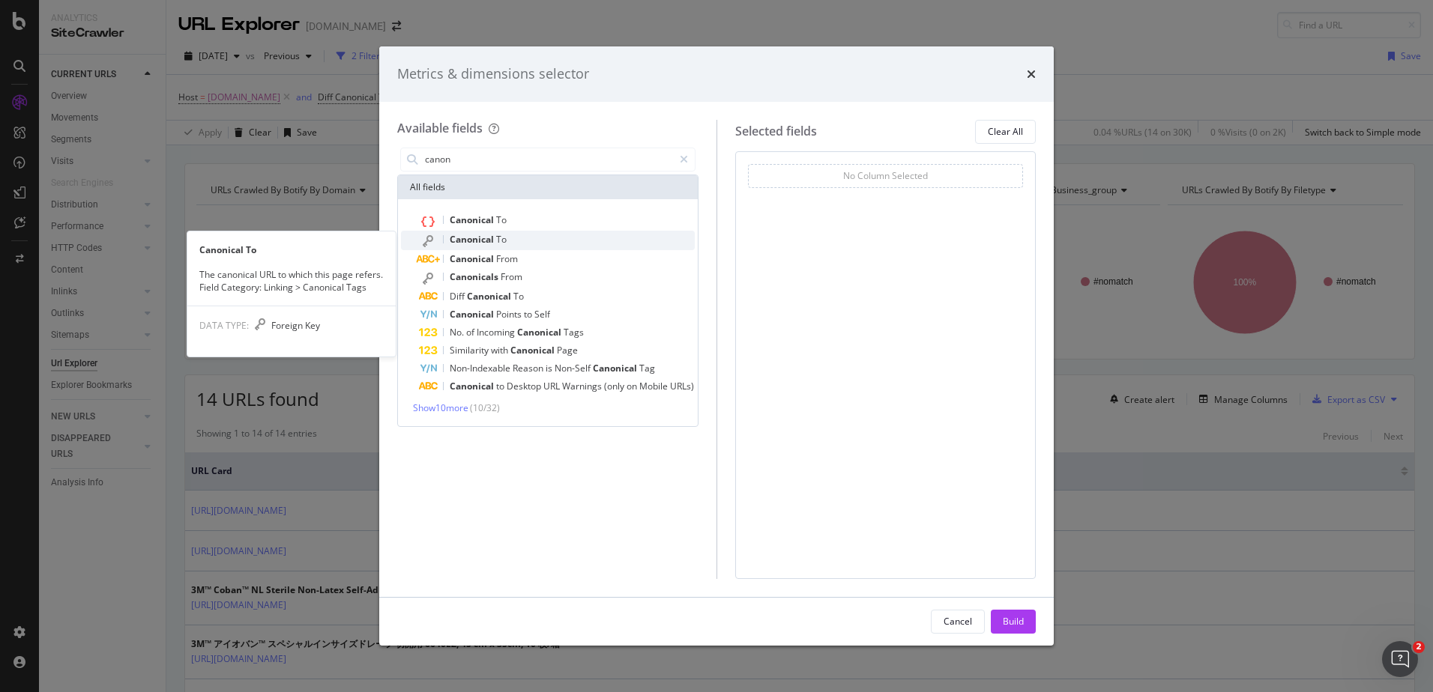
type input "canon"
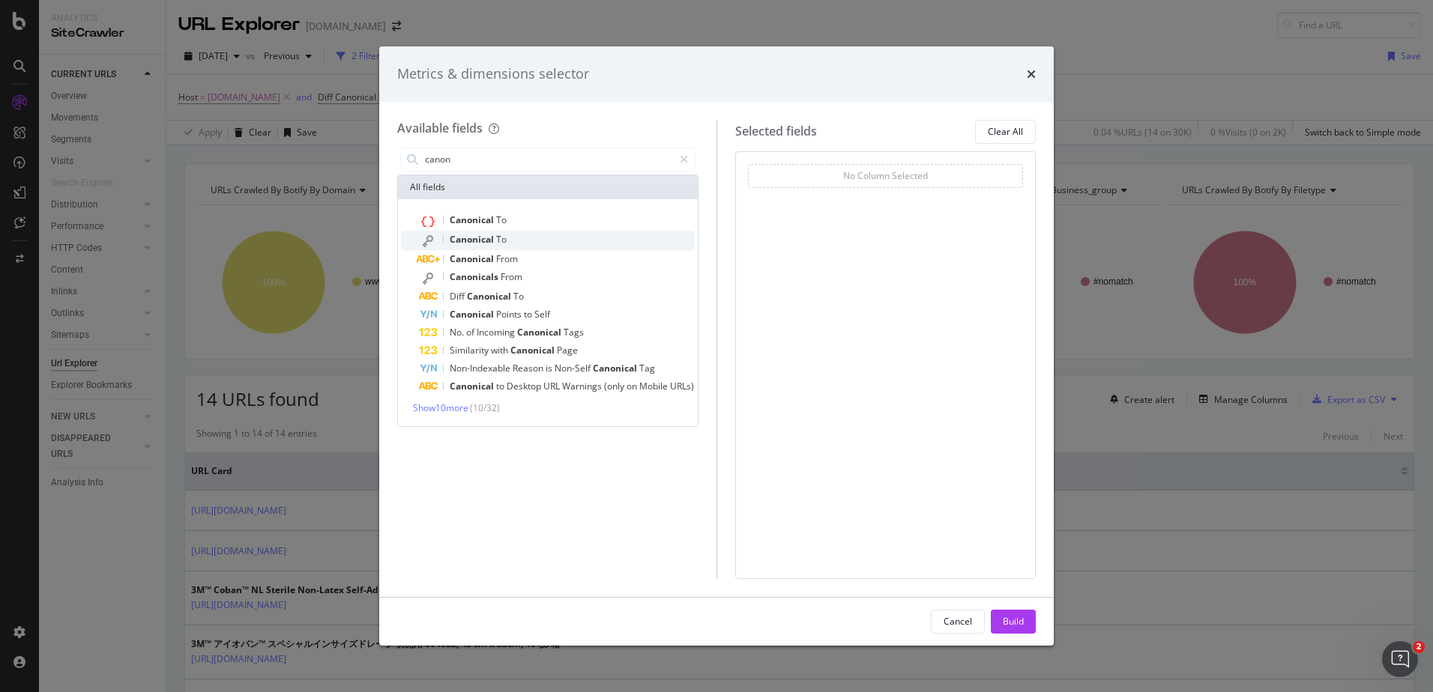
click at [574, 246] on div "Canonical To" at bounding box center [557, 240] width 276 height 19
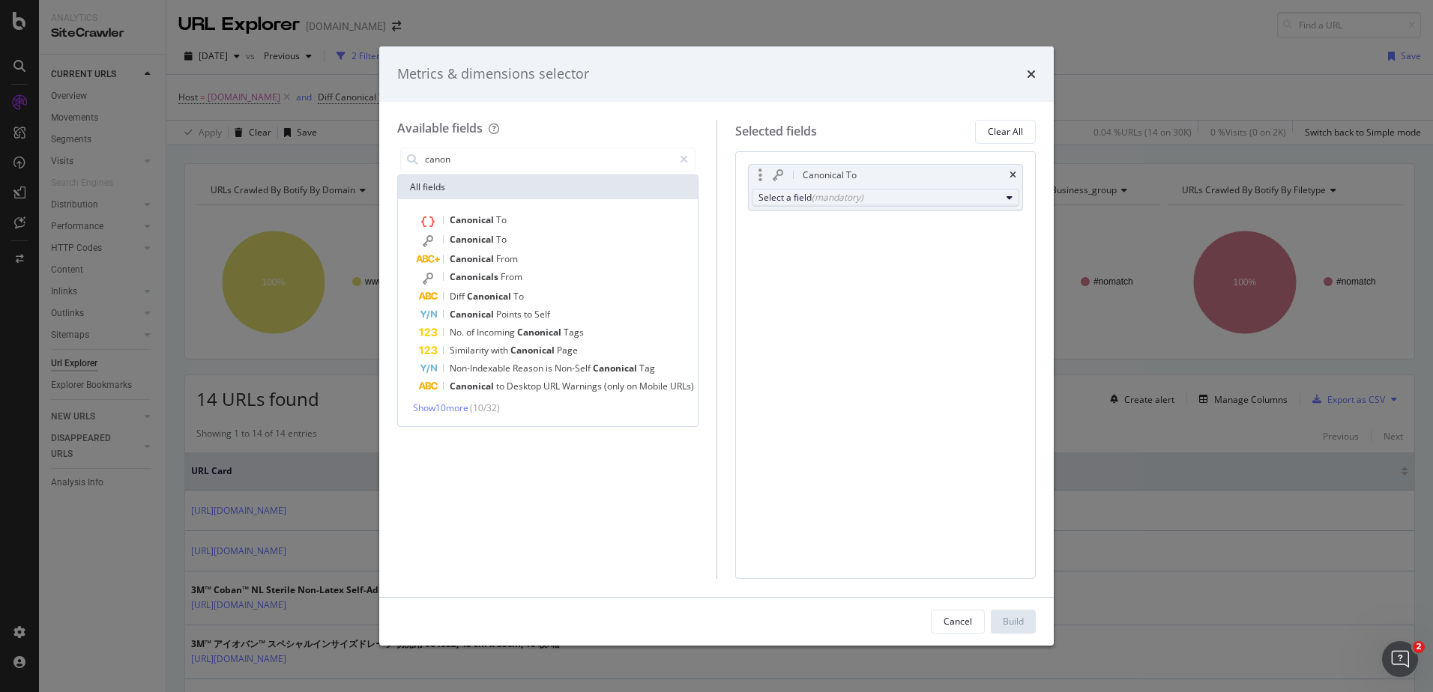
click at [846, 202] on div "(mandatory)" at bounding box center [838, 197] width 52 height 13
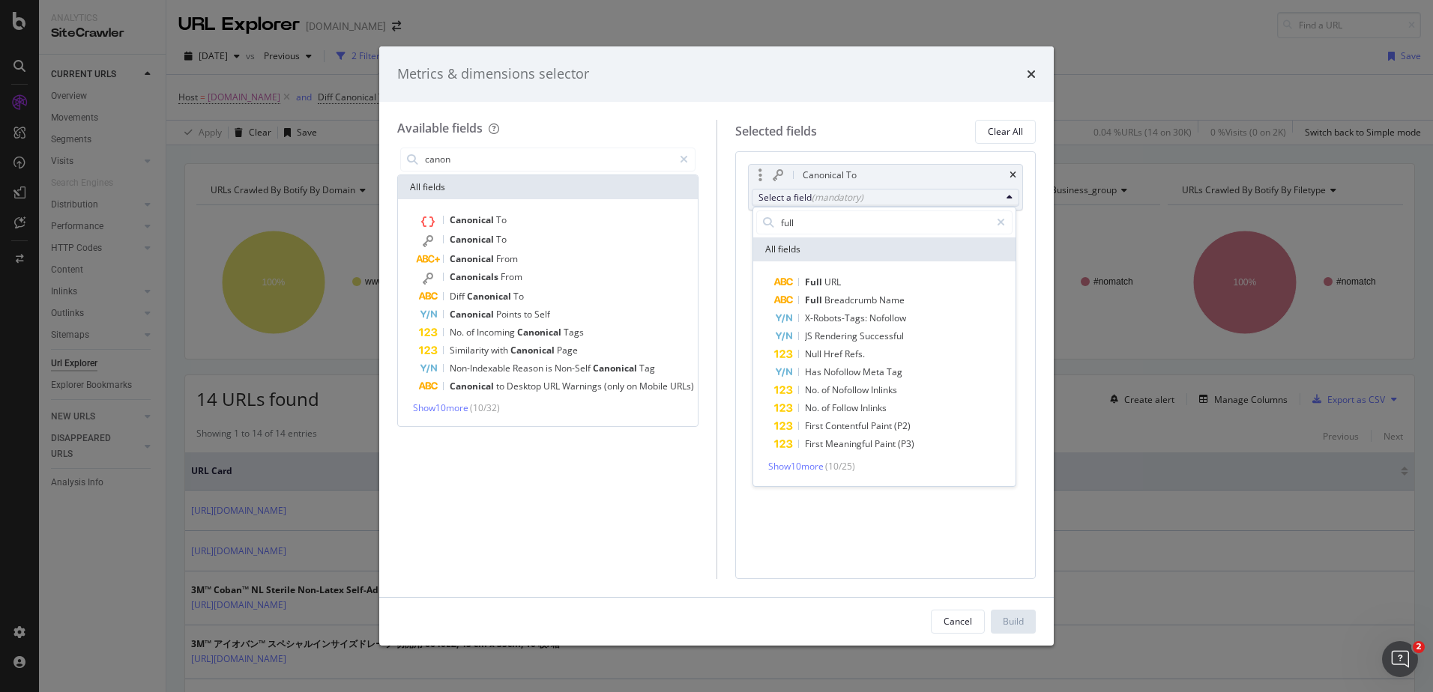
type input "full"
click at [840, 273] on div "Full URL Full Breadcrumb Name X-Robots-Tags: Nofollow JS Rendering Successful N…" at bounding box center [884, 374] width 262 height 225
click at [838, 282] on span "URL" at bounding box center [832, 282] width 16 height 13
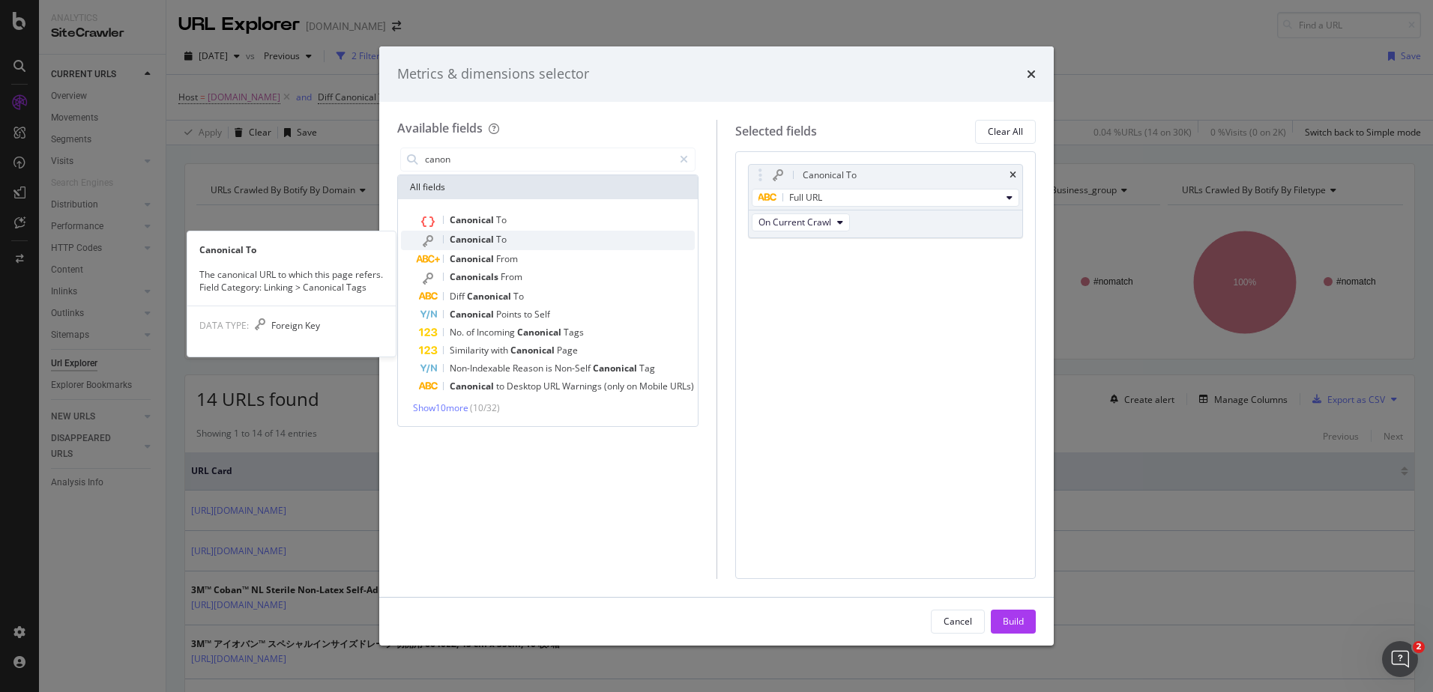
click at [584, 238] on div "Canonical To" at bounding box center [557, 240] width 276 height 19
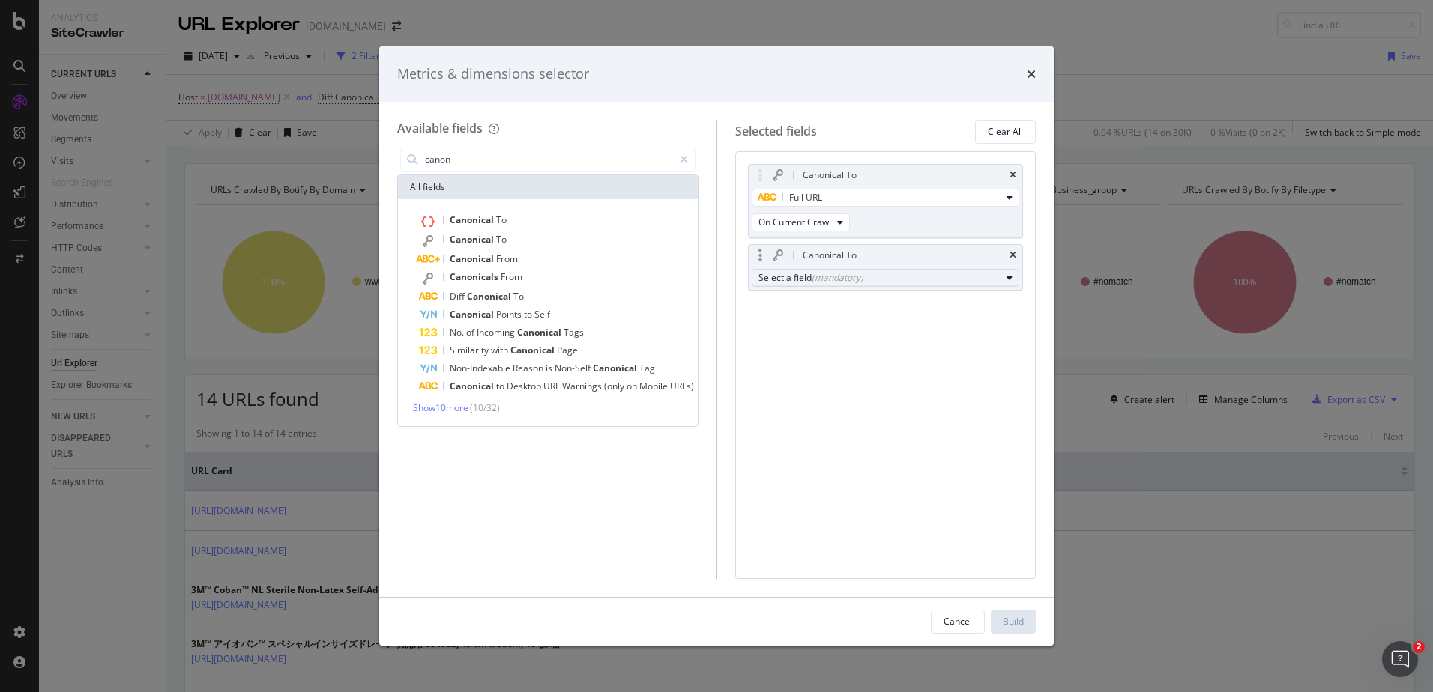
click at [819, 279] on div "(mandatory)" at bounding box center [838, 277] width 52 height 13
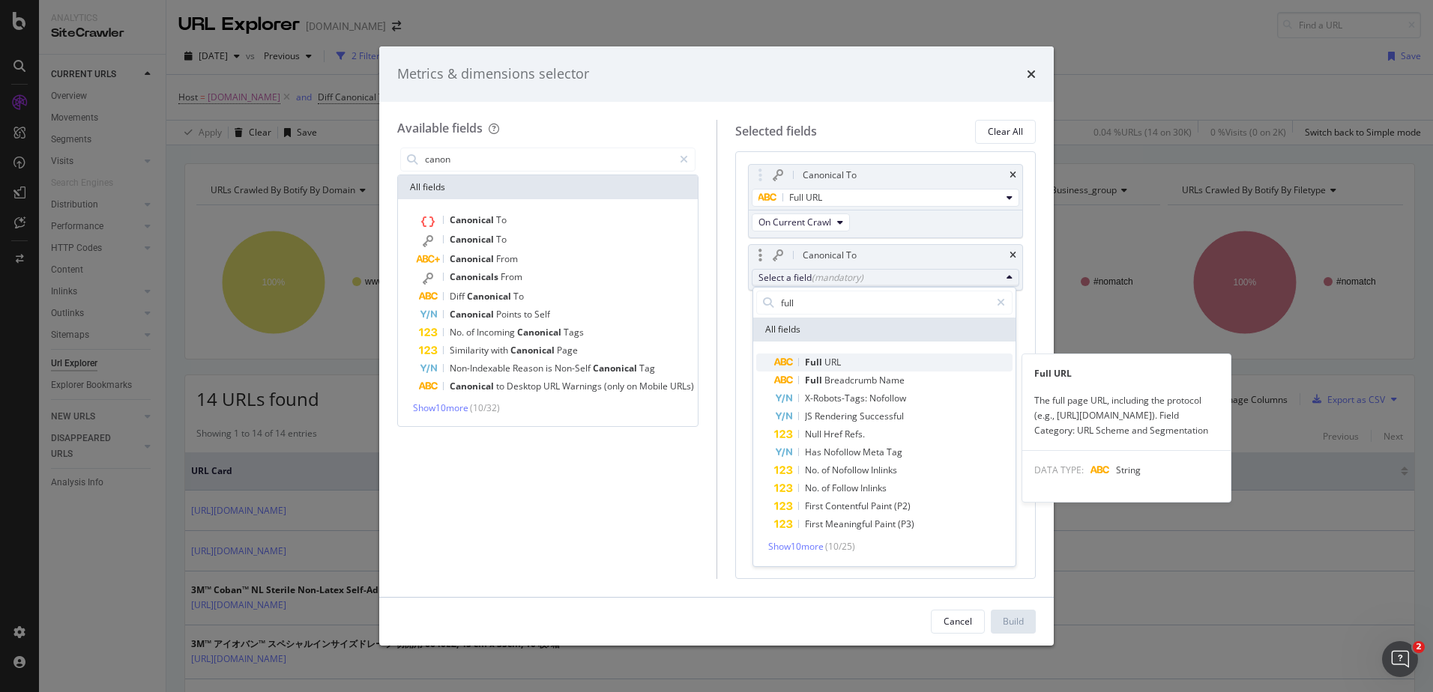
type input "full"
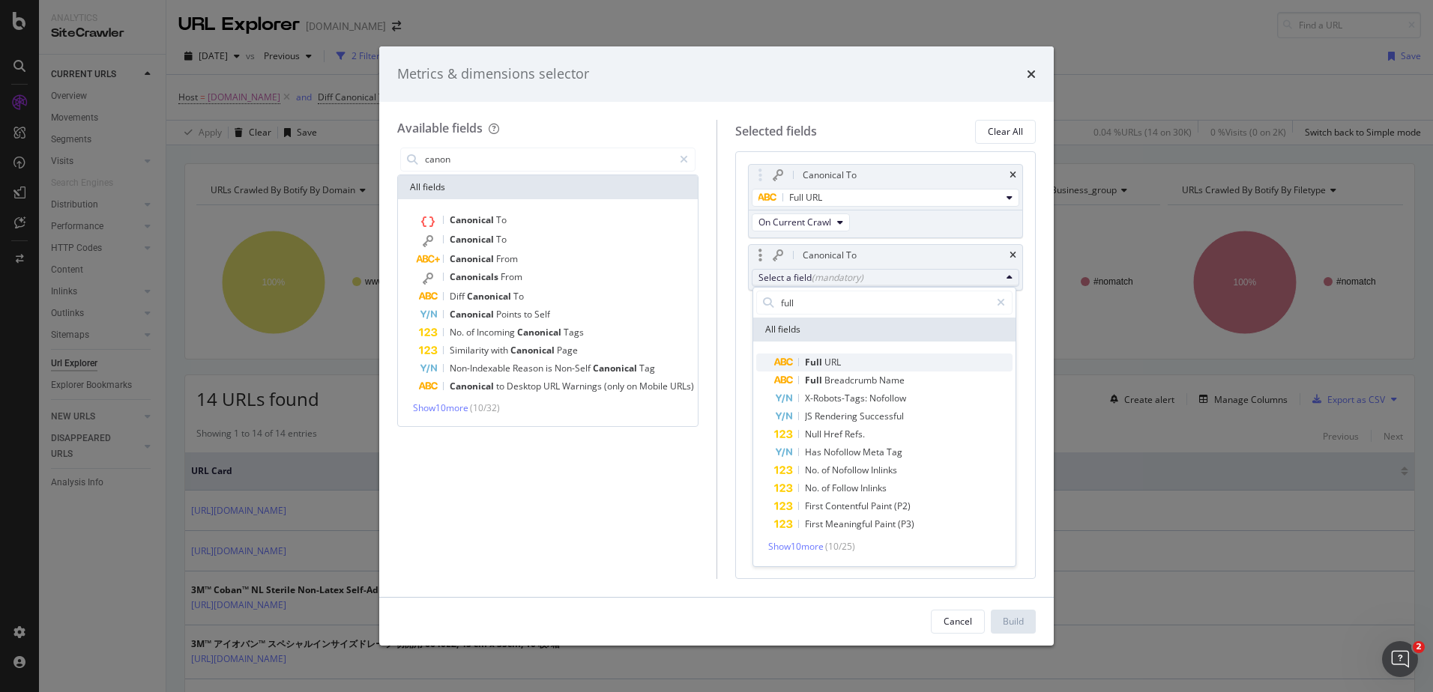
click at [829, 363] on span "URL" at bounding box center [832, 362] width 16 height 13
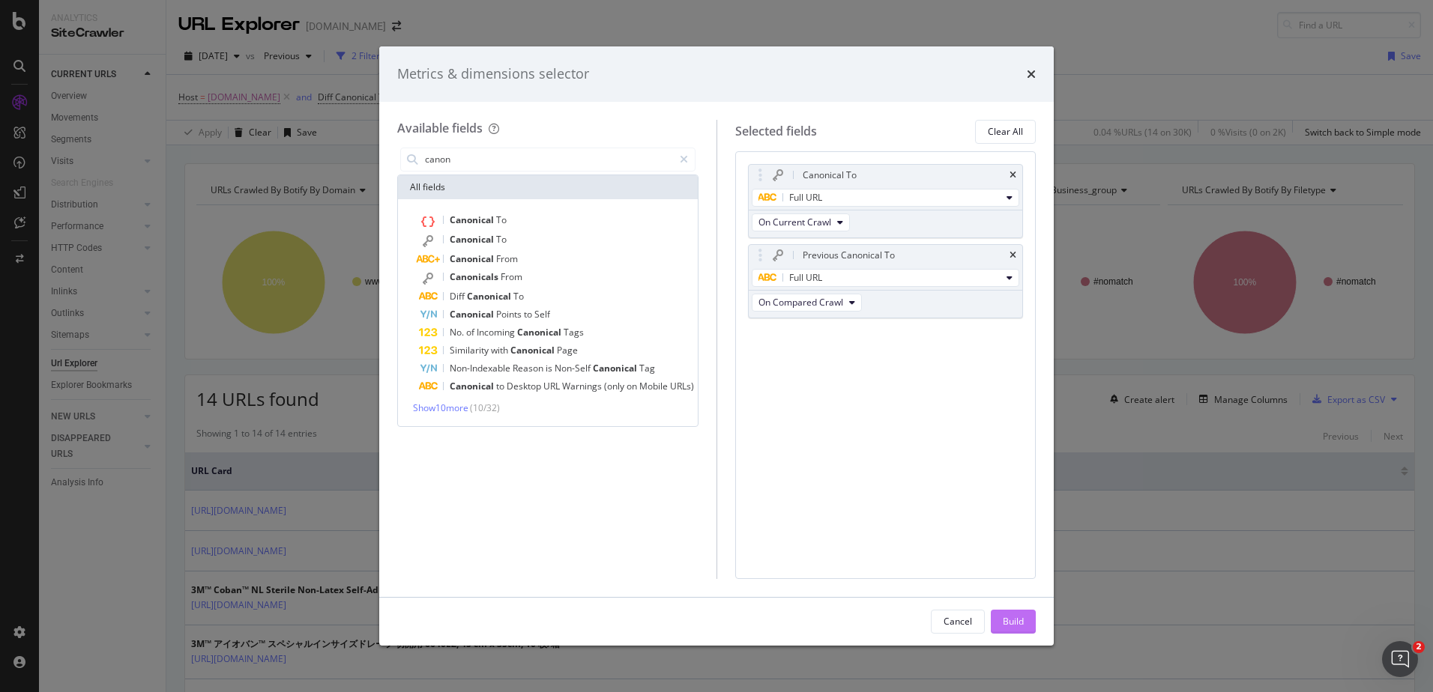
click at [1022, 620] on div "Build" at bounding box center [1013, 621] width 21 height 13
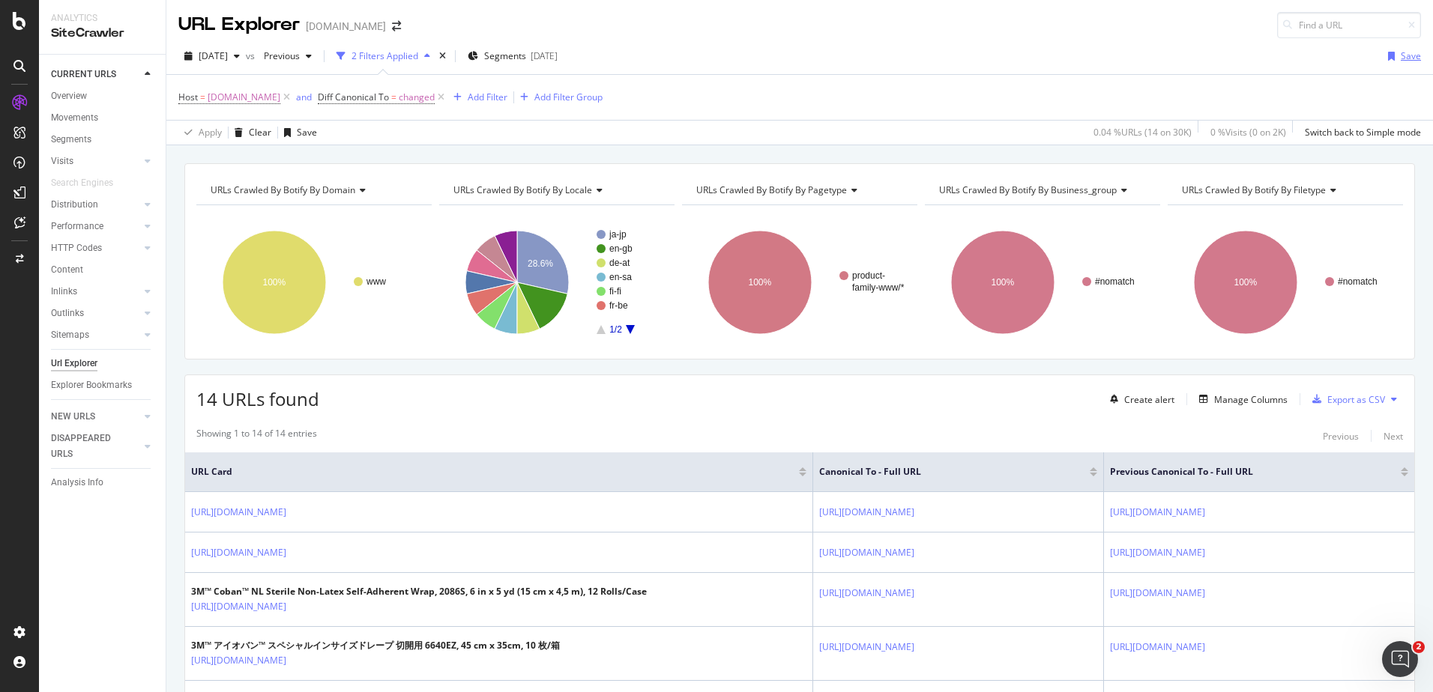
click at [1385, 51] on div "Save" at bounding box center [1401, 56] width 39 height 22
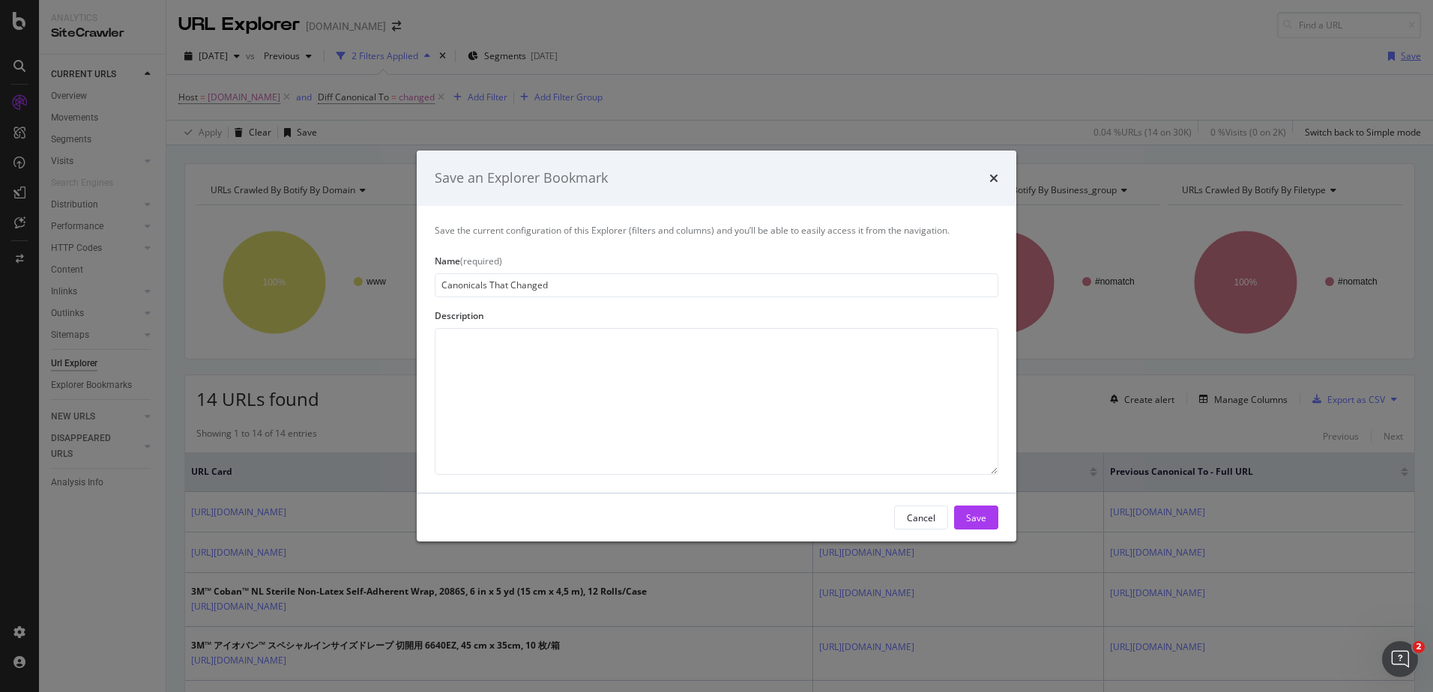
type input "Canonicals That Changed"
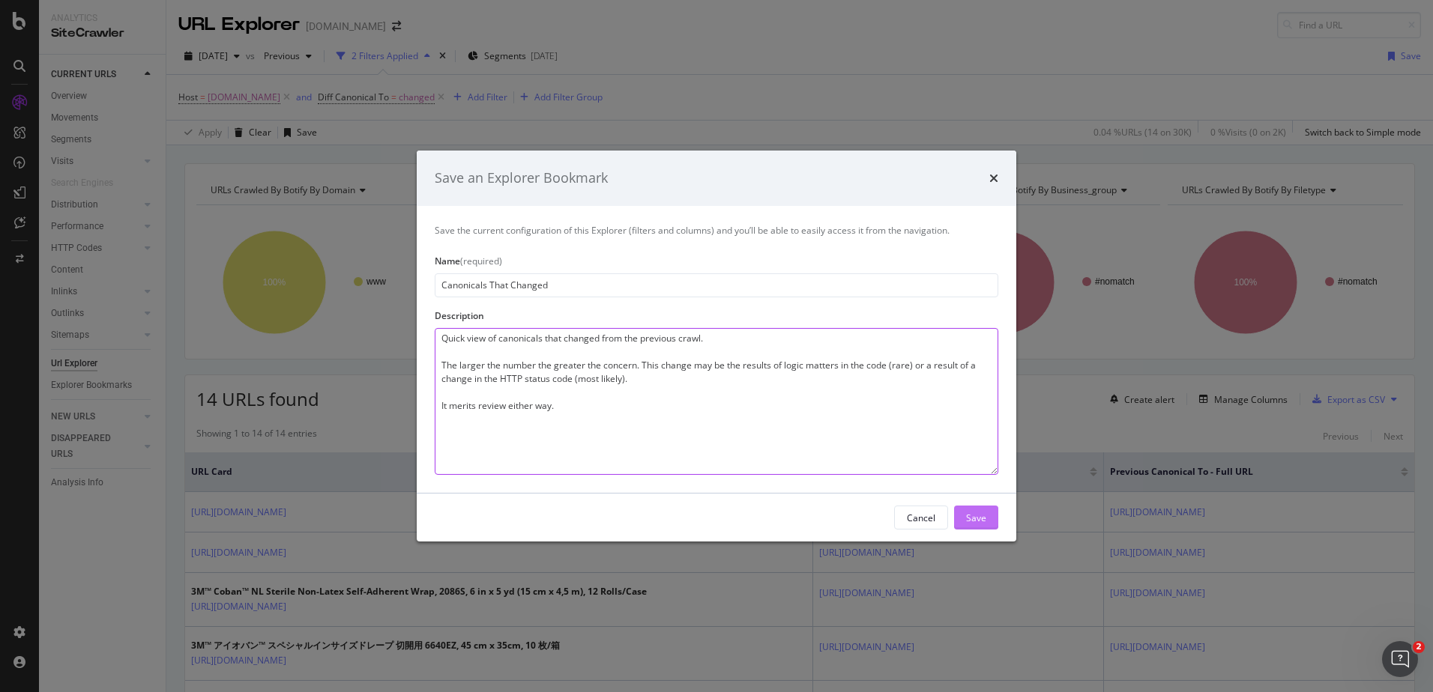
type textarea "Quick view of canonicals that changed from the previous crawl. The larger the n…"
click at [996, 516] on button "Save" at bounding box center [976, 518] width 44 height 24
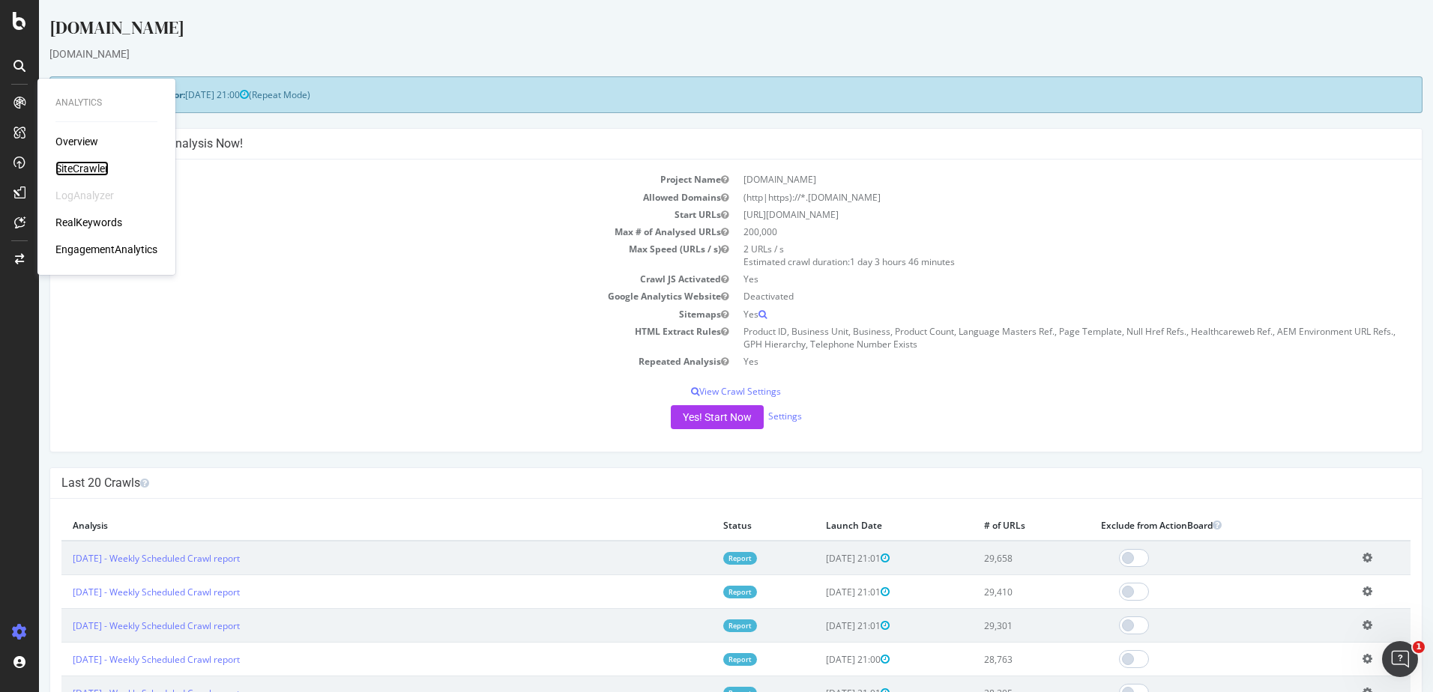
click at [64, 165] on div "SiteCrawler" at bounding box center [81, 168] width 53 height 15
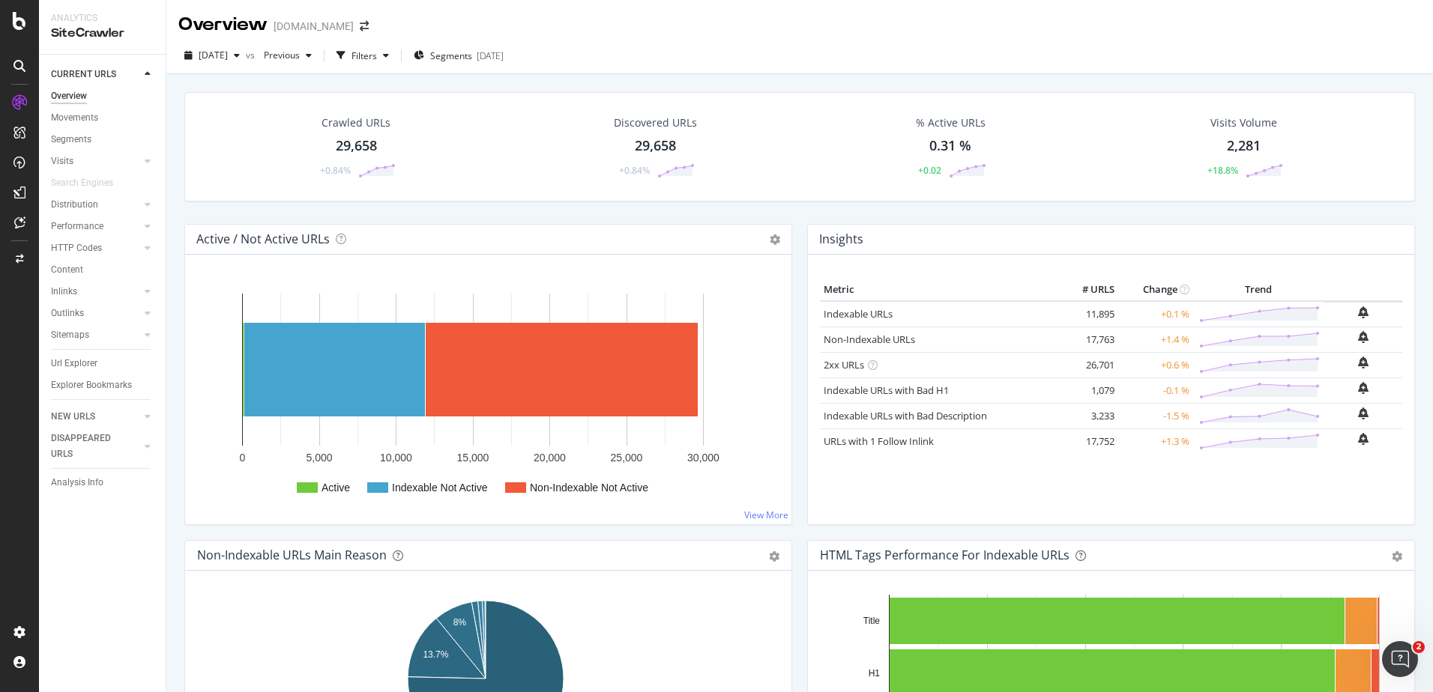
click at [89, 353] on div "Url Explorer" at bounding box center [108, 364] width 115 height 22
click at [93, 387] on div "Explorer Bookmarks" at bounding box center [91, 386] width 81 height 16
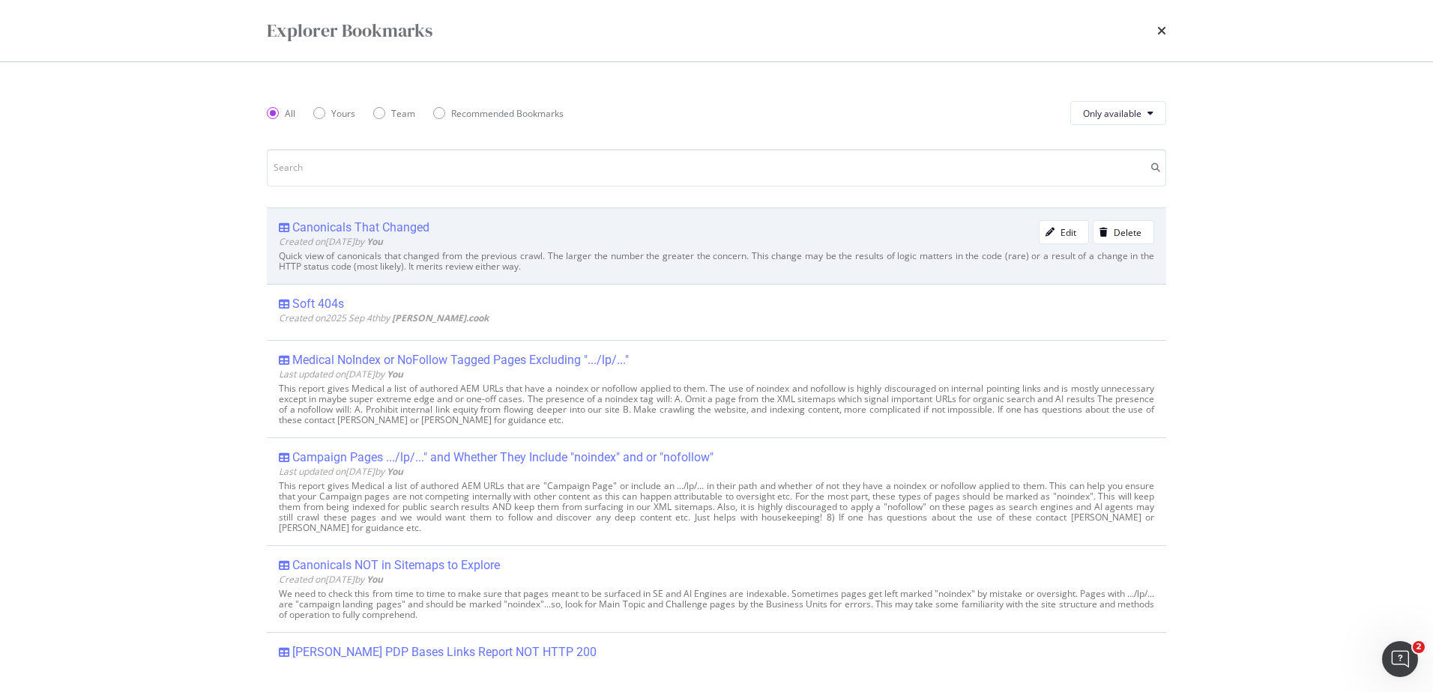
click at [330, 226] on div "Canonicals That Changed" at bounding box center [360, 227] width 137 height 15
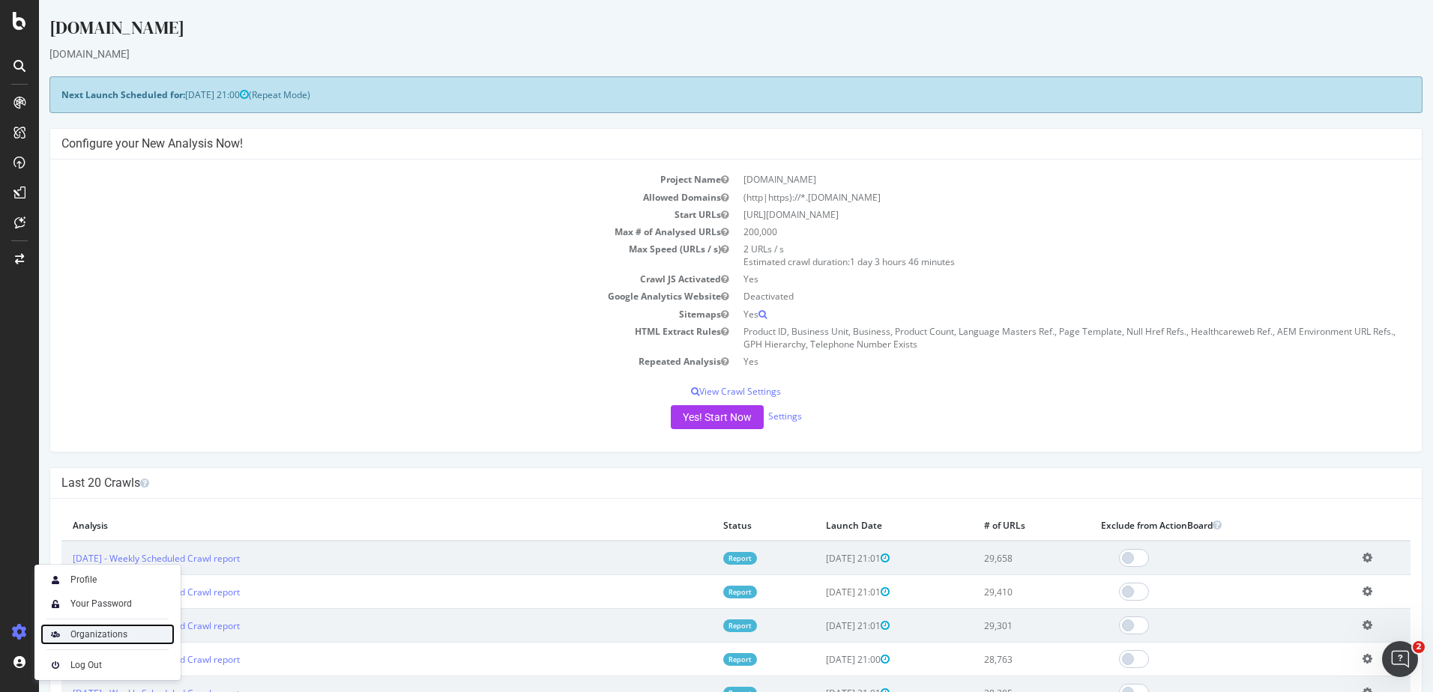
click at [88, 638] on div "Organizations" at bounding box center [98, 635] width 57 height 12
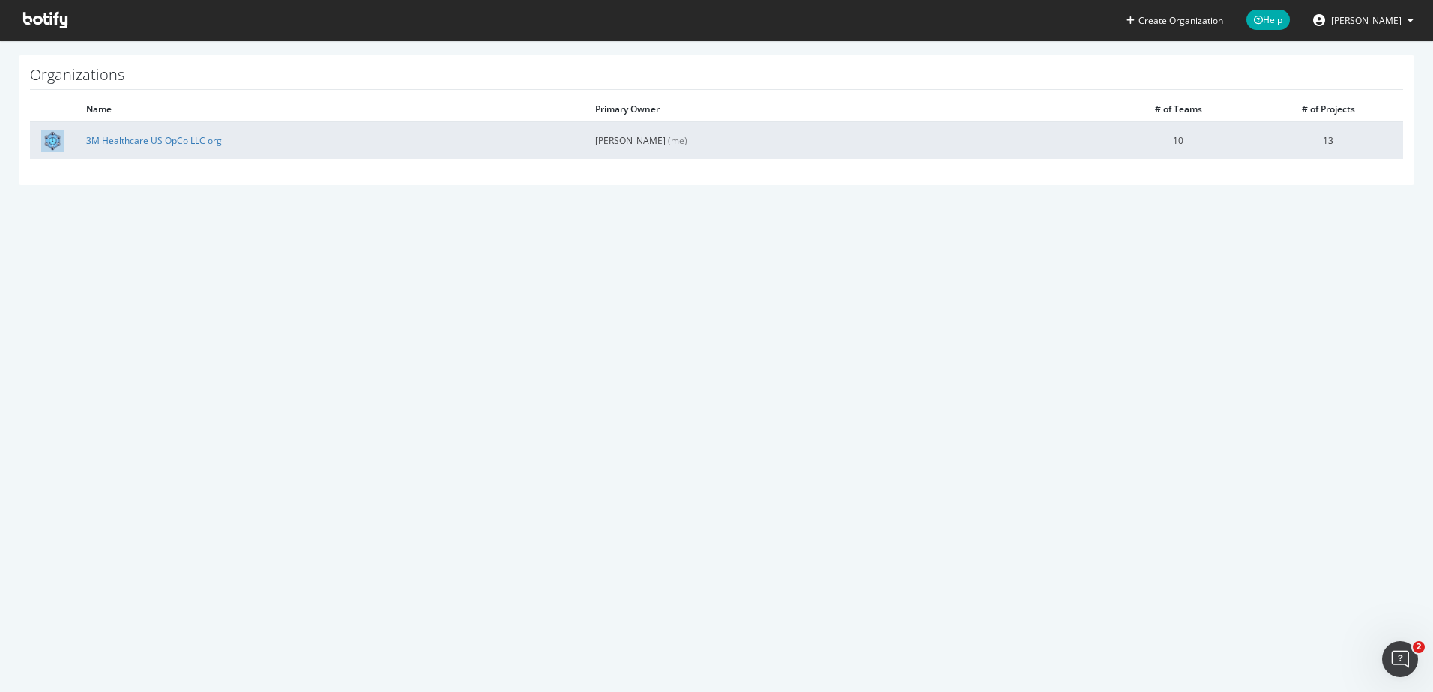
click at [196, 149] on td "3M Healthcare US OpCo LLC org" at bounding box center [329, 139] width 509 height 37
click at [196, 139] on link "3M Healthcare US OpCo LLC org" at bounding box center [154, 140] width 136 height 13
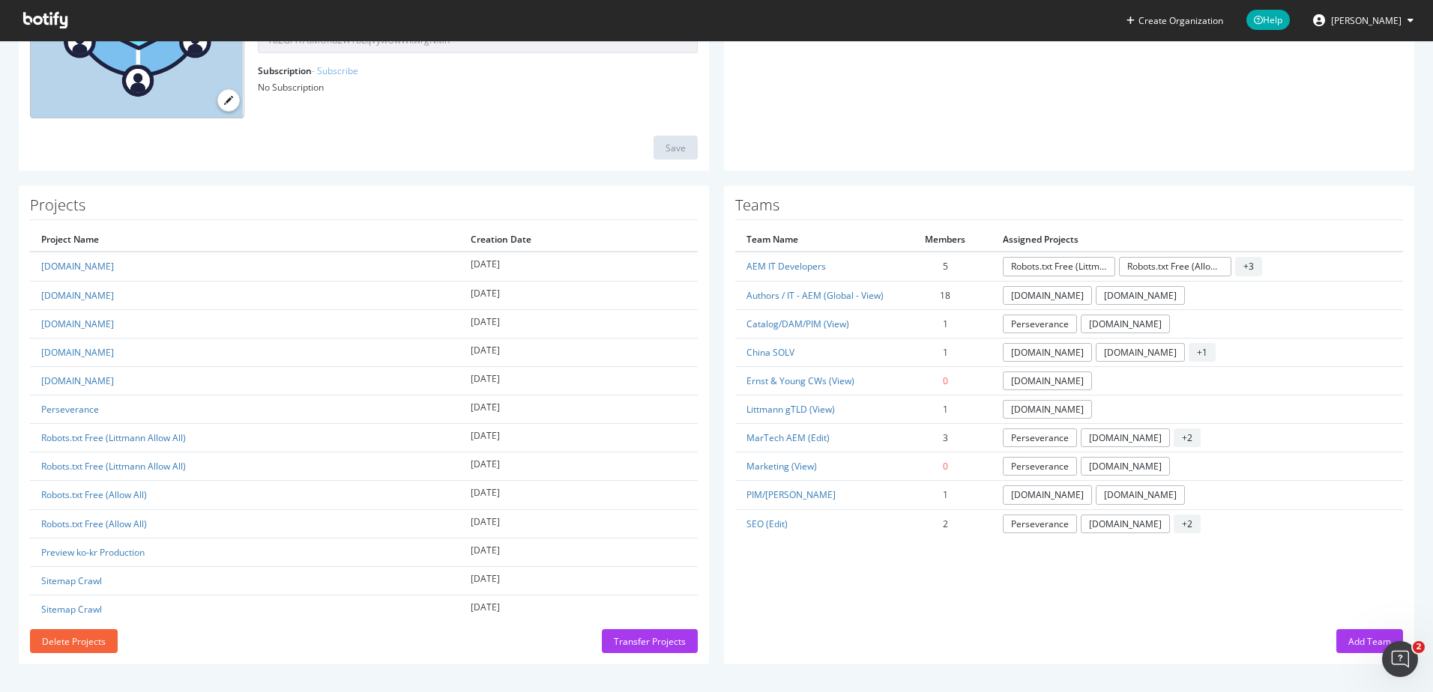
scroll to position [240, 0]
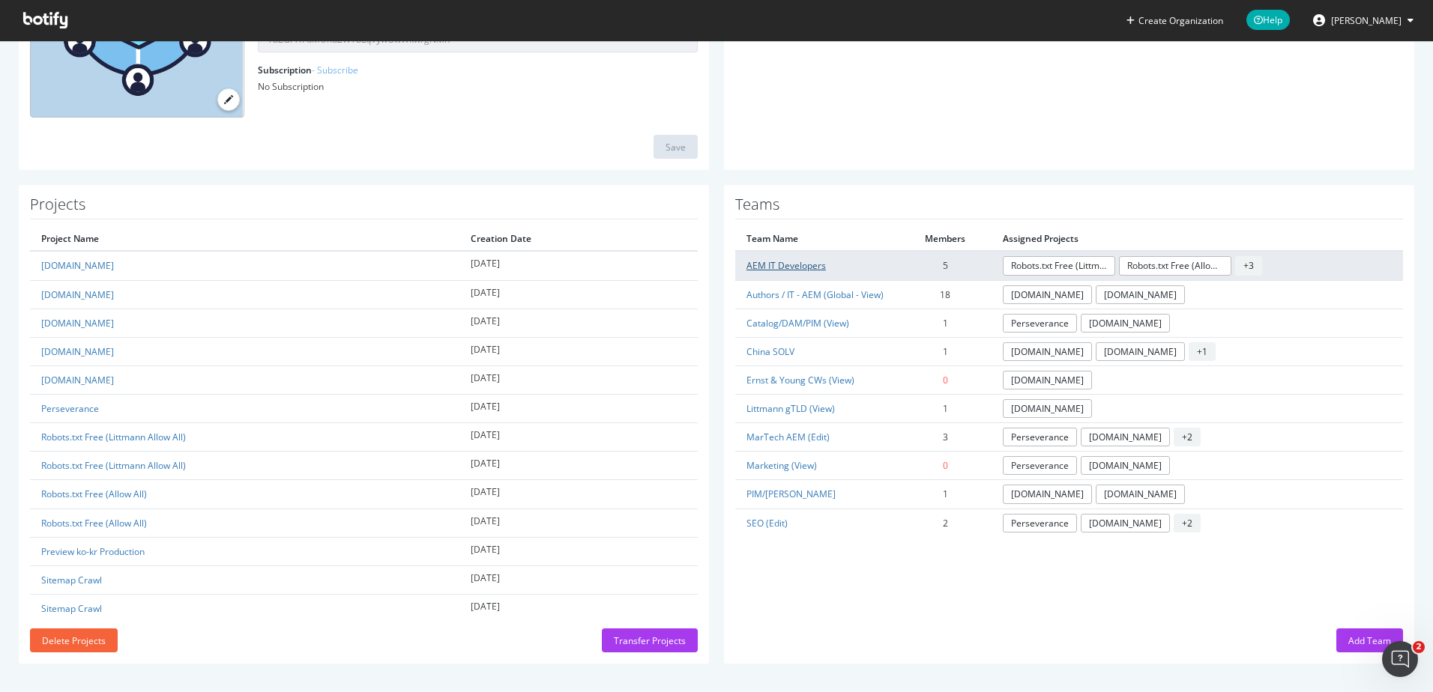
click at [794, 268] on link "AEM IT Developers" at bounding box center [785, 265] width 79 height 13
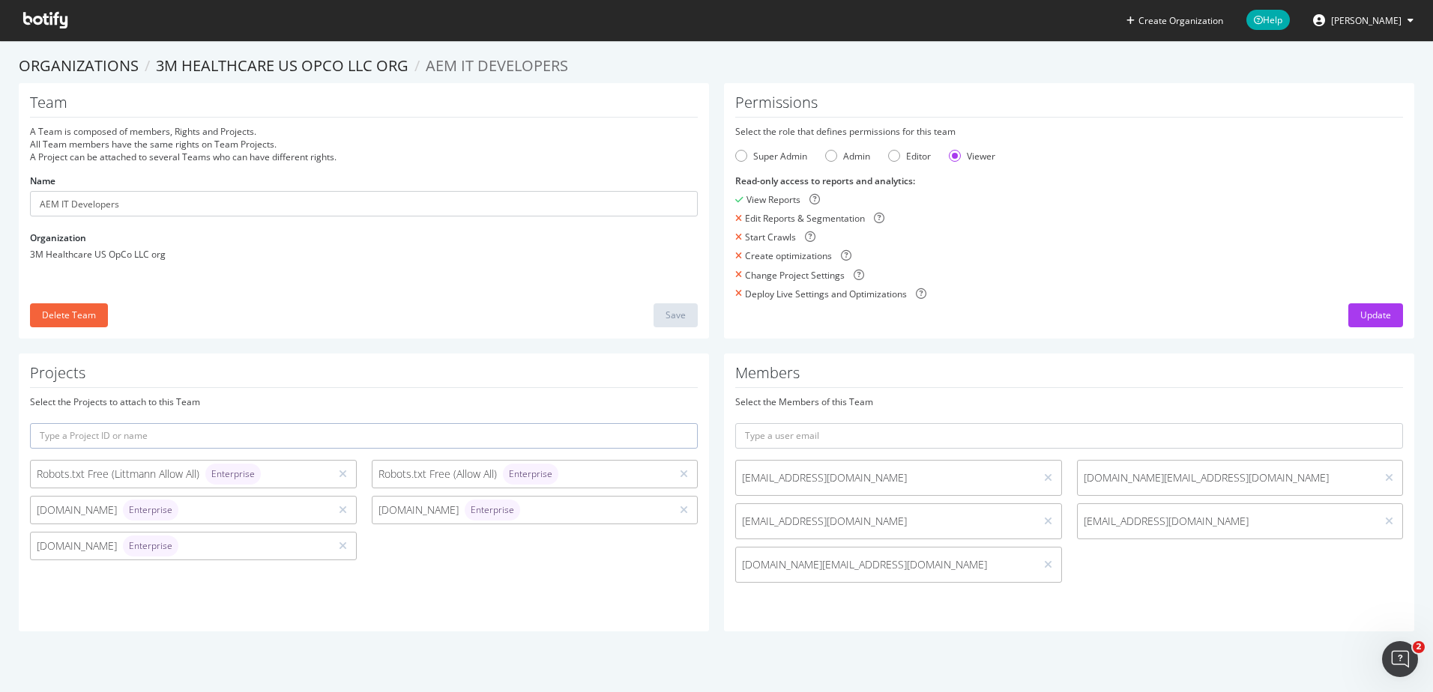
click at [1356, 271] on div "Change Project Settings" at bounding box center [1069, 275] width 668 height 13
